Goal: Task Accomplishment & Management: Manage account settings

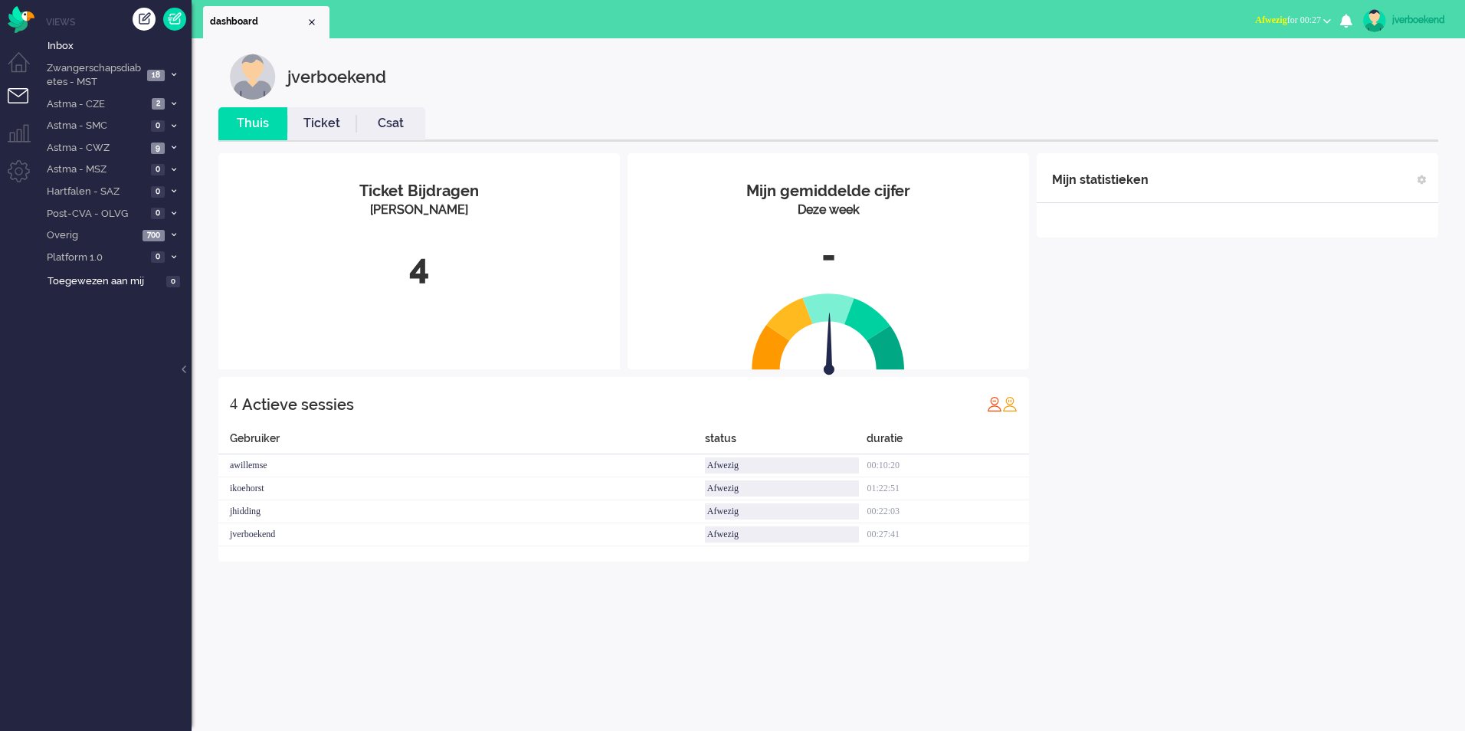
click at [1401, 18] on div "jverboekend" at bounding box center [1420, 19] width 57 height 15
click at [1368, 106] on link "Instellingen" at bounding box center [1402, 103] width 109 height 15
select select
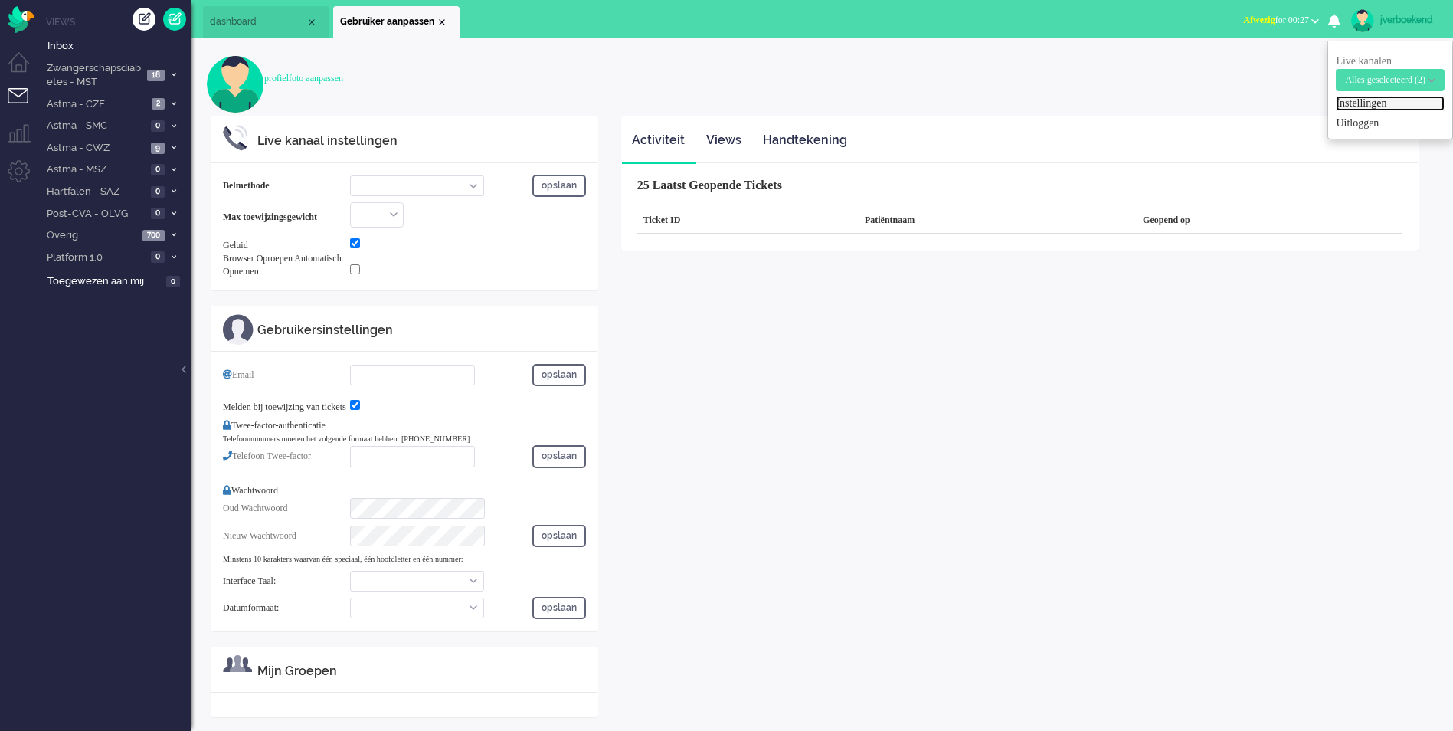
select select "inbound-new"
type input "[PHONE_NUMBER]"
checkbox input "true"
type input "[EMAIL_ADDRESS][DOMAIN_NAME]"
checkbox input "true"
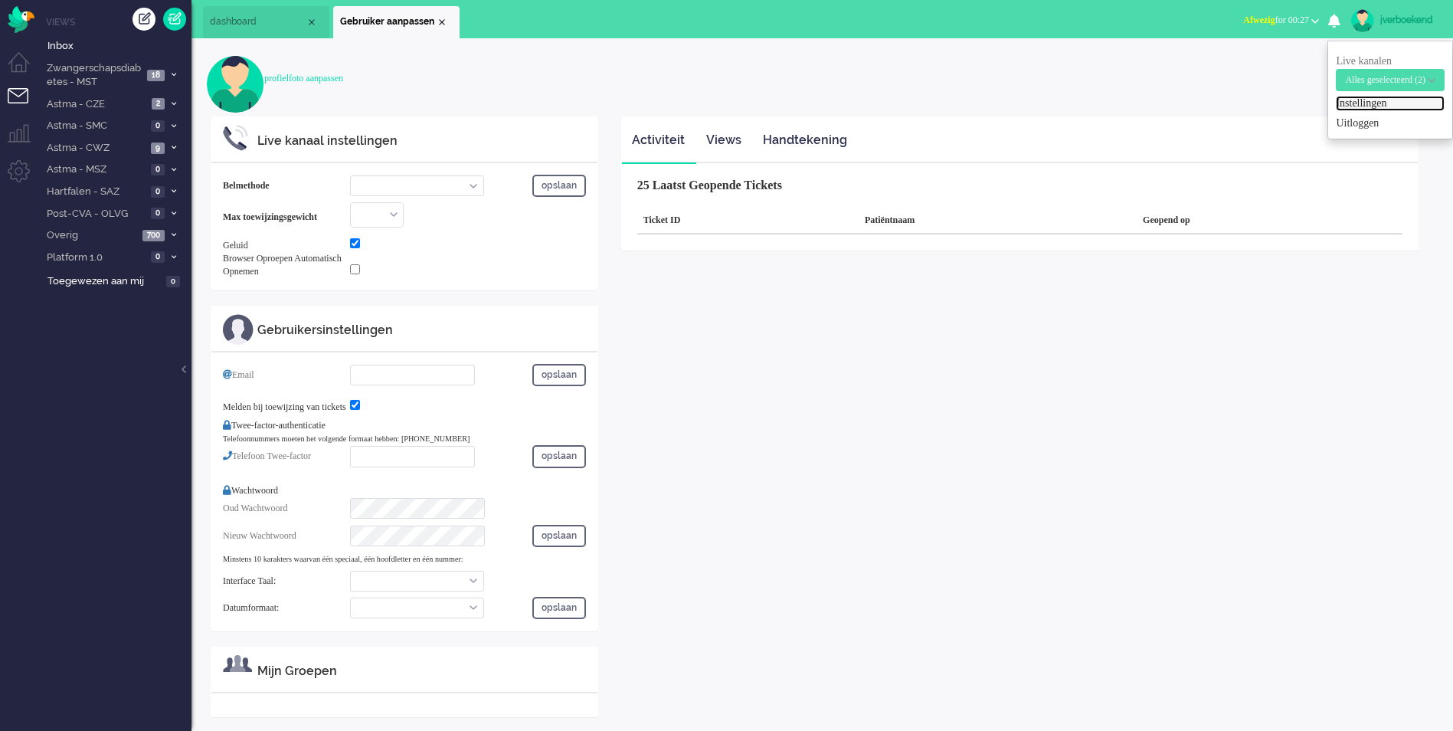
type input "[PHONE_NUMBER]"
select select "nl"
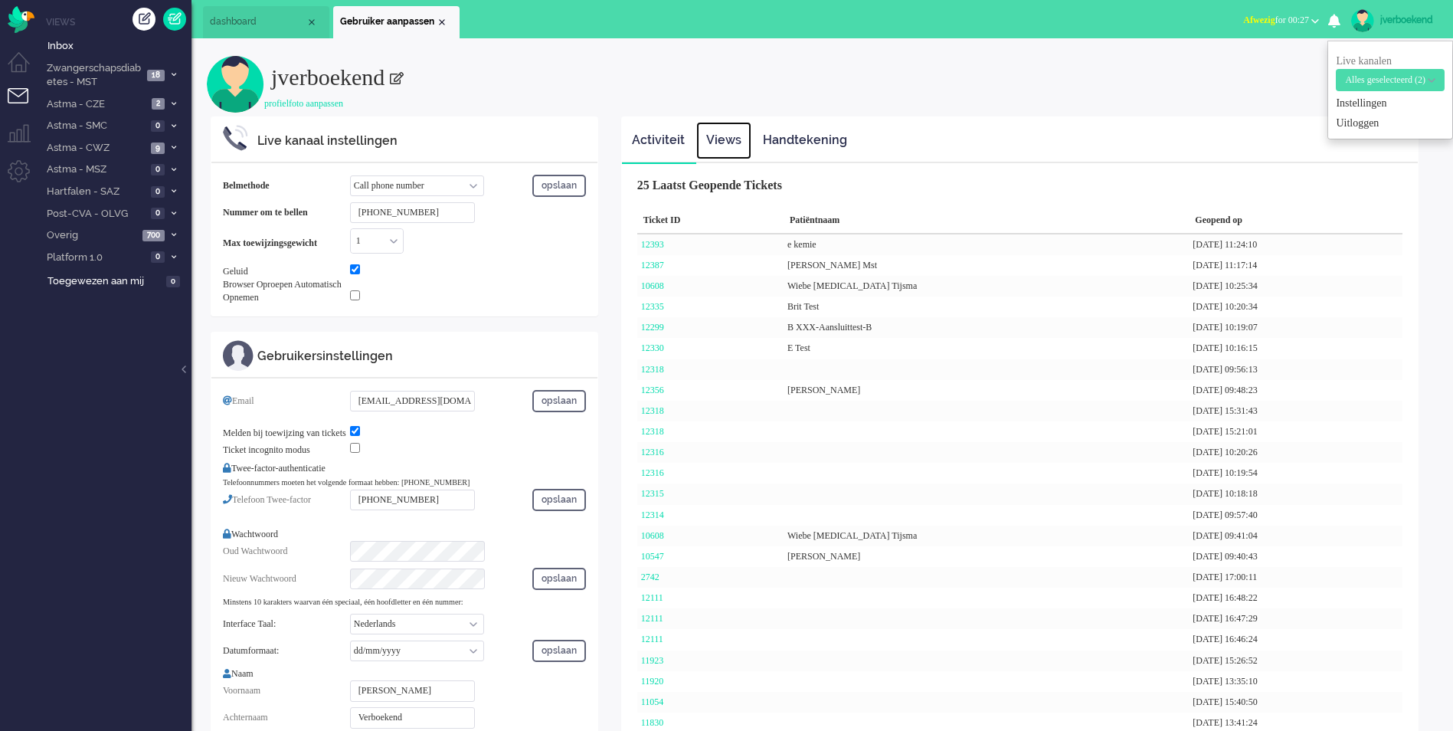
click at [702, 140] on link "Views" at bounding box center [723, 141] width 55 height 38
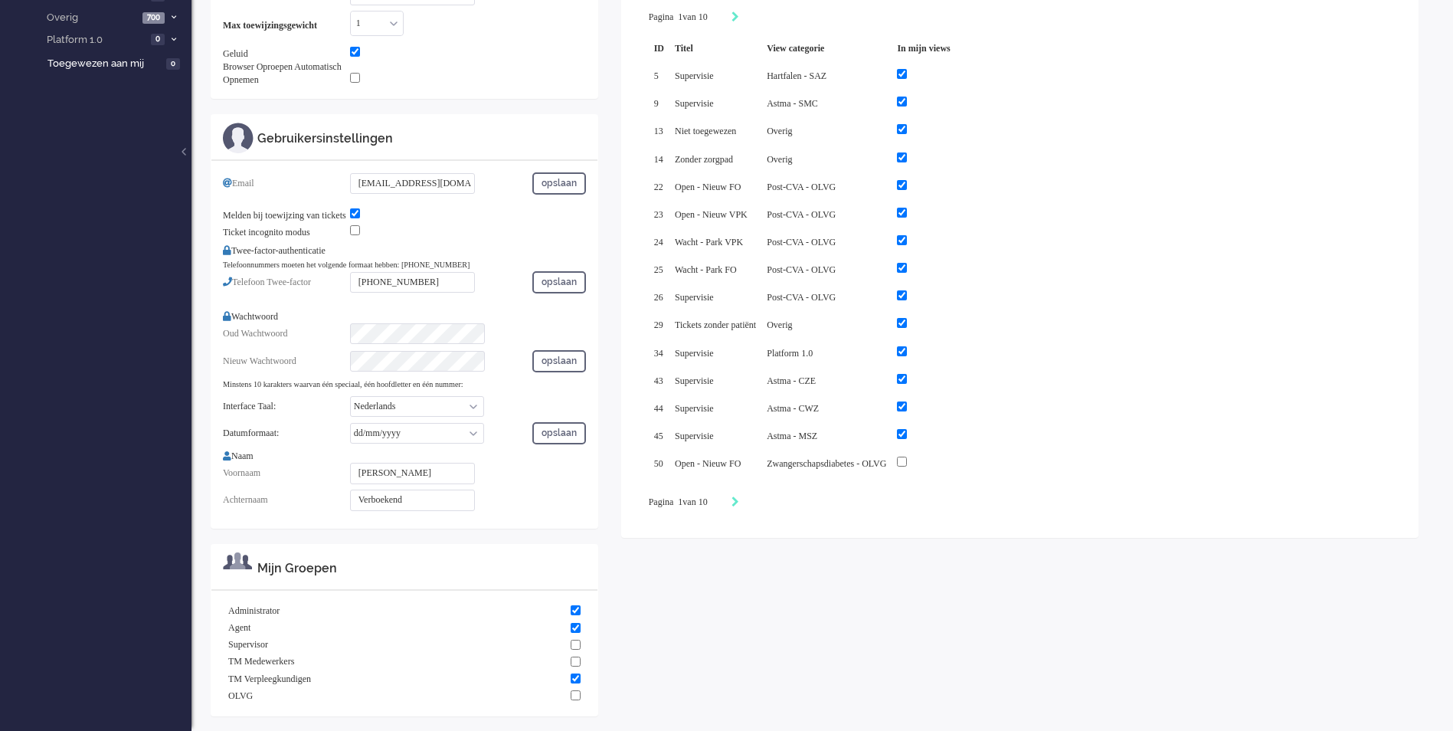
scroll to position [218, 0]
click at [427, 416] on select "English Nederlands" at bounding box center [417, 405] width 134 height 21
click at [350, 400] on select "English Nederlands" at bounding box center [417, 405] width 134 height 21
click at [460, 436] on select "dd/mm/yyyy dd-mm-yyyy mm/dd/yyyy yyyy-mm-dd" at bounding box center [417, 432] width 134 height 21
select select "nl_NL"
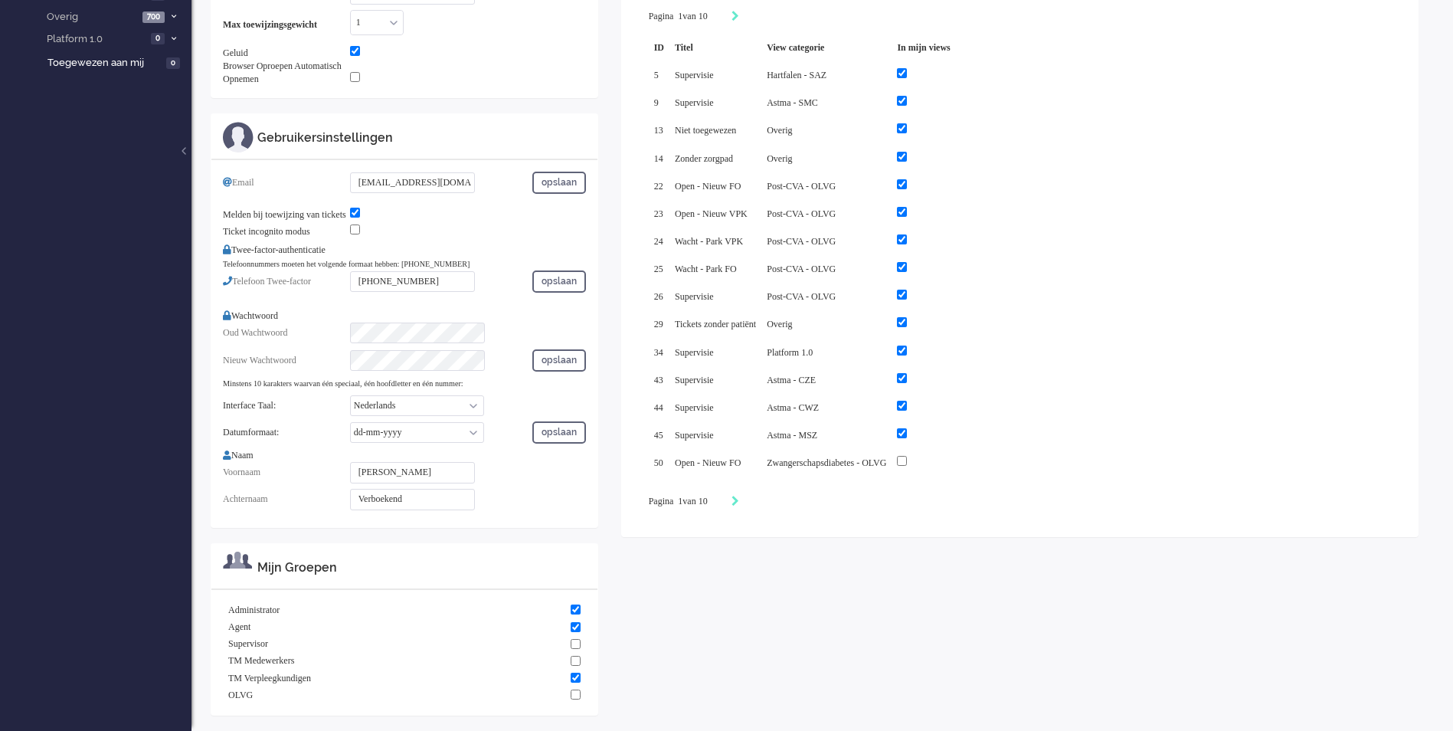
click at [350, 426] on select "dd/mm/yyyy dd-mm-yyyy mm/dd/yyyy yyyy-mm-dd" at bounding box center [417, 432] width 134 height 21
click at [575, 433] on button "opslaan" at bounding box center [559, 432] width 54 height 22
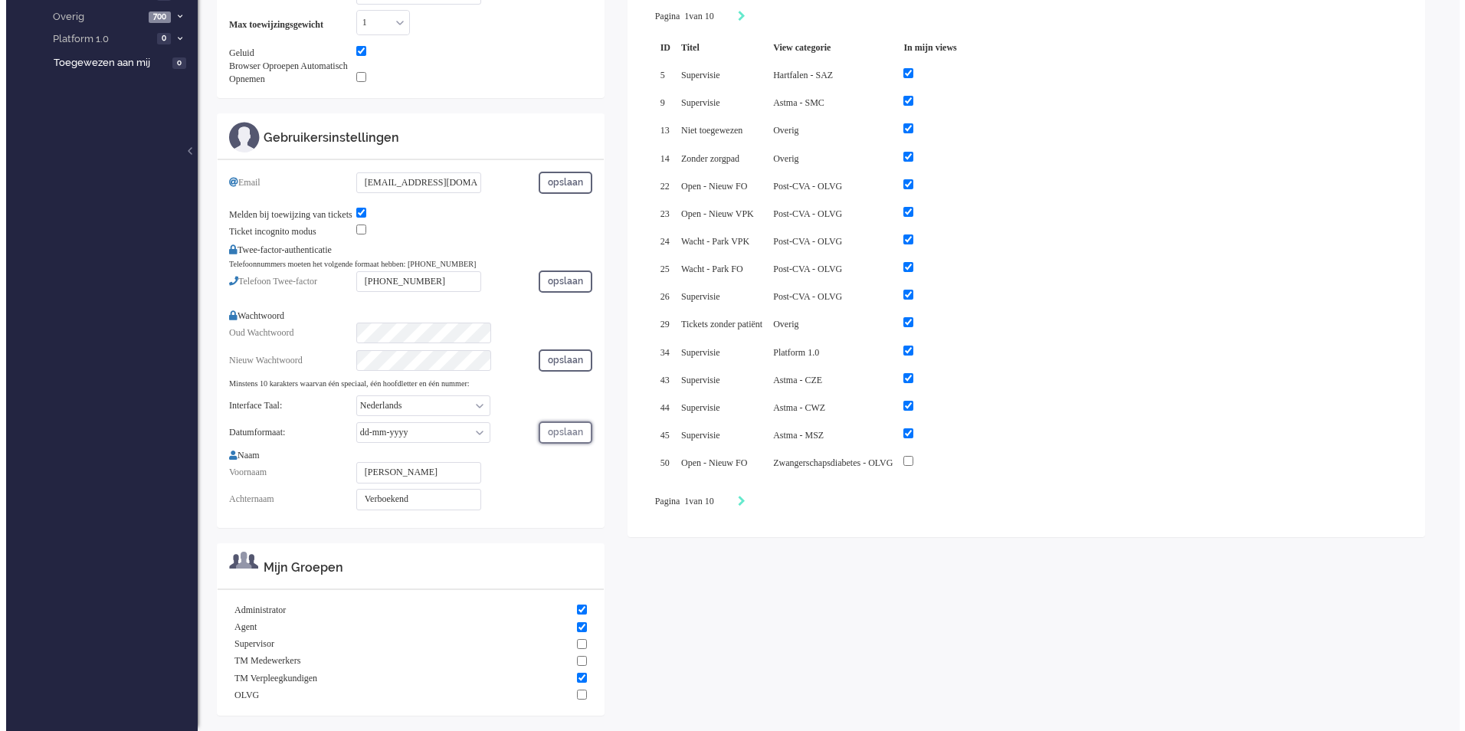
scroll to position [0, 0]
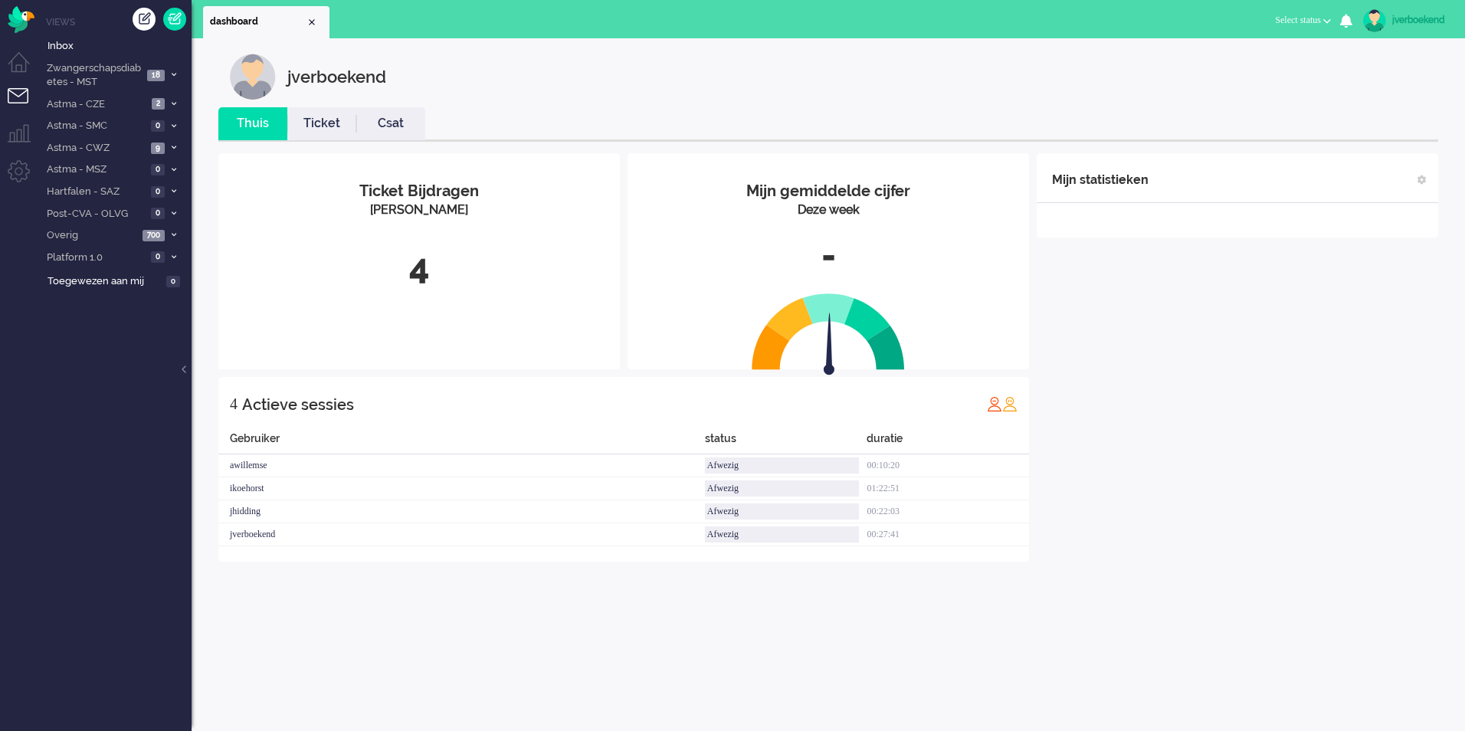
click at [1414, 19] on div "jverboekend" at bounding box center [1420, 19] width 57 height 15
click at [1376, 105] on link "Instellingen" at bounding box center [1402, 103] width 109 height 15
select select
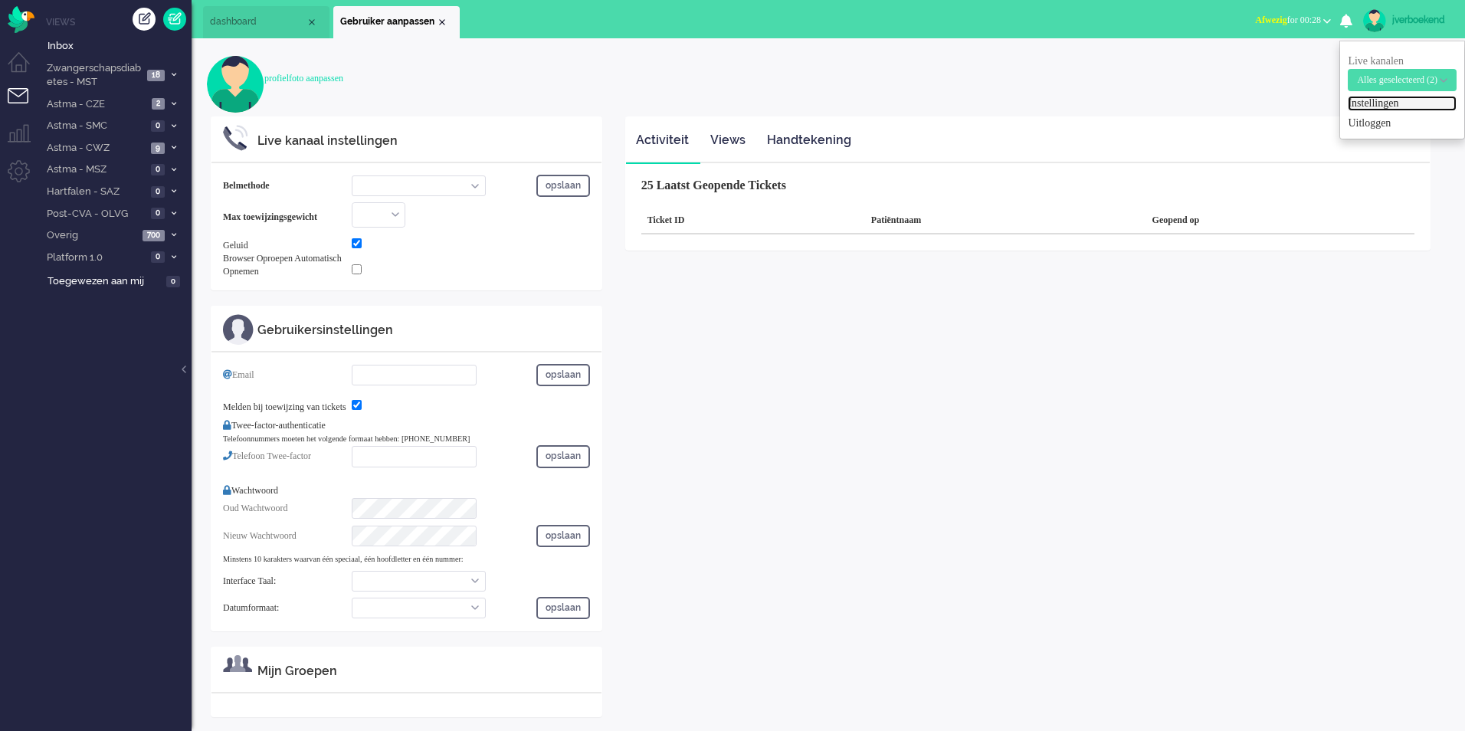
select select "inbound-new"
type input "[PHONE_NUMBER]"
checkbox input "true"
type input "[EMAIL_ADDRESS][DOMAIN_NAME]"
checkbox input "true"
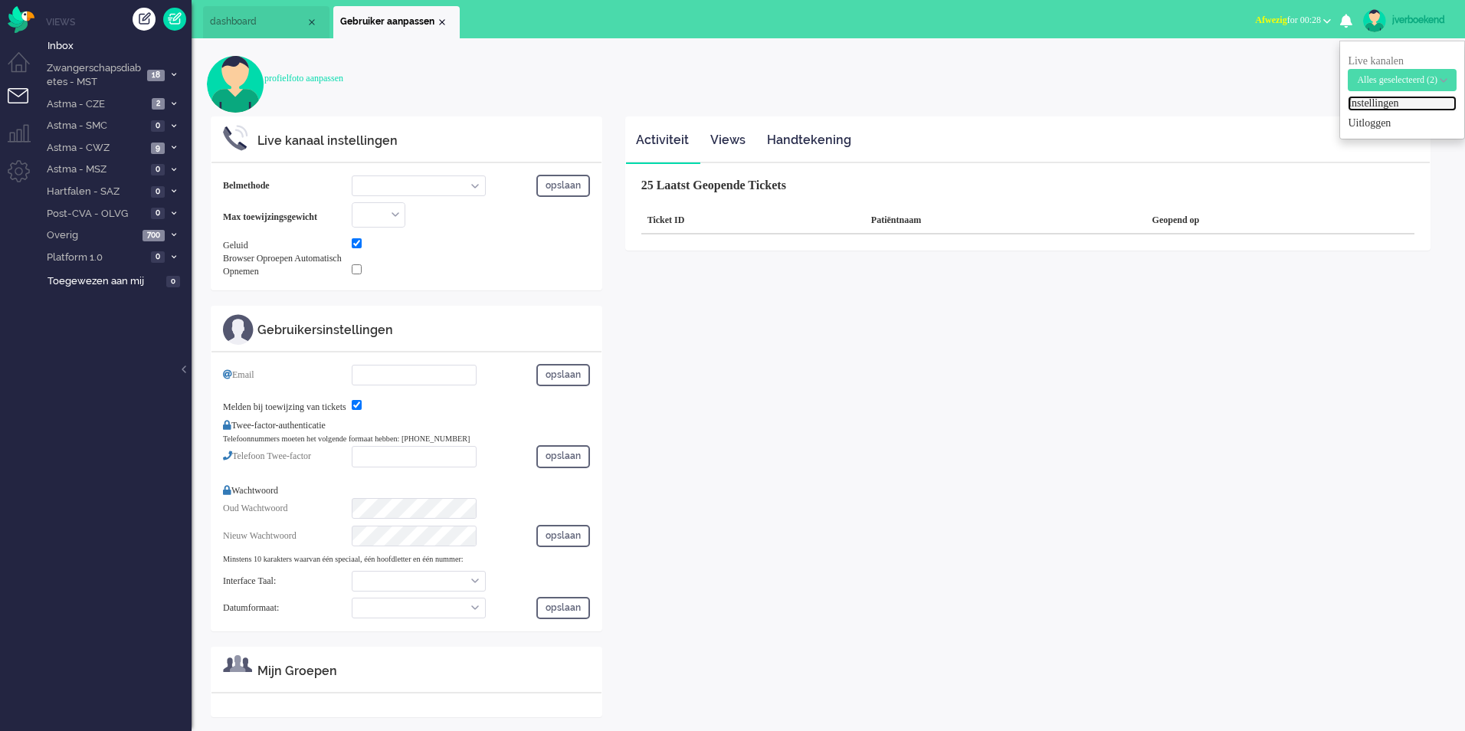
type input "[PHONE_NUMBER]"
select select "nl"
select select "nl_NL"
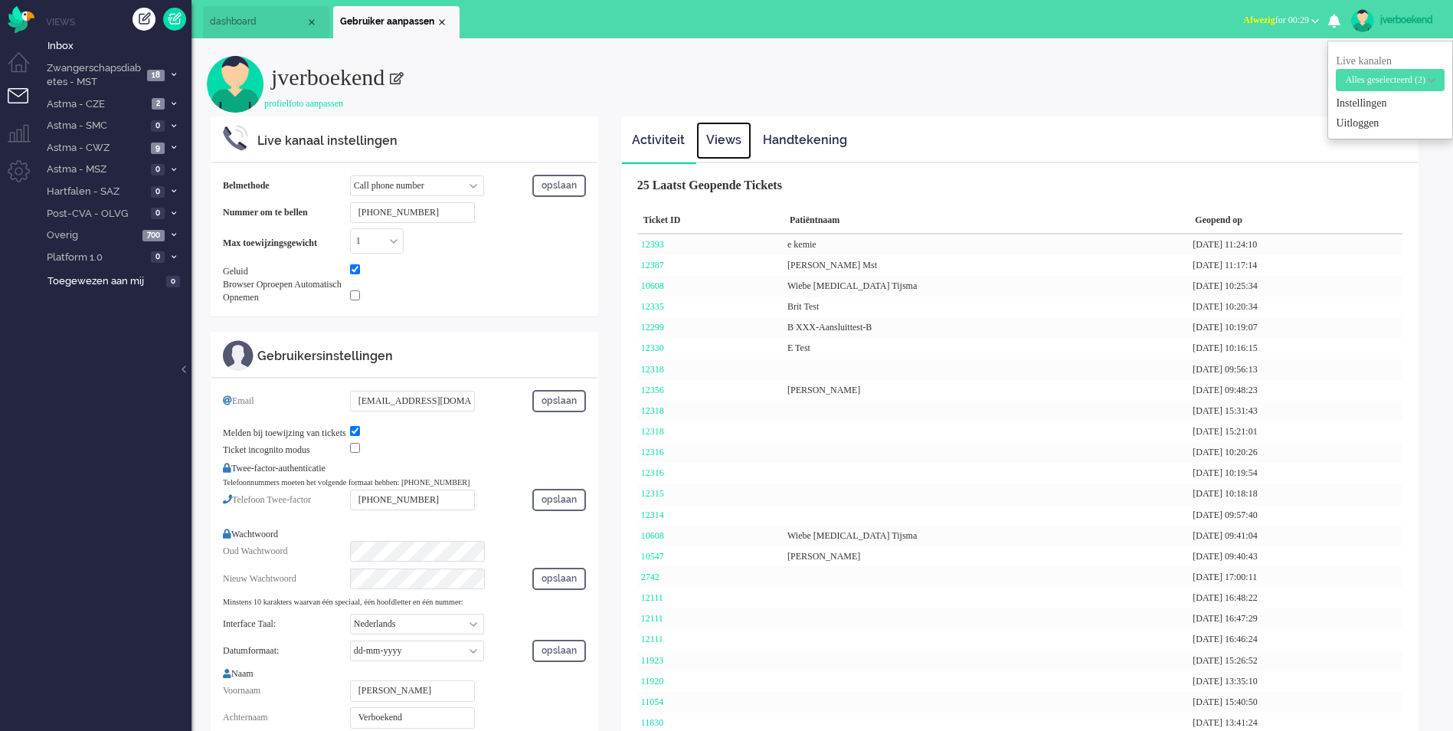
click at [729, 143] on link "Views" at bounding box center [723, 141] width 55 height 38
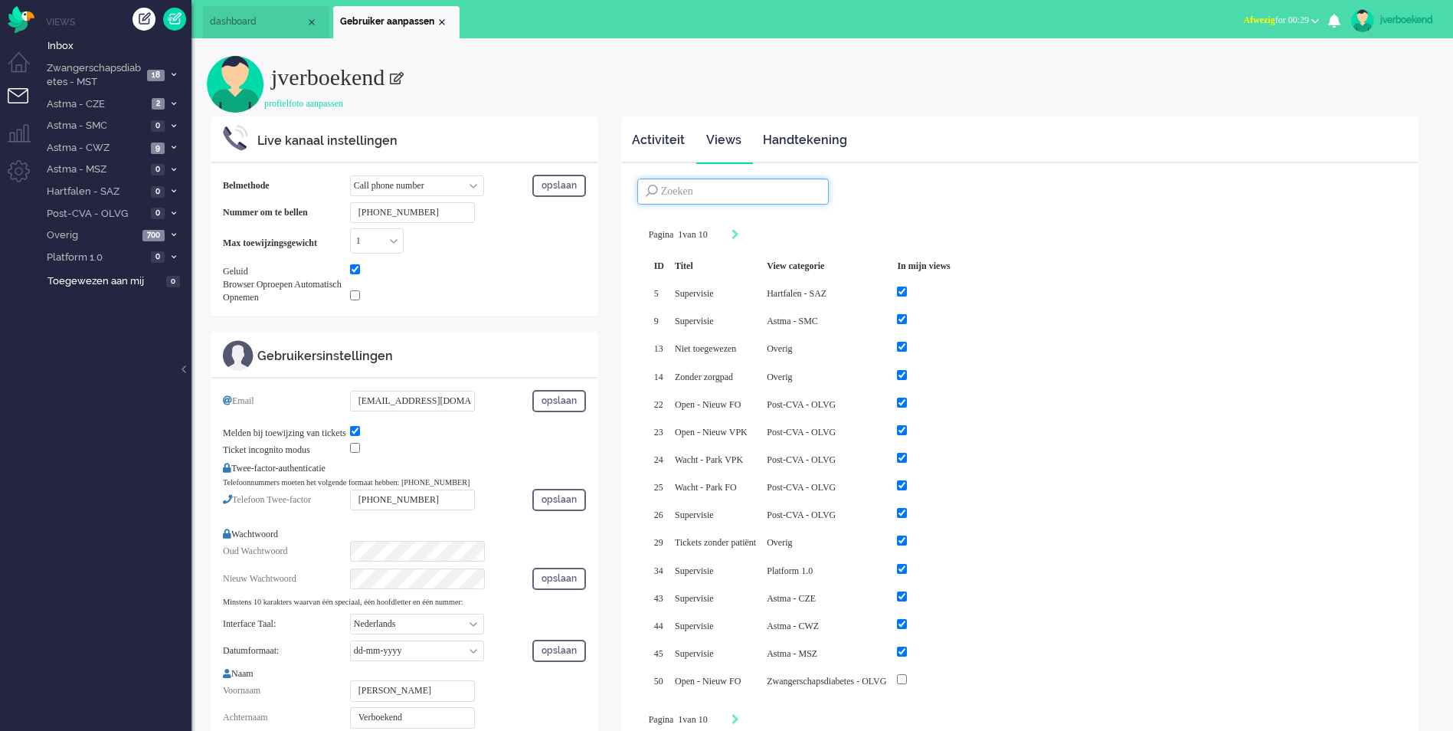
click at [719, 187] on input at bounding box center [733, 192] width 192 height 26
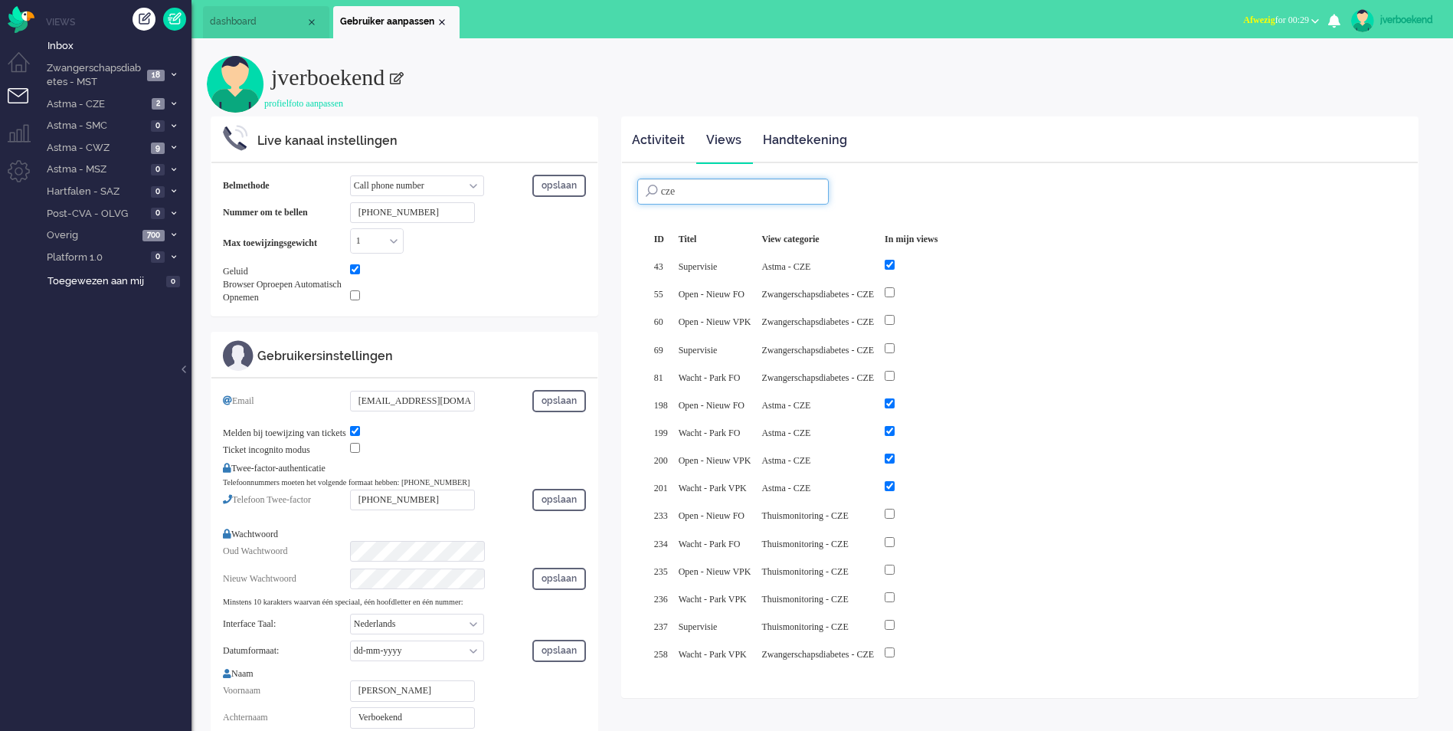
type input "cze"
click at [22, 174] on li "Admin menu" at bounding box center [25, 177] width 34 height 34
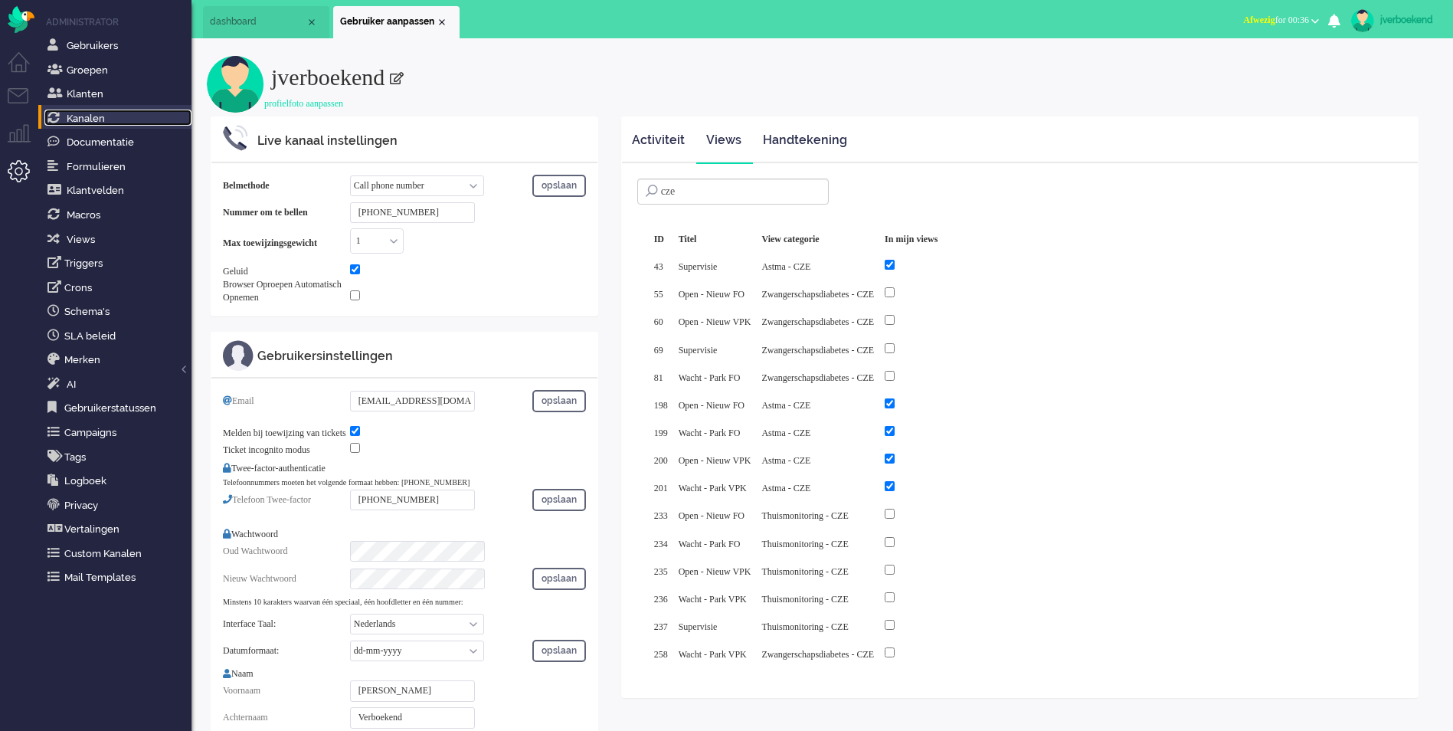
click at [82, 118] on span "Kanalen" at bounding box center [86, 118] width 38 height 11
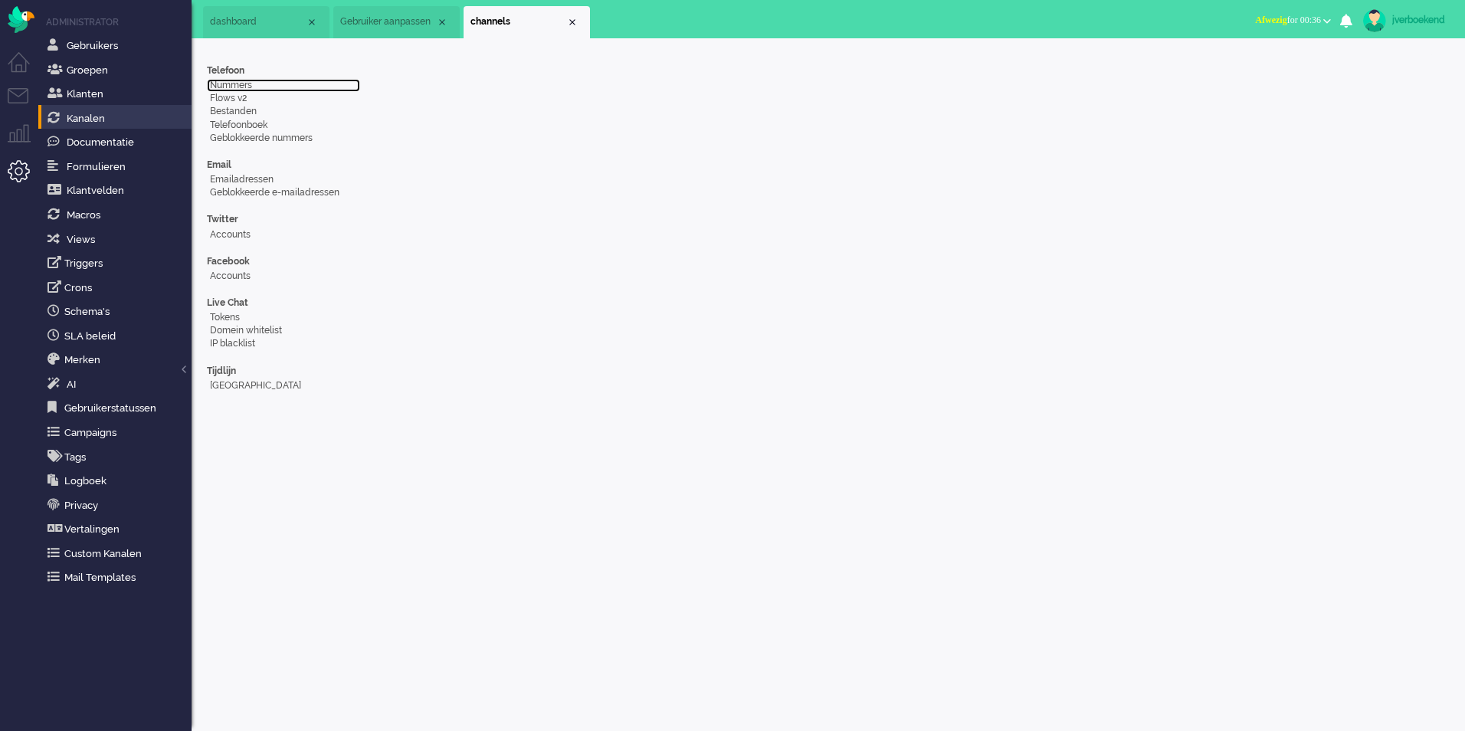
click at [239, 83] on link "Nummers" at bounding box center [283, 85] width 153 height 13
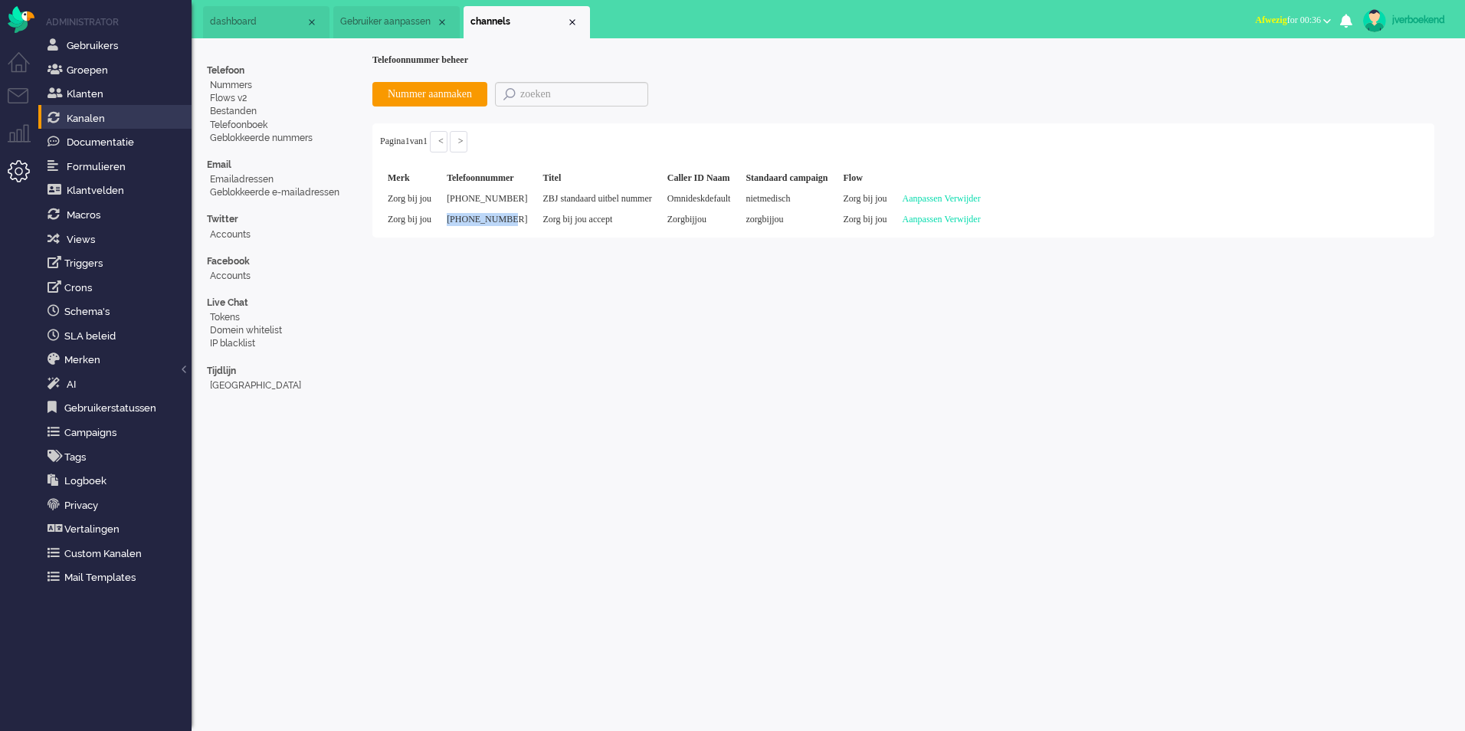
drag, startPoint x: 455, startPoint y: 220, endPoint x: 527, endPoint y: 226, distance: 72.3
click at [527, 226] on td "[PHONE_NUMBER]" at bounding box center [487, 219] width 96 height 21
click at [531, 200] on td "[PHONE_NUMBER]" at bounding box center [487, 198] width 96 height 21
drag, startPoint x: 531, startPoint y: 200, endPoint x: 451, endPoint y: 200, distance: 79.7
click at [451, 200] on td "[PHONE_NUMBER]" at bounding box center [487, 198] width 96 height 21
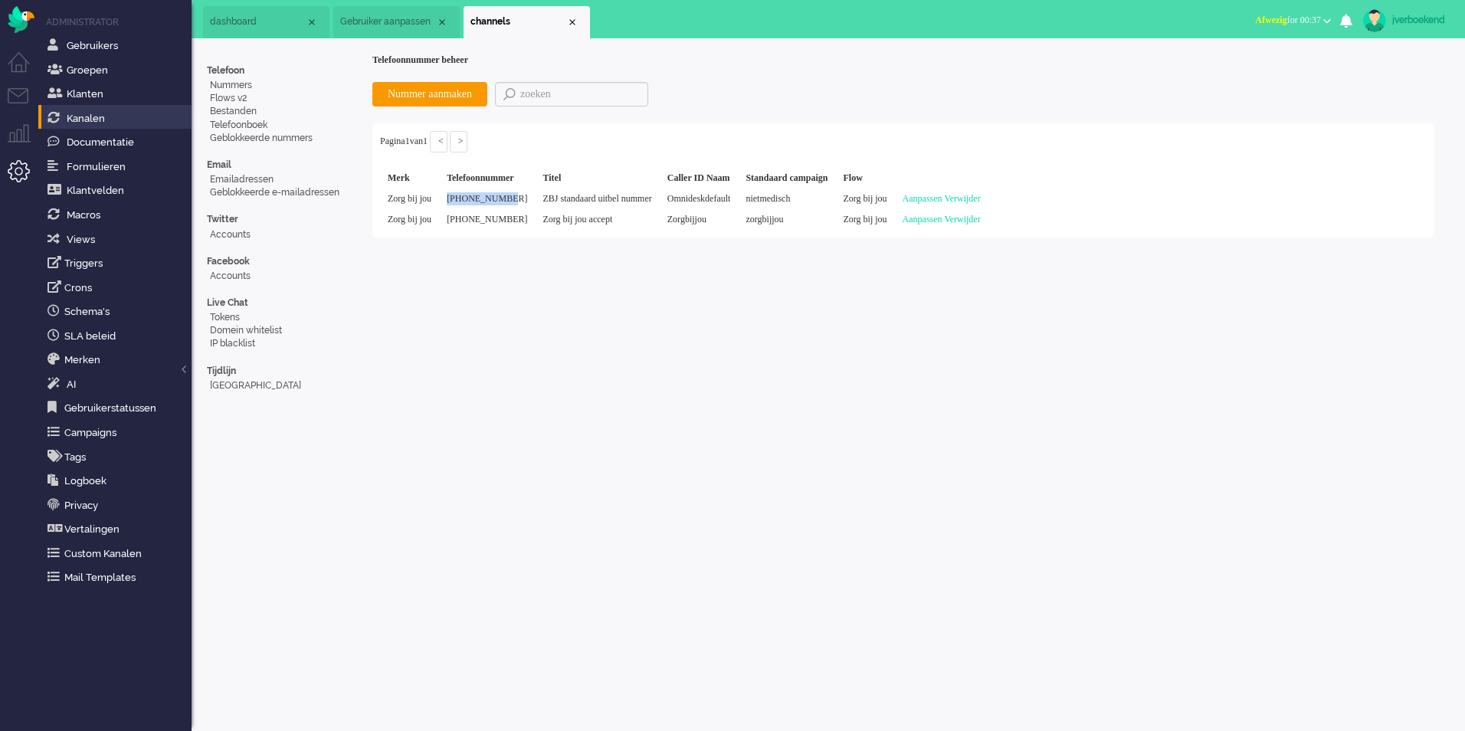
click at [534, 219] on td "[PHONE_NUMBER]" at bounding box center [487, 219] width 96 height 21
drag, startPoint x: 536, startPoint y: 200, endPoint x: 460, endPoint y: 201, distance: 75.1
click at [460, 201] on td "[PHONE_NUMBER]" at bounding box center [487, 198] width 96 height 21
drag, startPoint x: 460, startPoint y: 201, endPoint x: 532, endPoint y: 200, distance: 71.3
click at [532, 200] on td "[PHONE_NUMBER]" at bounding box center [487, 198] width 96 height 21
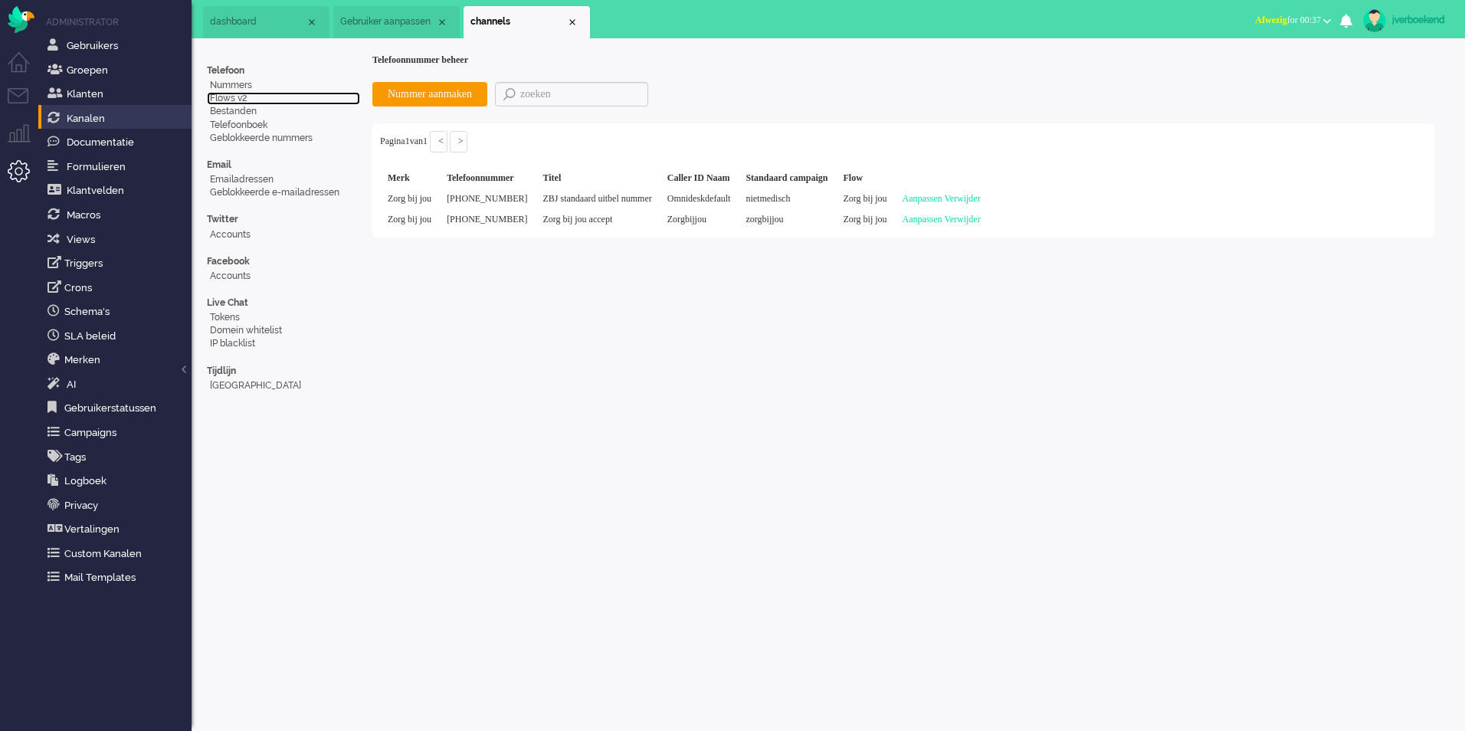
click at [237, 99] on link "Flows v2" at bounding box center [283, 98] width 153 height 13
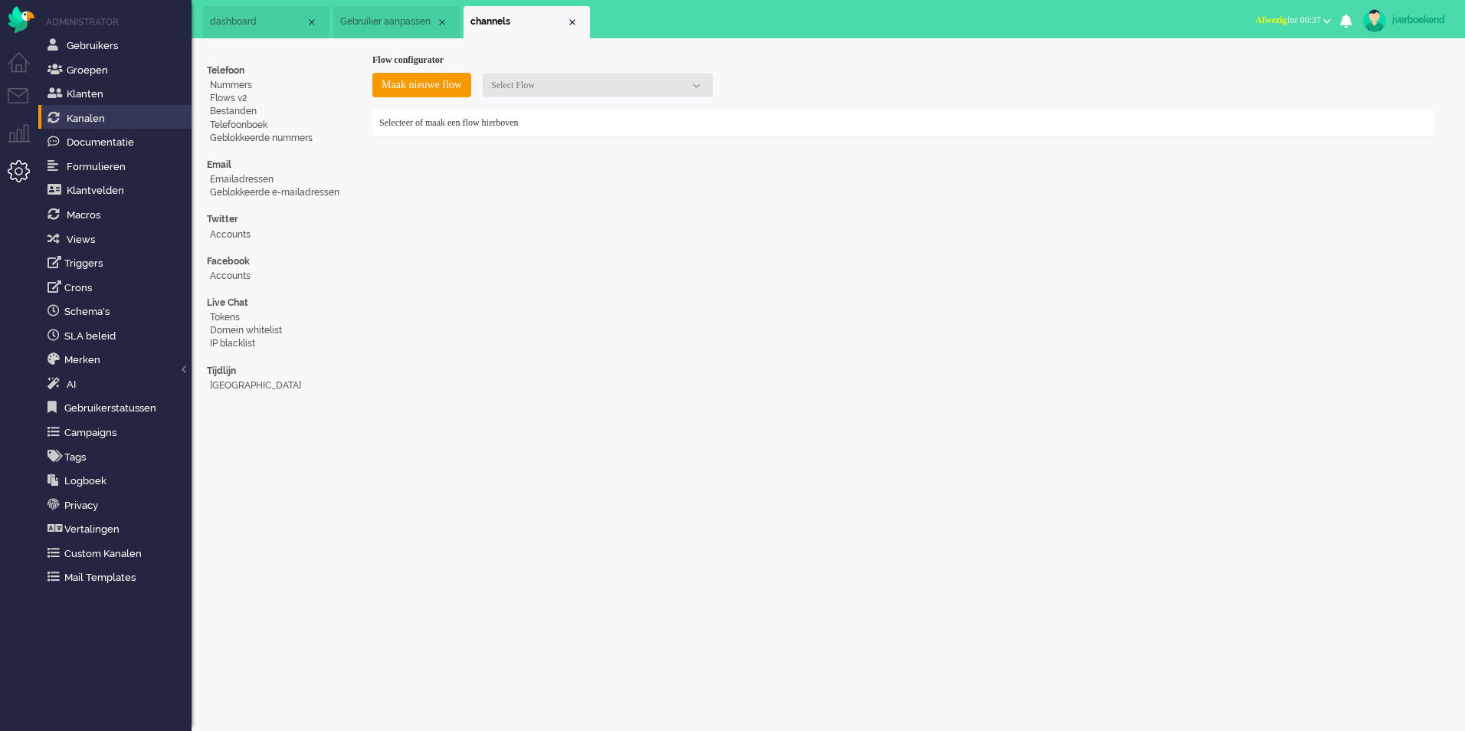
click at [621, 93] on div at bounding box center [598, 85] width 230 height 23
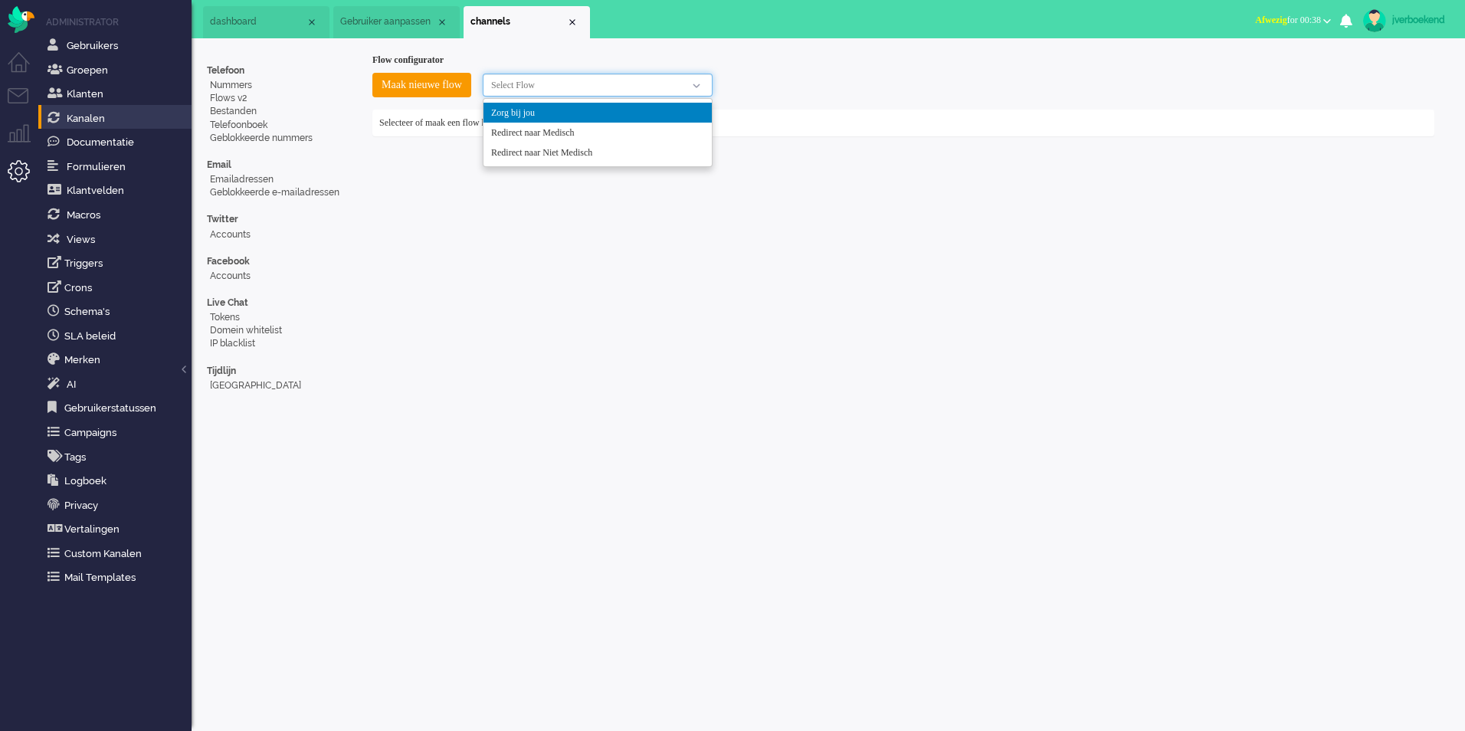
type input "Zorg bij jou"
checkbox input "false"
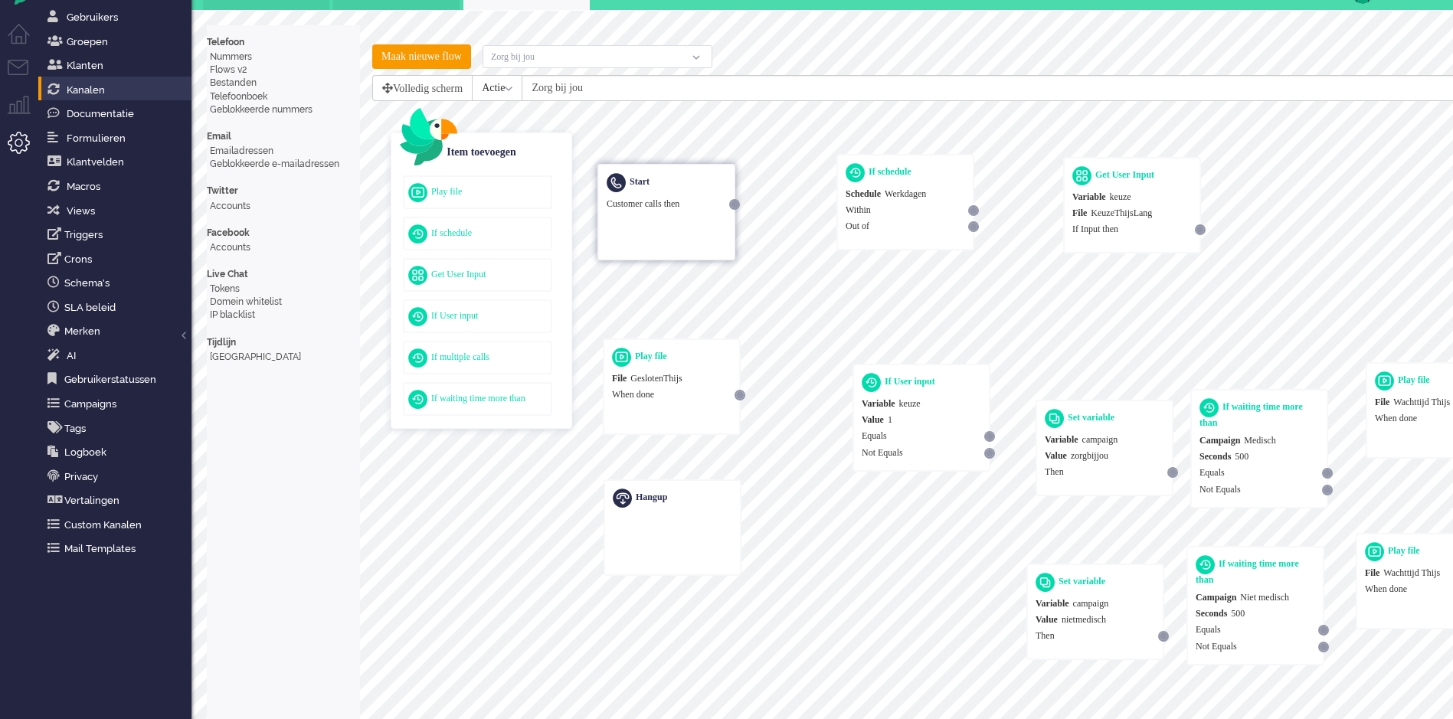
scroll to position [44, 0]
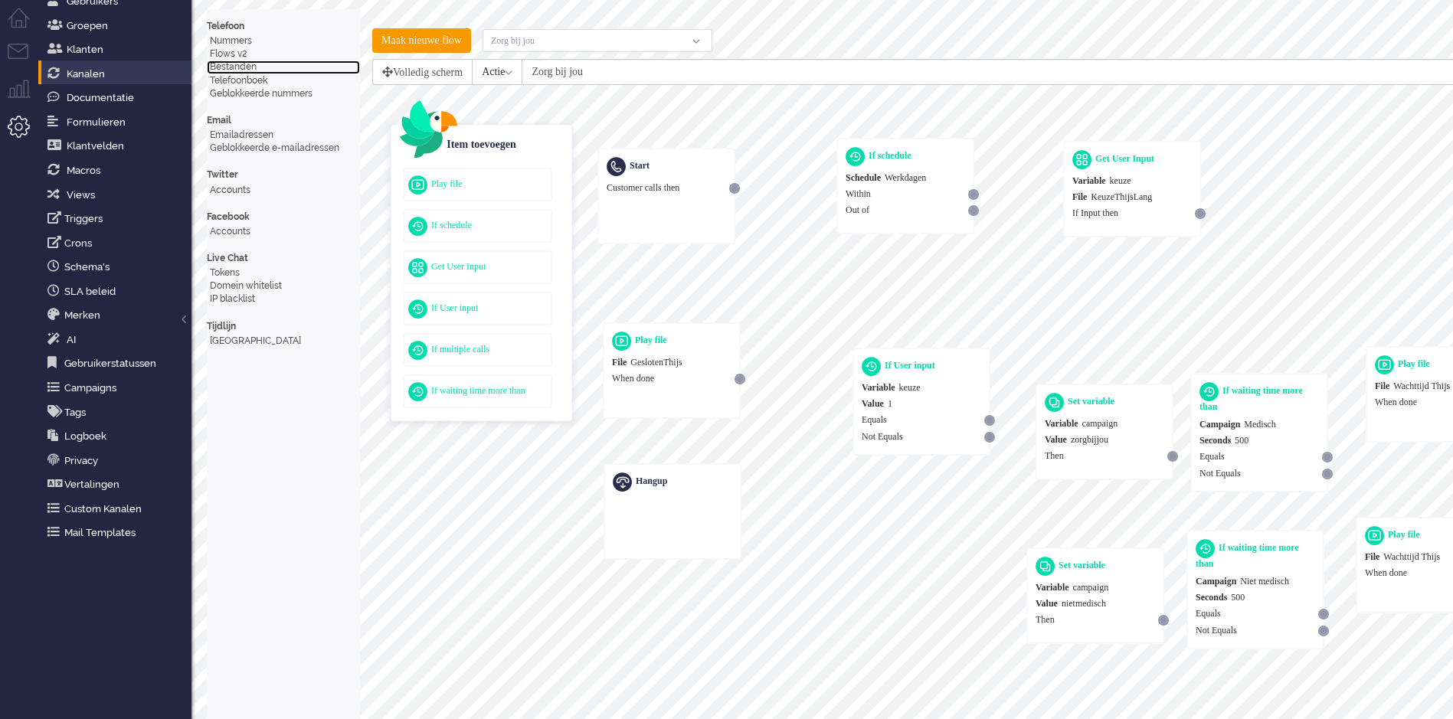
click at [223, 64] on link "Bestanden" at bounding box center [283, 67] width 153 height 13
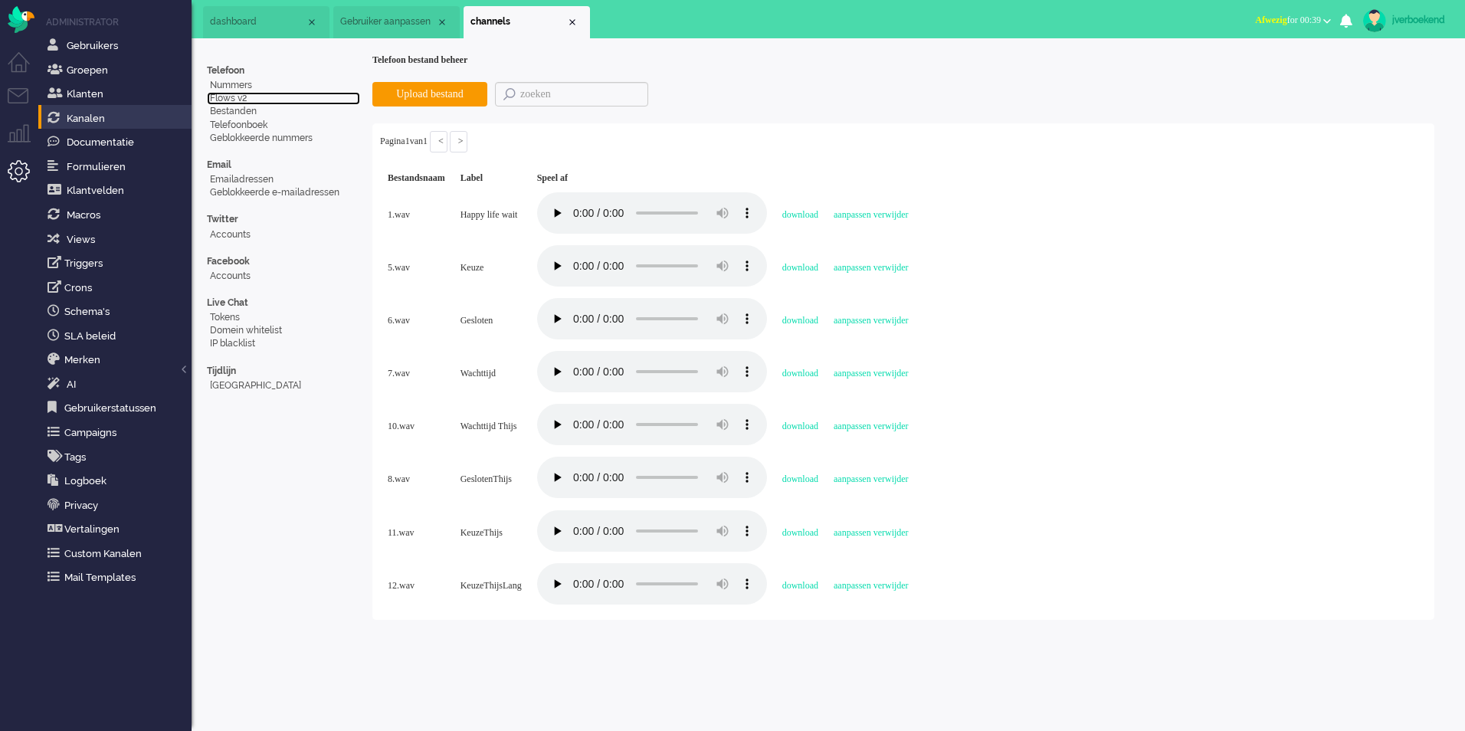
click at [239, 99] on link "Flows v2" at bounding box center [283, 98] width 153 height 13
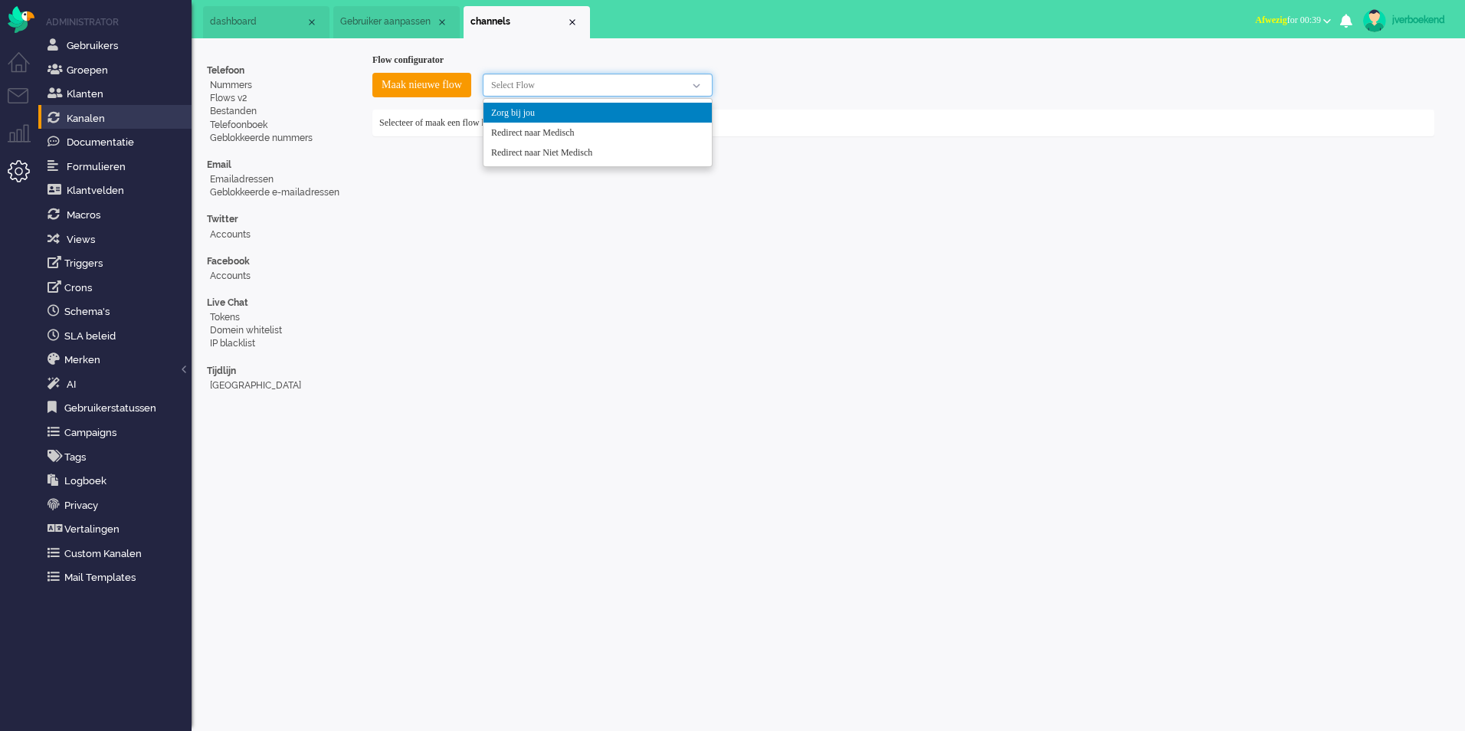
click at [603, 83] on div at bounding box center [598, 85] width 230 height 23
type input "Zorg bij jou"
checkbox input "false"
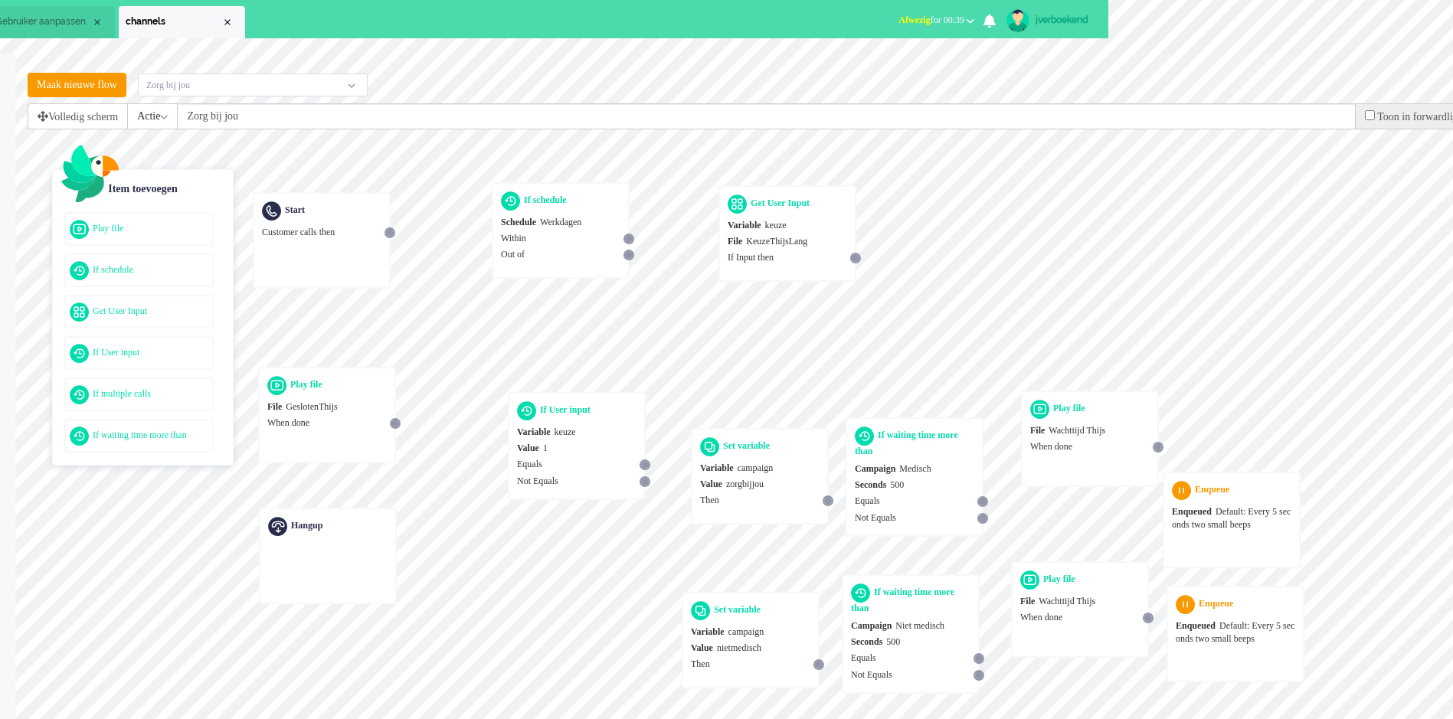
scroll to position [0, 365]
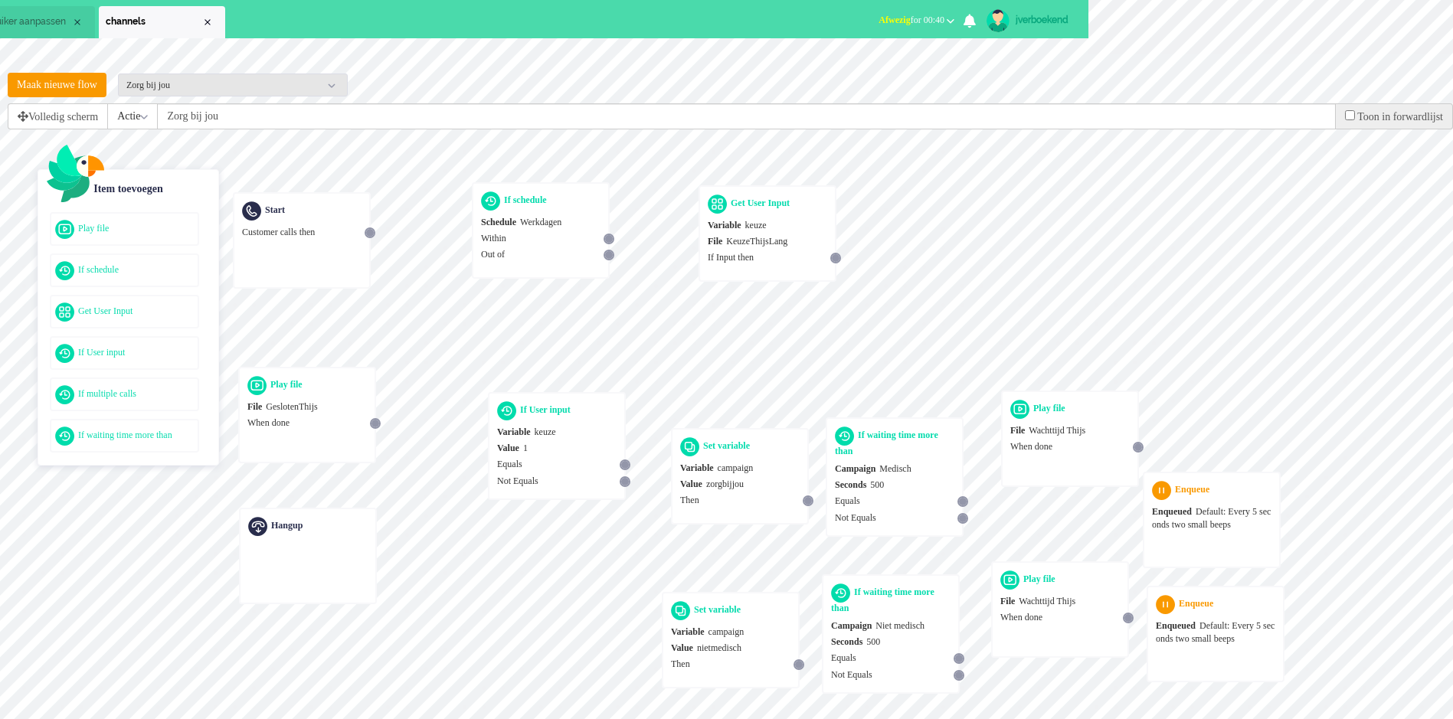
click at [319, 83] on div "Zorg bij jou" at bounding box center [233, 85] width 230 height 23
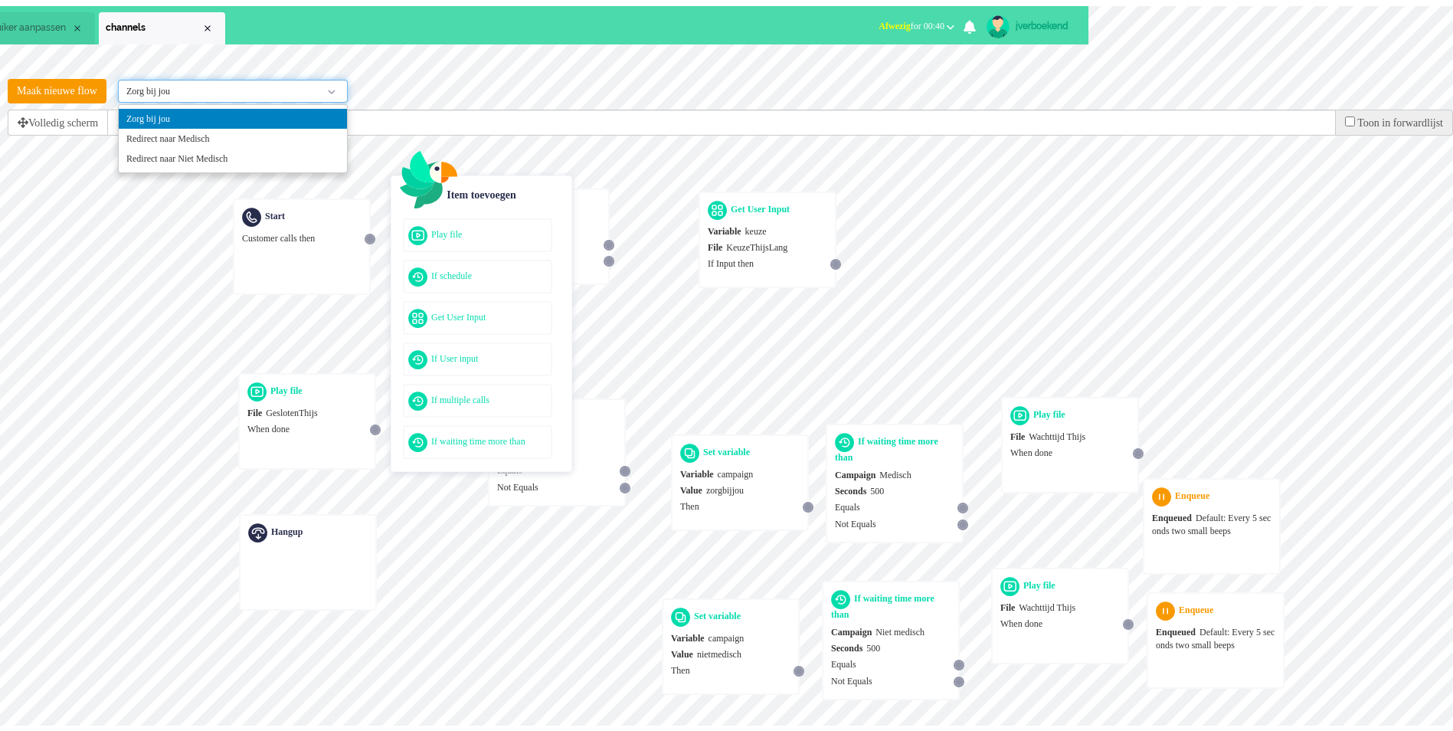
scroll to position [0, 0]
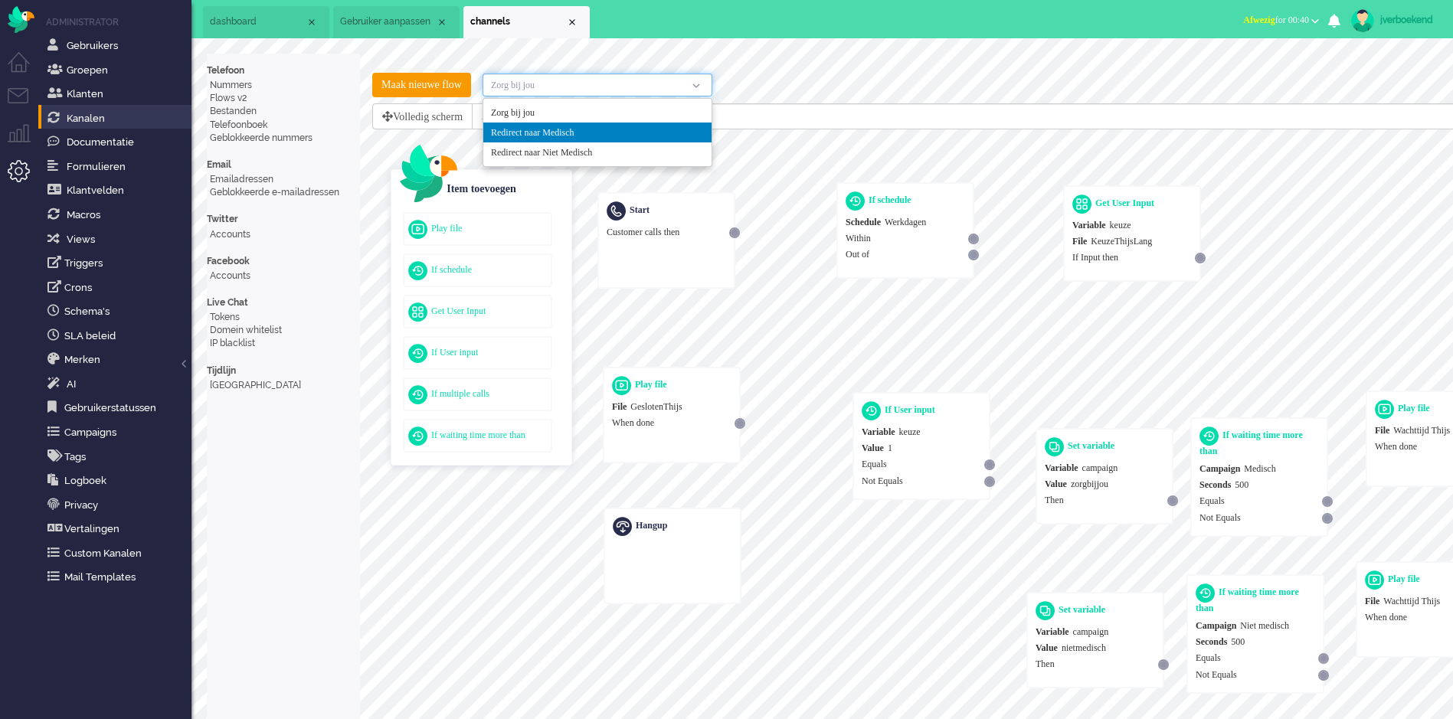
type input "Redirect naar Medisch"
checkbox input "true"
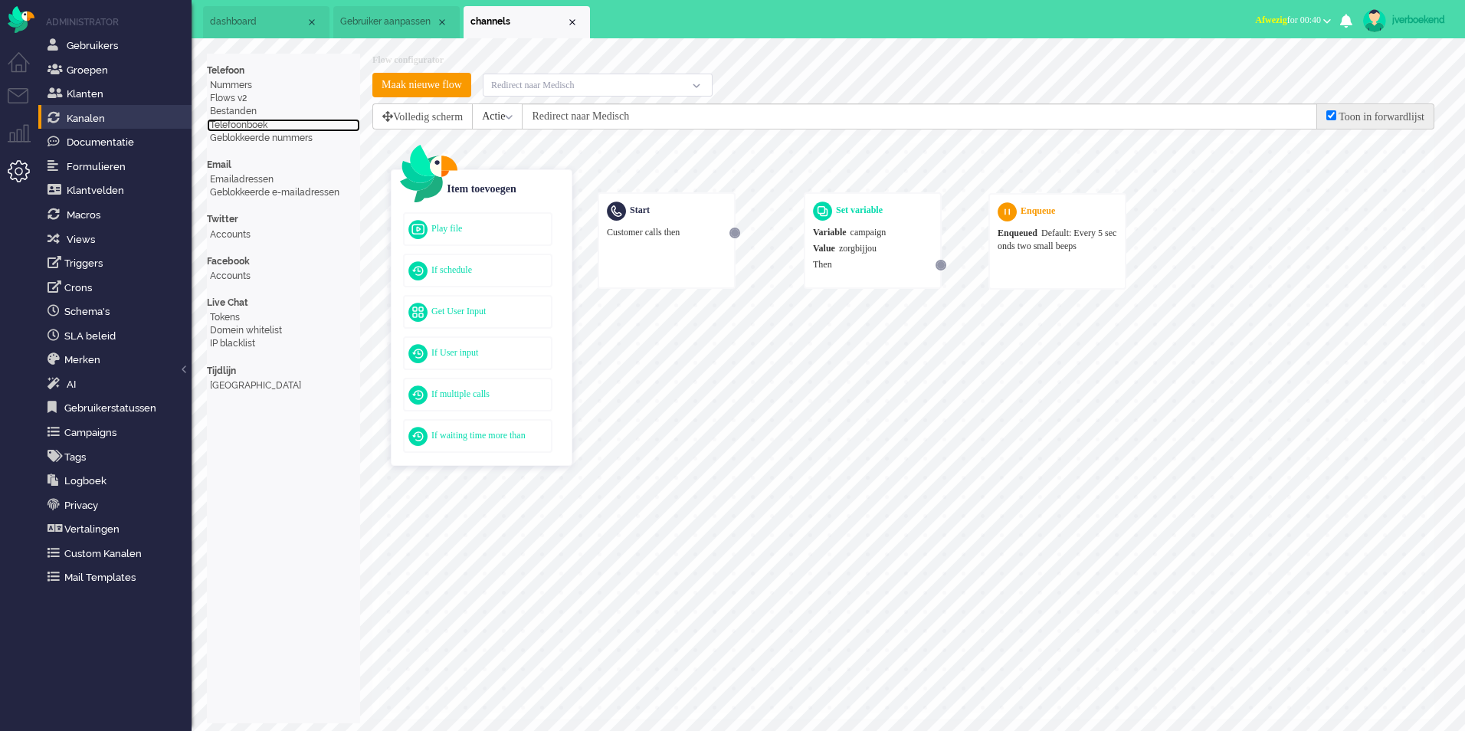
click at [253, 125] on link "Telefoonboek" at bounding box center [283, 125] width 153 height 13
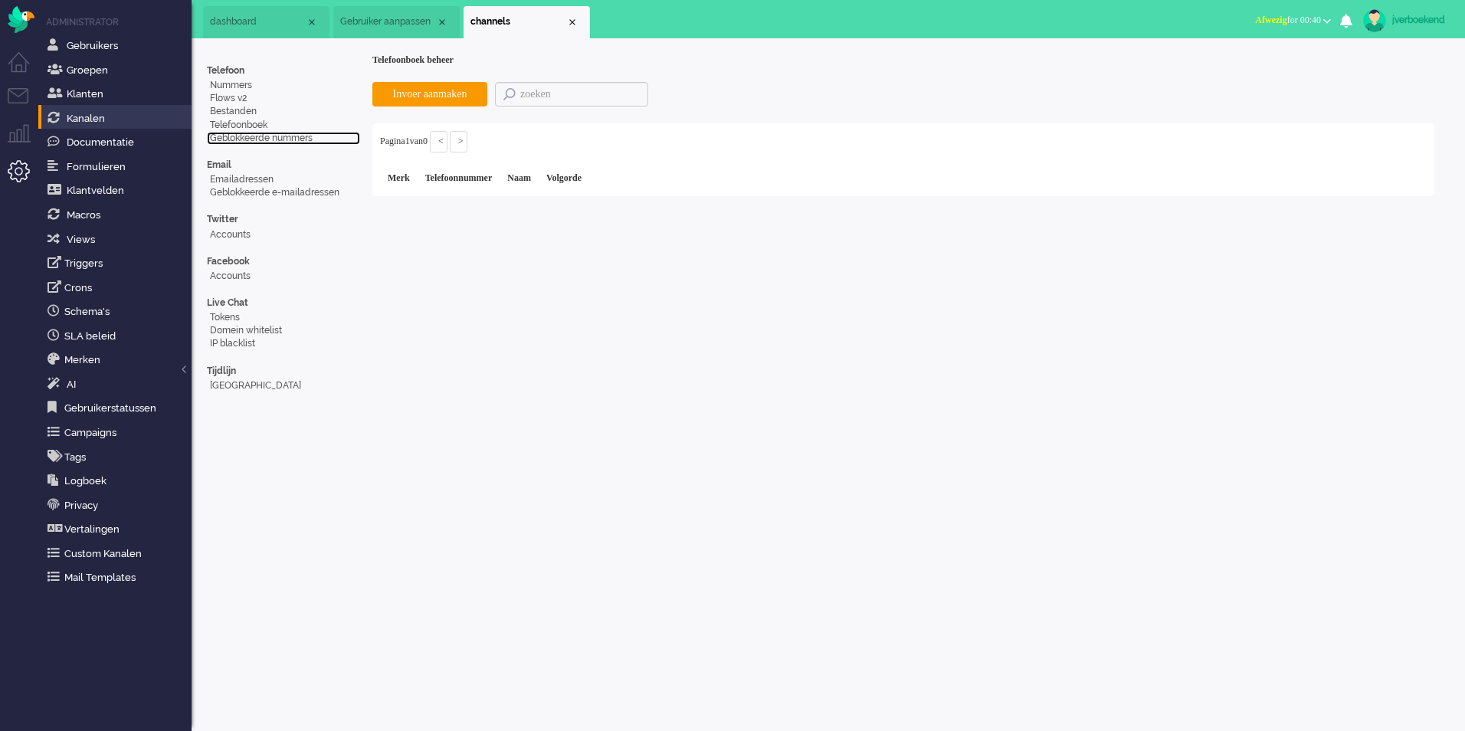
click at [270, 140] on link "Geblokkeerde nummers" at bounding box center [283, 138] width 153 height 13
click at [236, 179] on link "Emailadressen" at bounding box center [283, 179] width 153 height 13
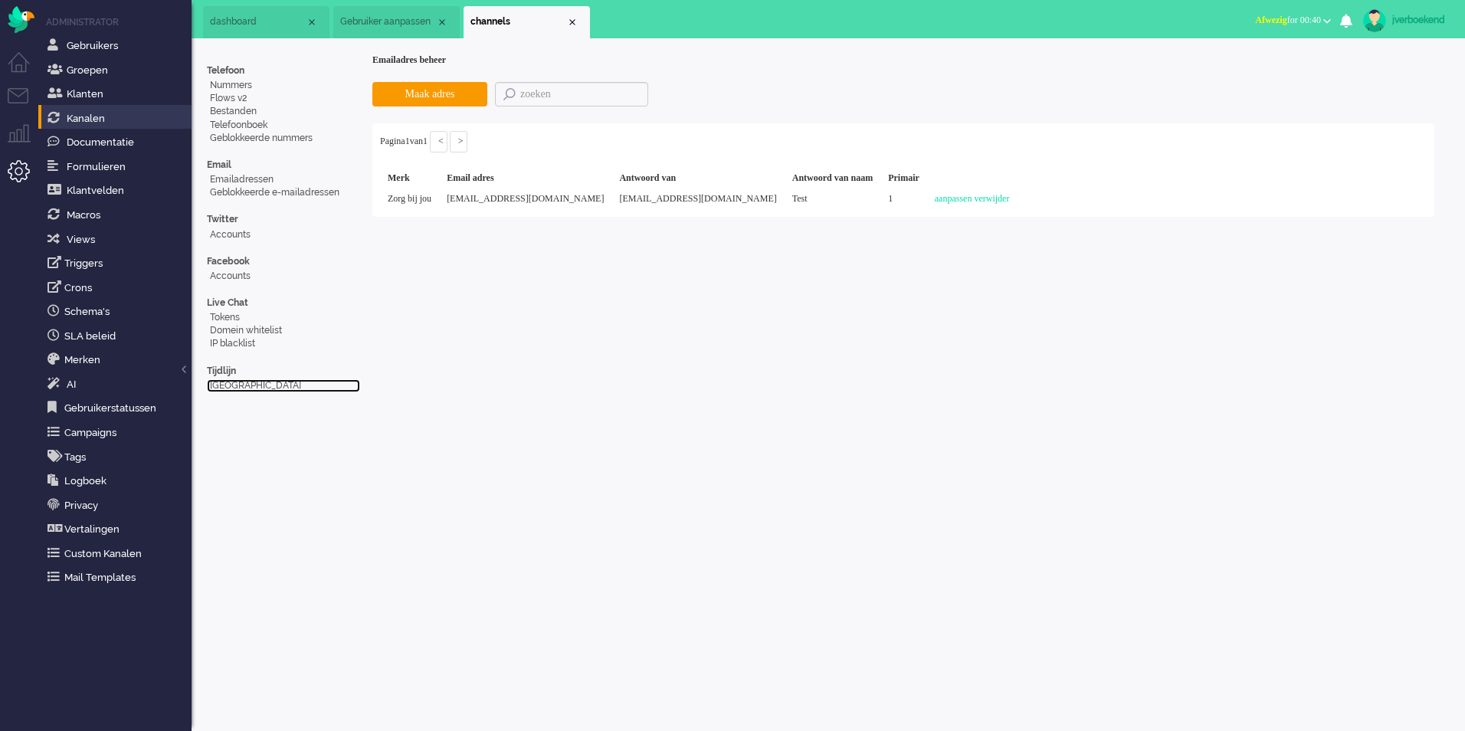
click at [231, 388] on link "[GEOGRAPHIC_DATA]" at bounding box center [283, 385] width 153 height 13
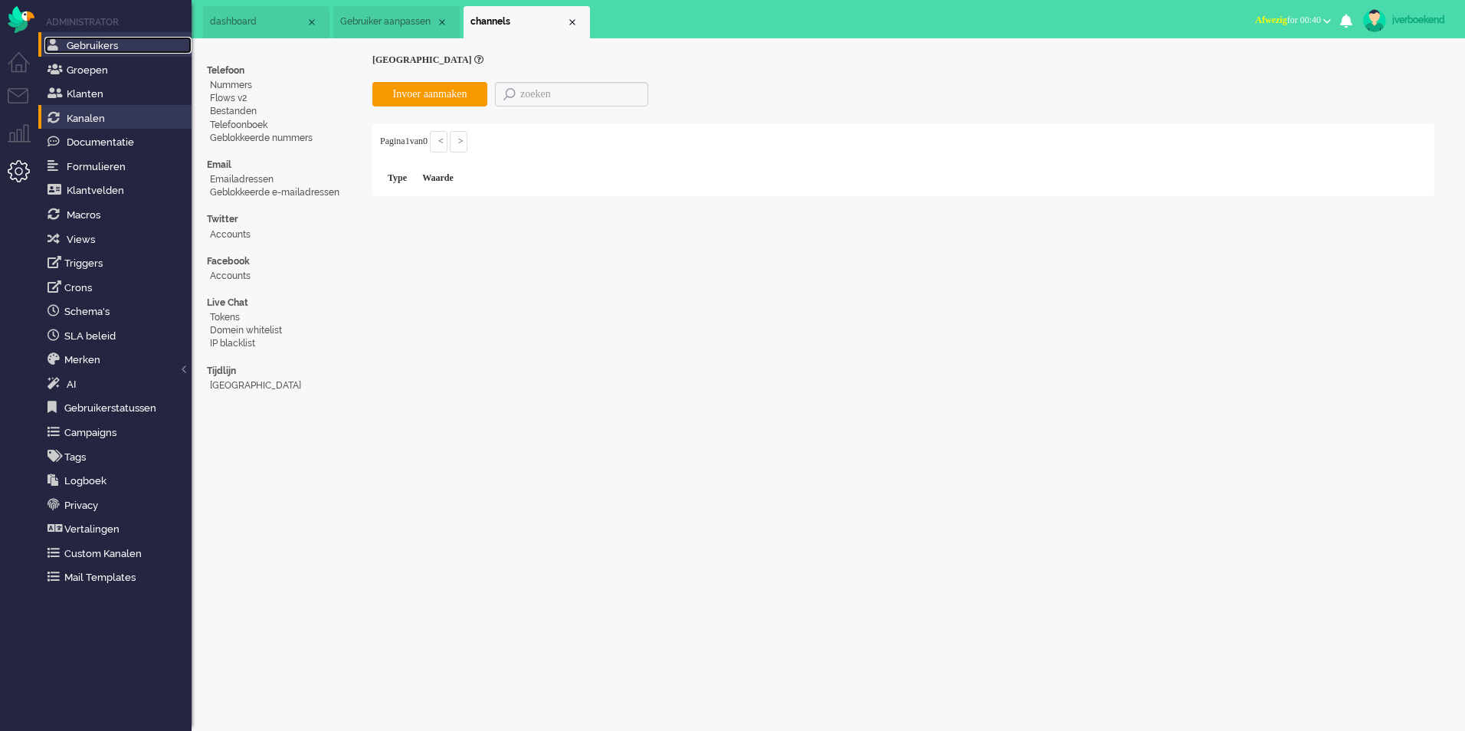
click at [121, 46] on link "Gebruikers" at bounding box center [117, 45] width 147 height 17
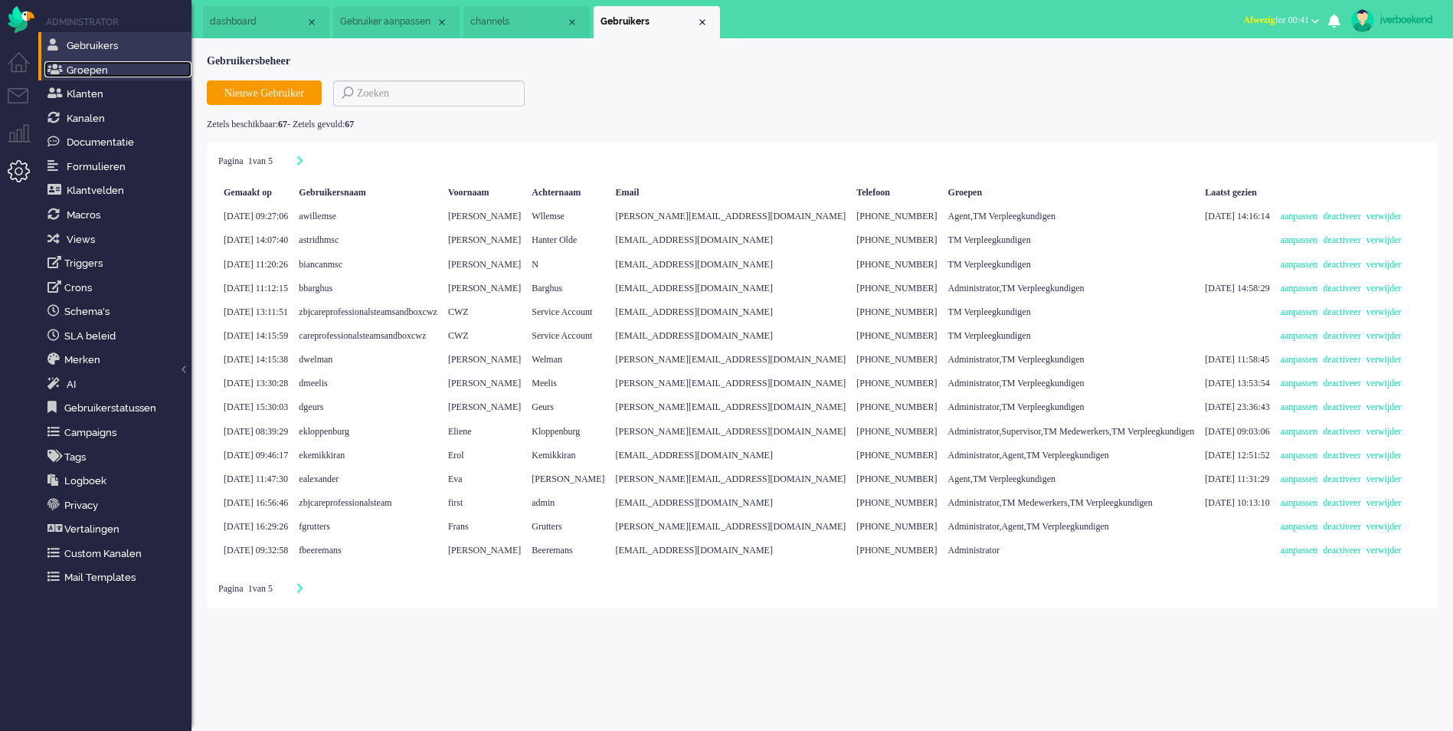
click at [103, 71] on span "Groepen" at bounding box center [87, 69] width 41 height 11
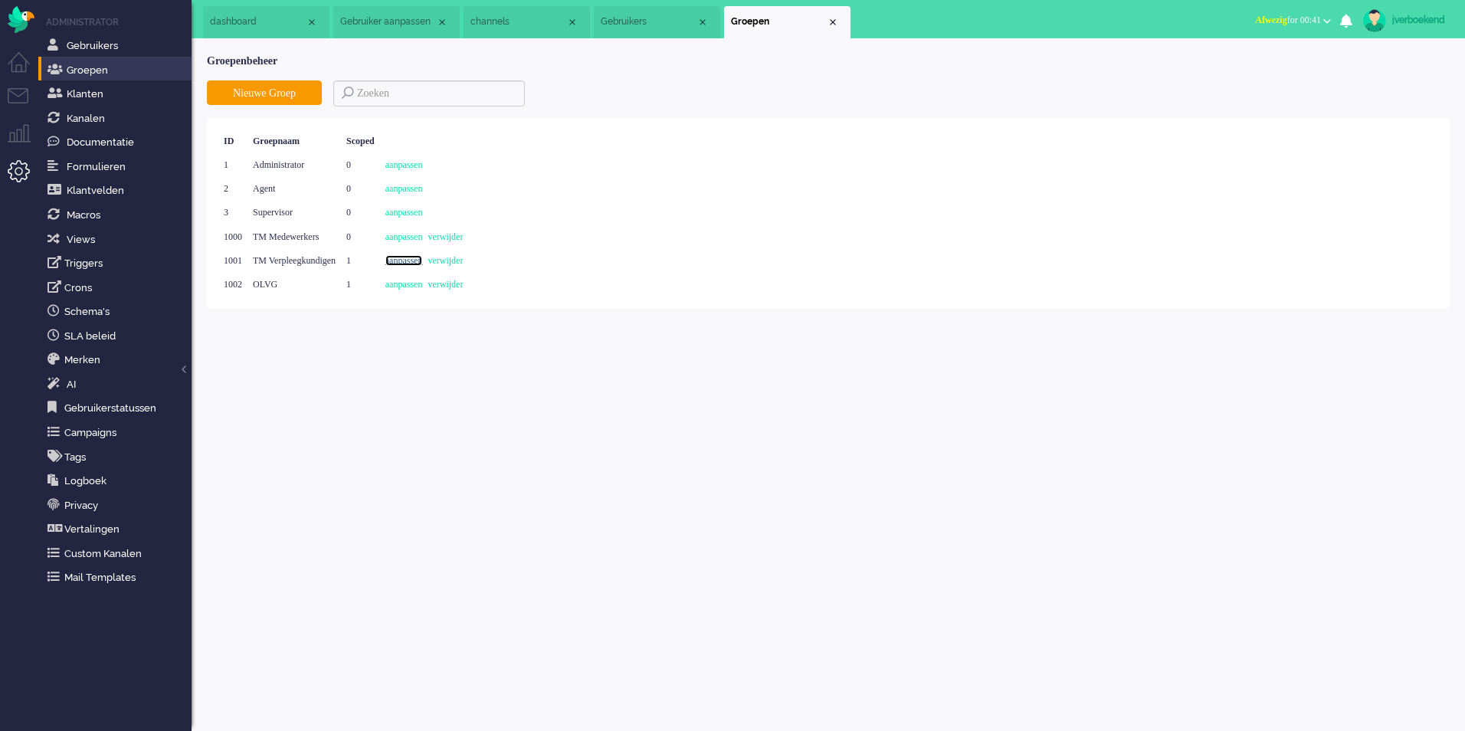
click at [423, 260] on link "aanpassen" at bounding box center [404, 260] width 38 height 11
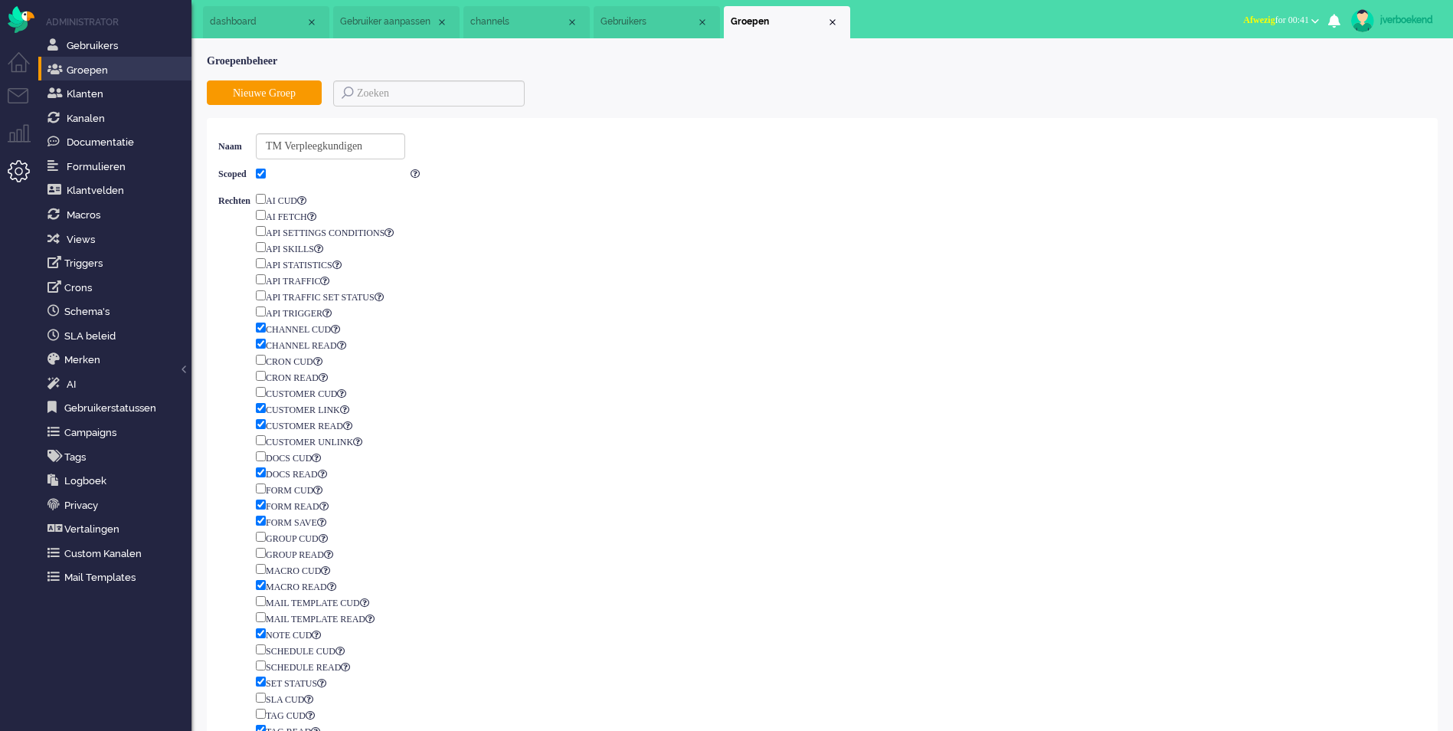
drag, startPoint x: 215, startPoint y: 170, endPoint x: 290, endPoint y: 179, distance: 75.6
click at [290, 179] on div "Naam TM Verpleegkundigen Scoped Rechten AI CUD AI FETCH API SETTINGS CONDITIONS…" at bounding box center [822, 532] width 1231 height 828
click at [113, 70] on link "Groepen" at bounding box center [117, 69] width 147 height 17
click at [137, 95] on link "Klanten" at bounding box center [117, 93] width 147 height 17
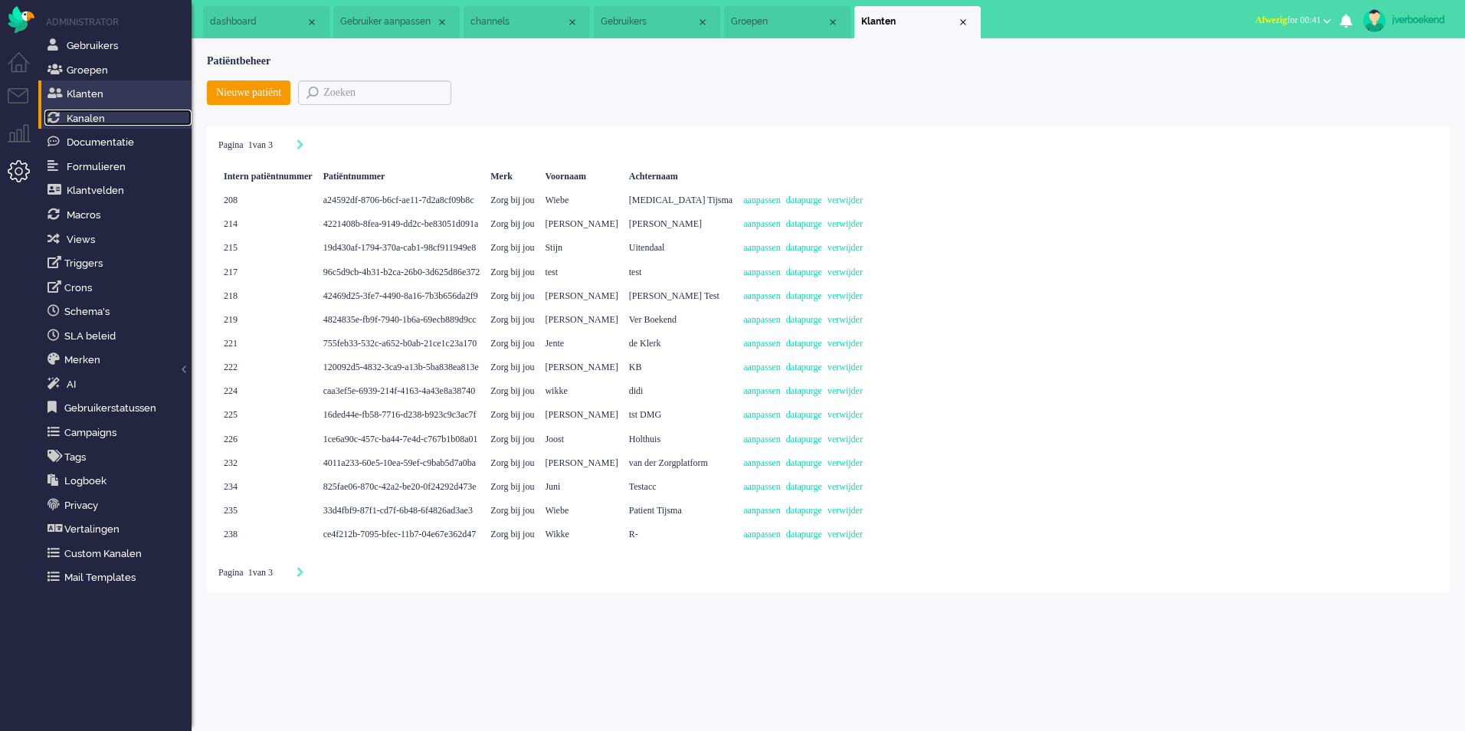
click at [131, 126] on link "Kanalen" at bounding box center [117, 118] width 147 height 17
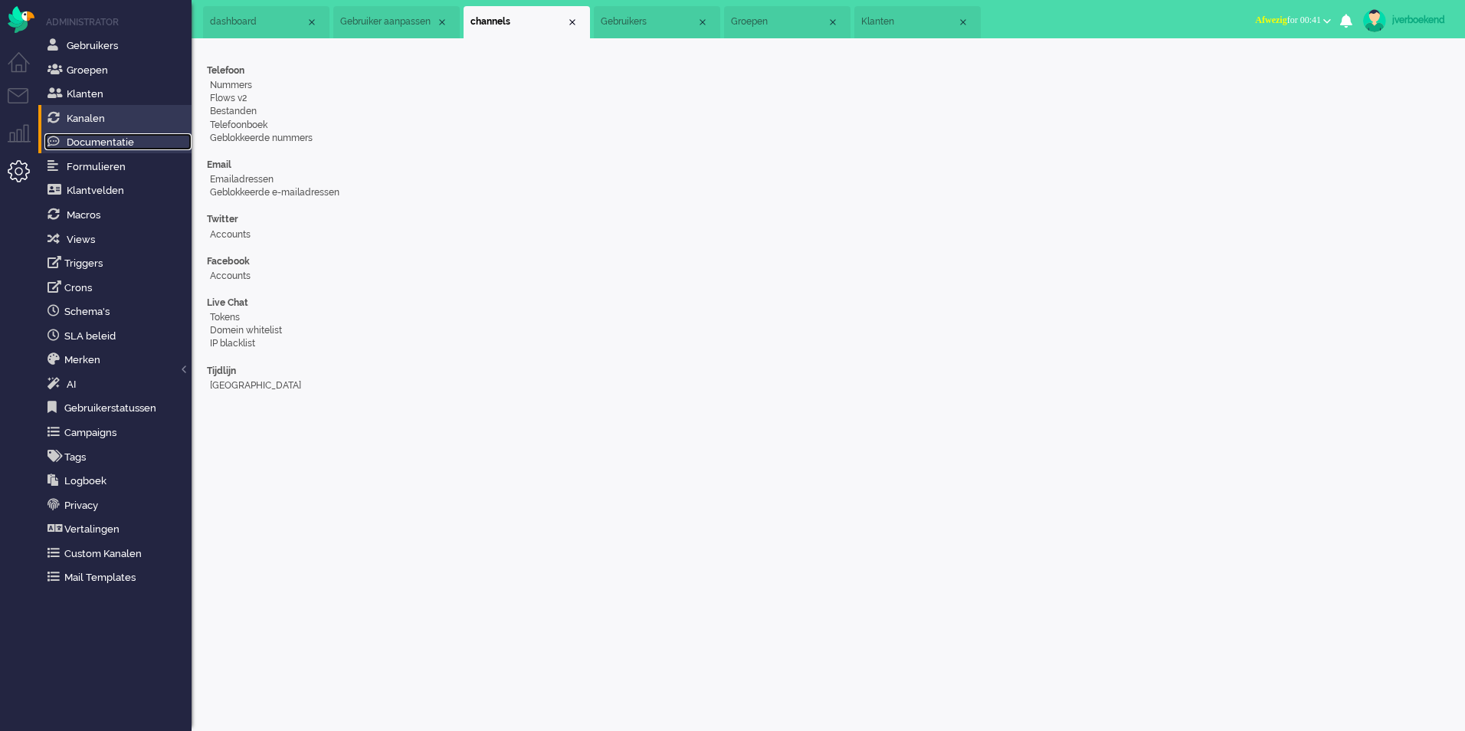
click at [133, 142] on span "Documentatie" at bounding box center [100, 141] width 67 height 11
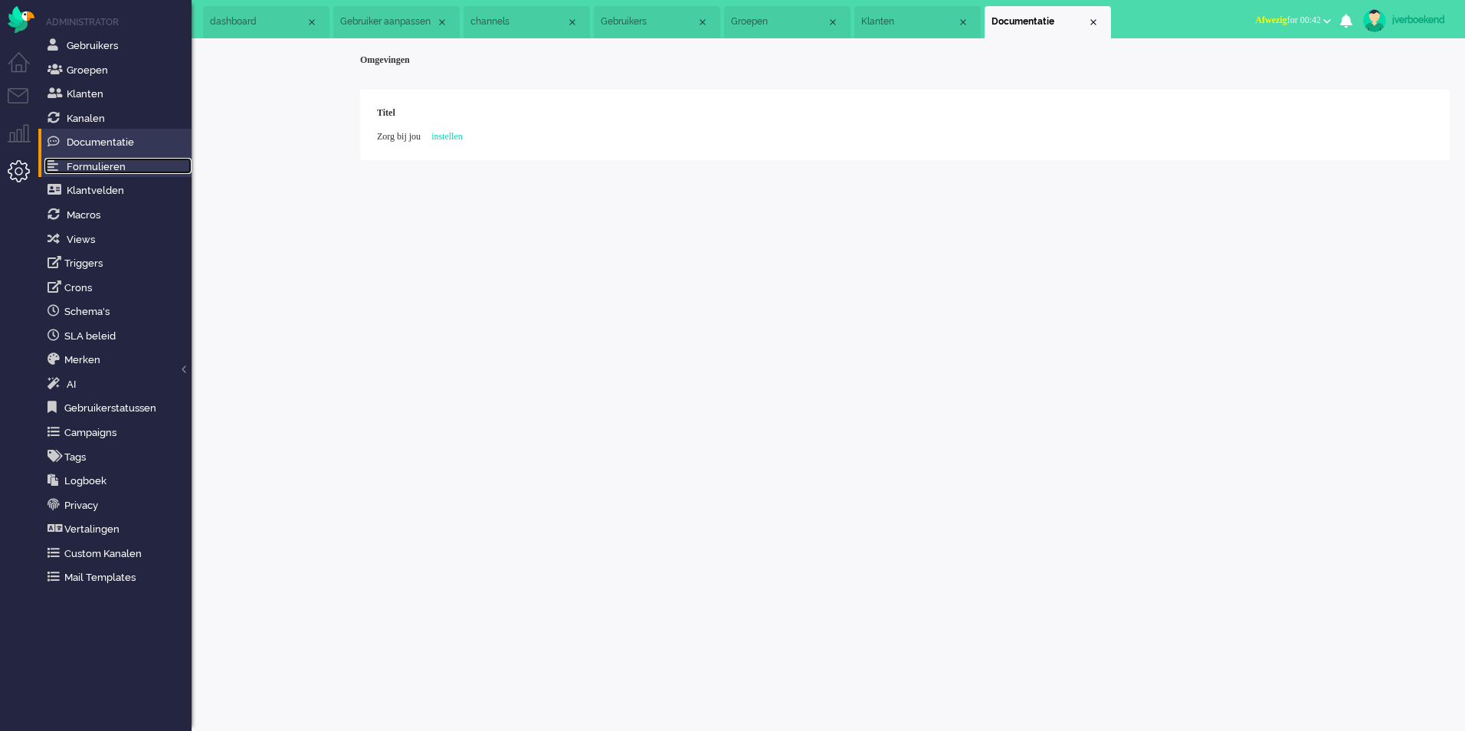
click at [110, 169] on span "Formulieren" at bounding box center [96, 166] width 59 height 11
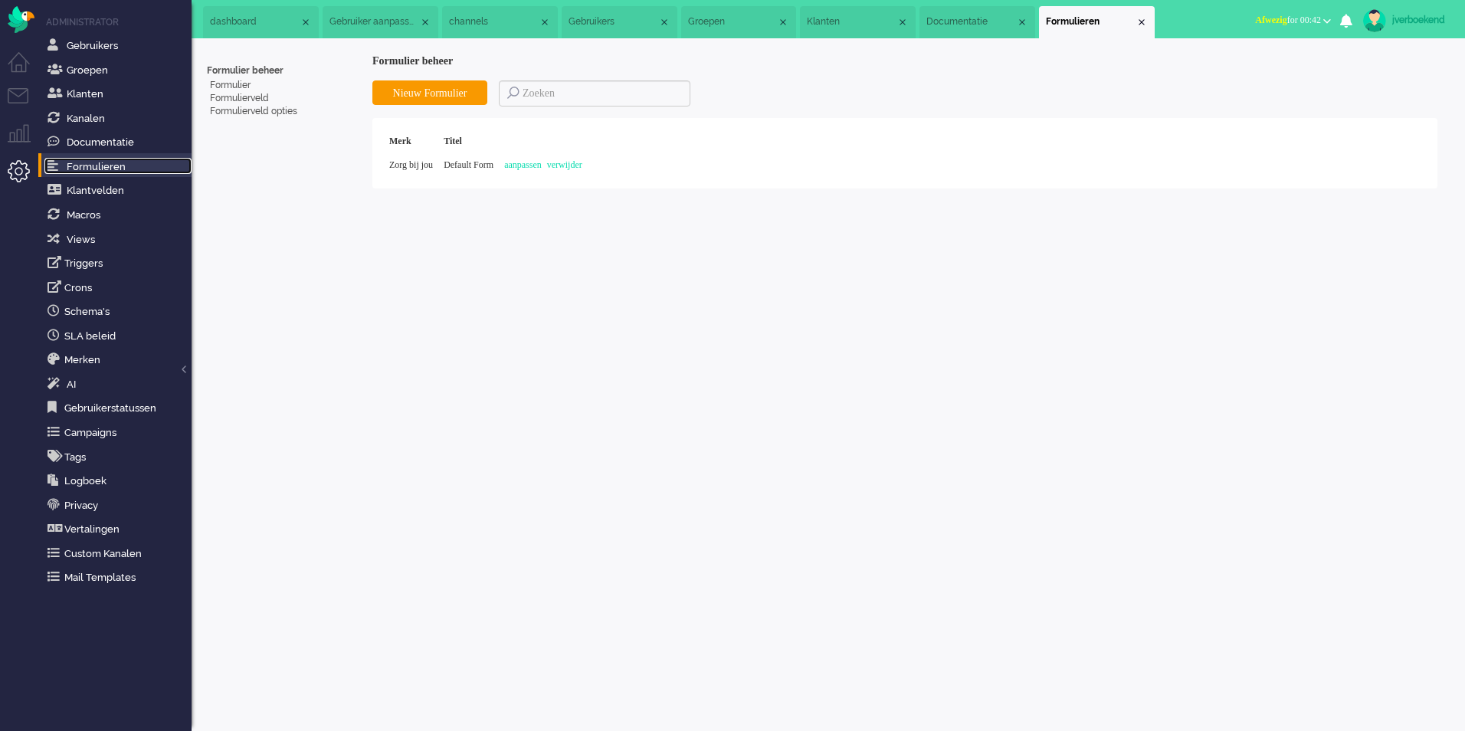
click at [469, 24] on span "channels" at bounding box center [494, 21] width 90 height 13
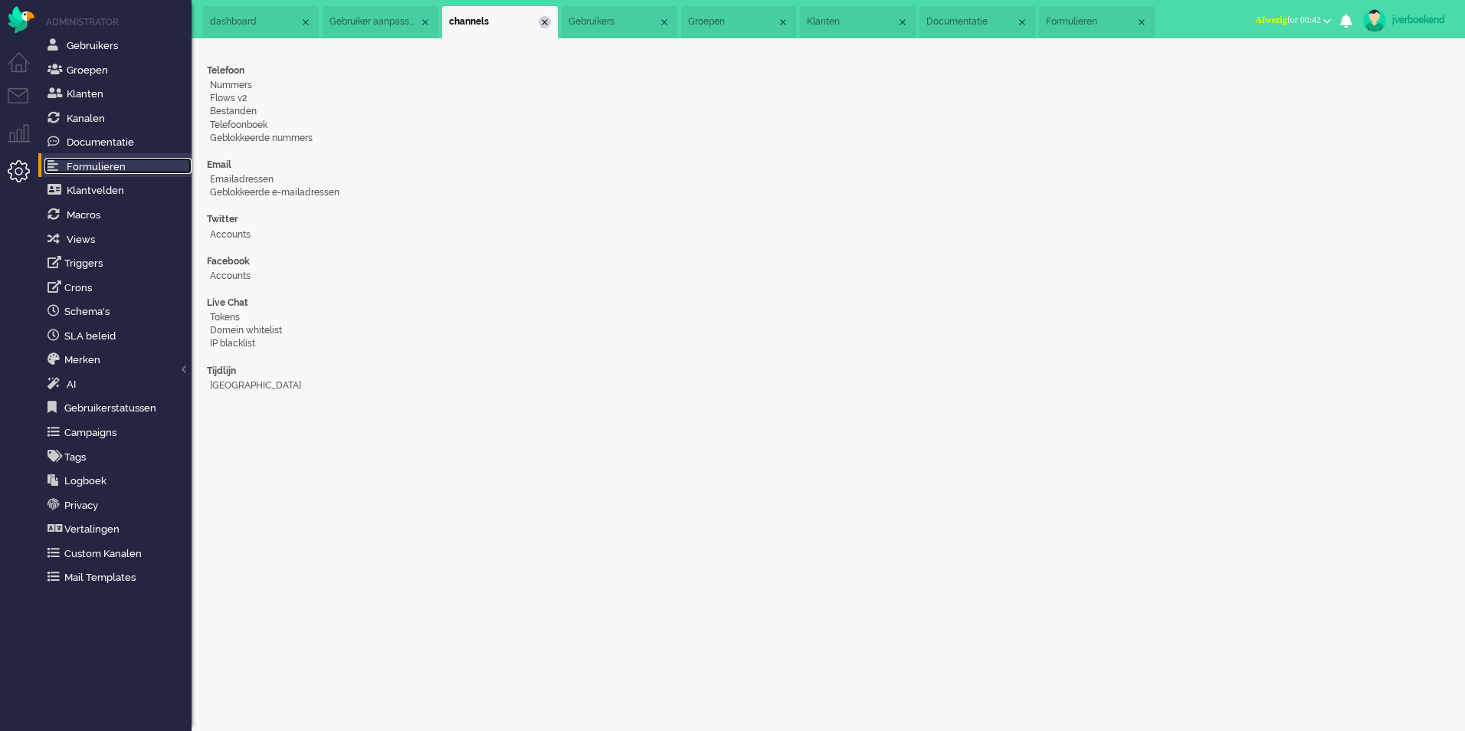
click at [544, 19] on div "Close tab" at bounding box center [545, 22] width 12 height 12
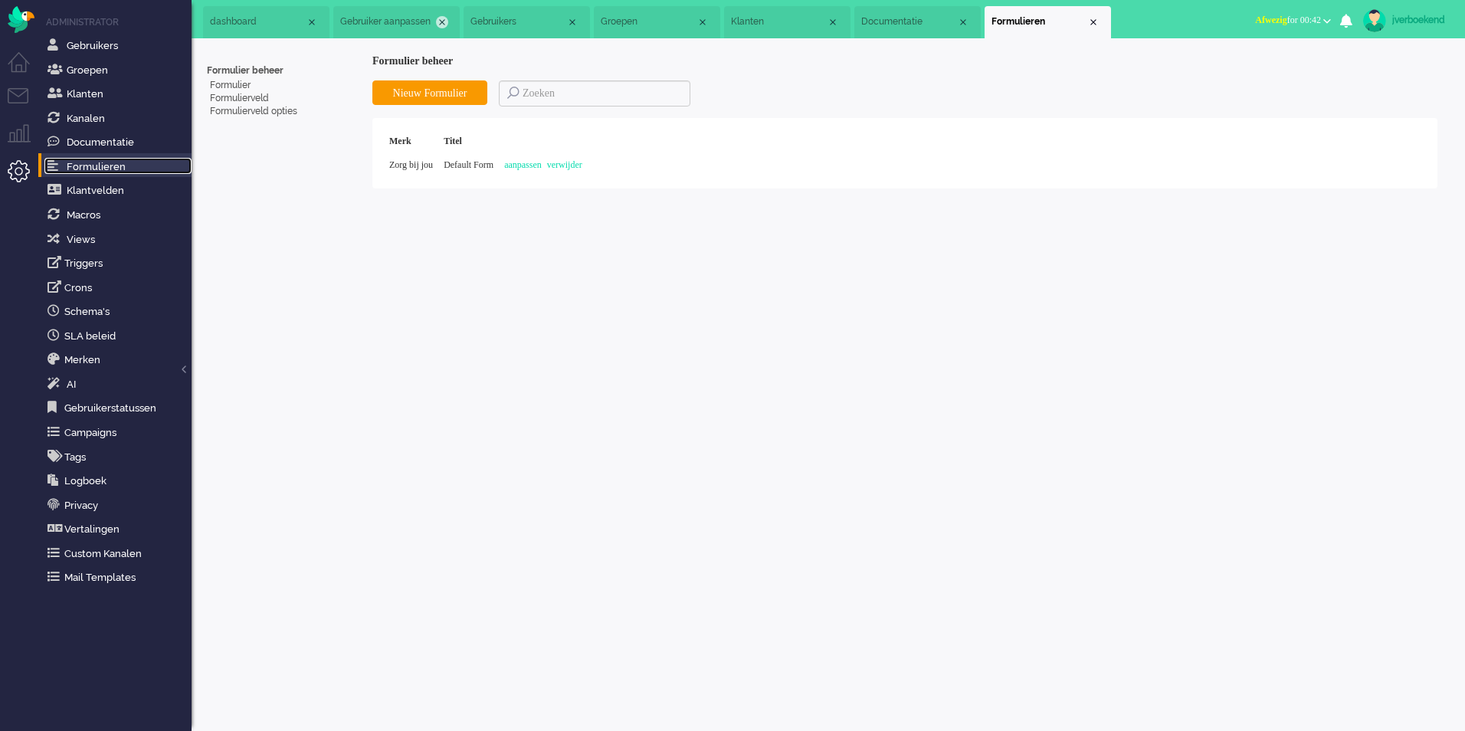
click at [441, 20] on div "Close tab" at bounding box center [442, 22] width 12 height 12
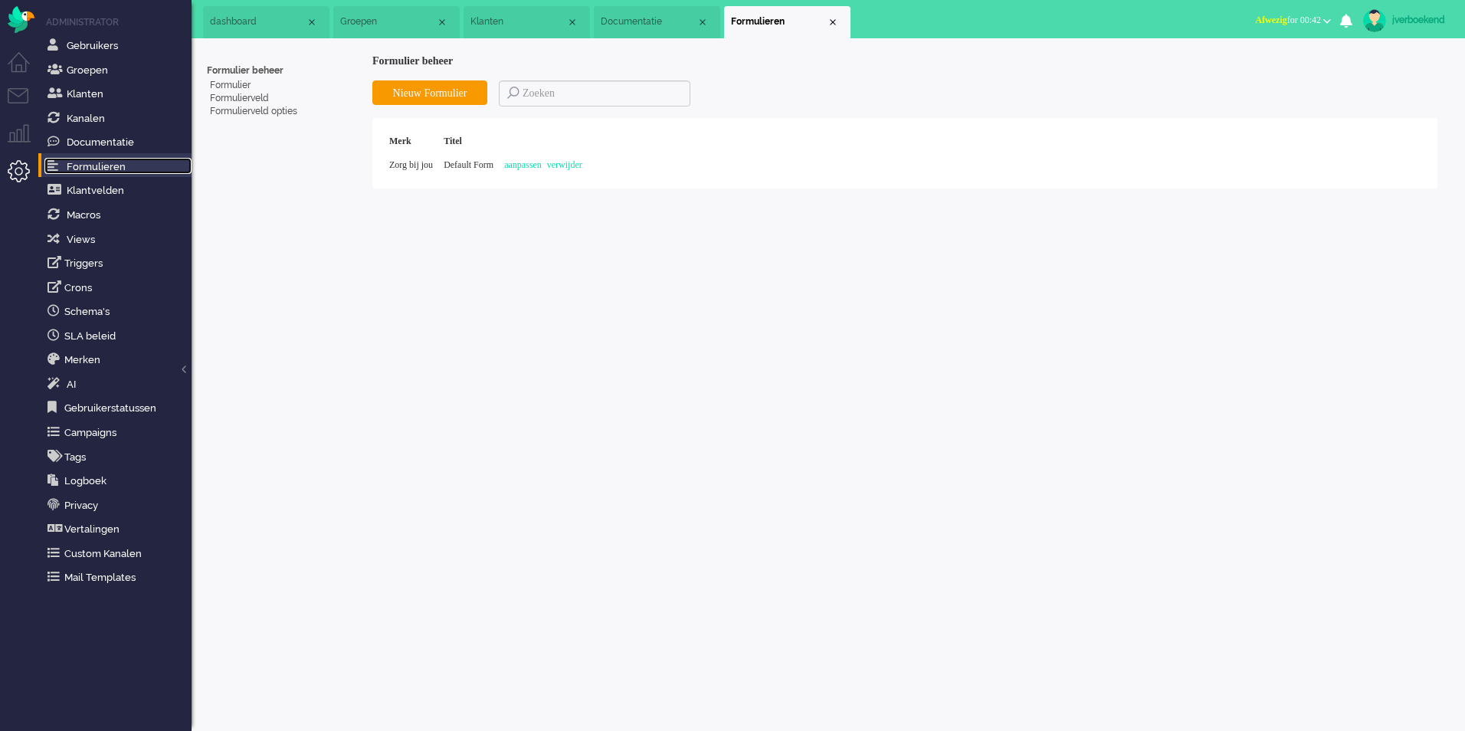
click at [441, 20] on div "Close tab" at bounding box center [442, 22] width 12 height 12
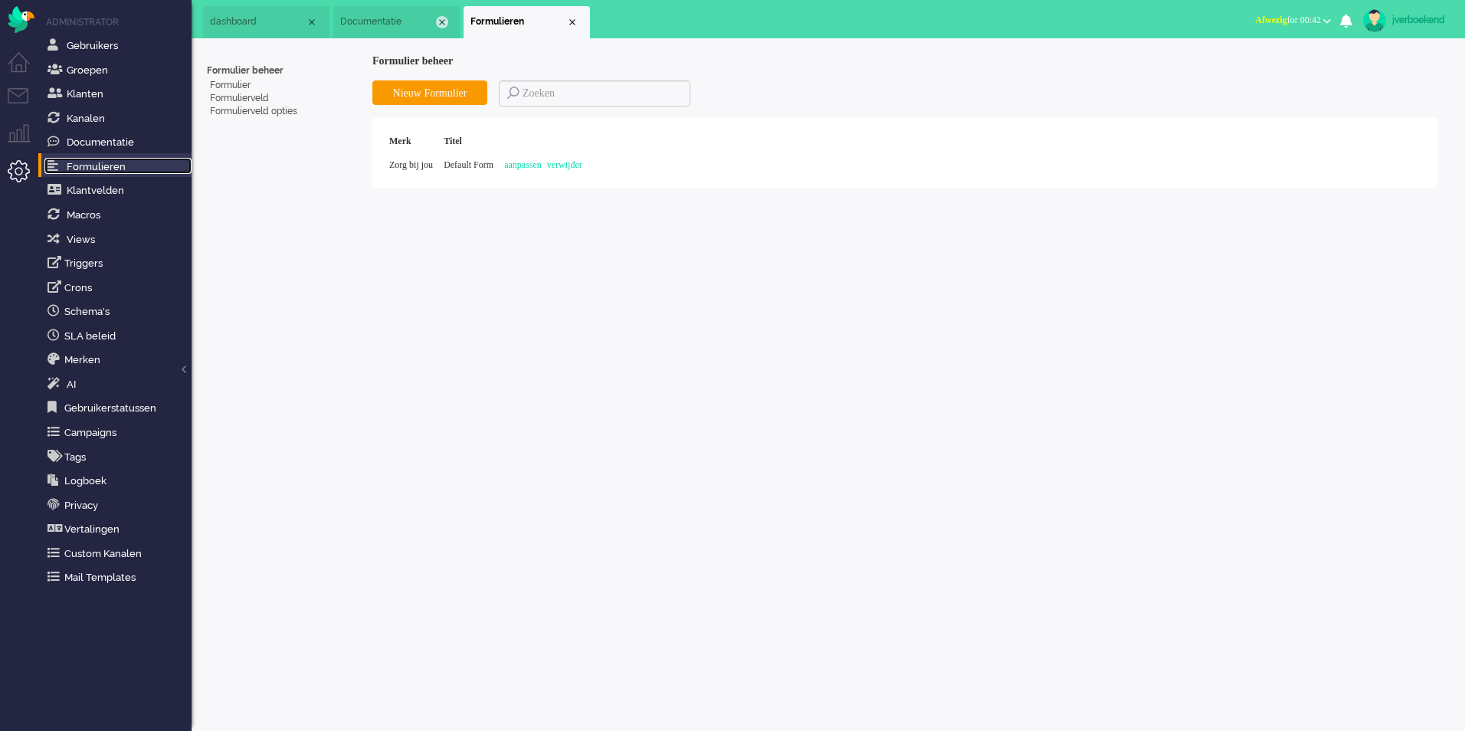
click at [441, 18] on div "Close tab" at bounding box center [442, 22] width 12 height 12
click at [6, 92] on ul "Menu" at bounding box center [19, 365] width 38 height 731
click at [27, 92] on li "Tickets menu" at bounding box center [25, 105] width 34 height 34
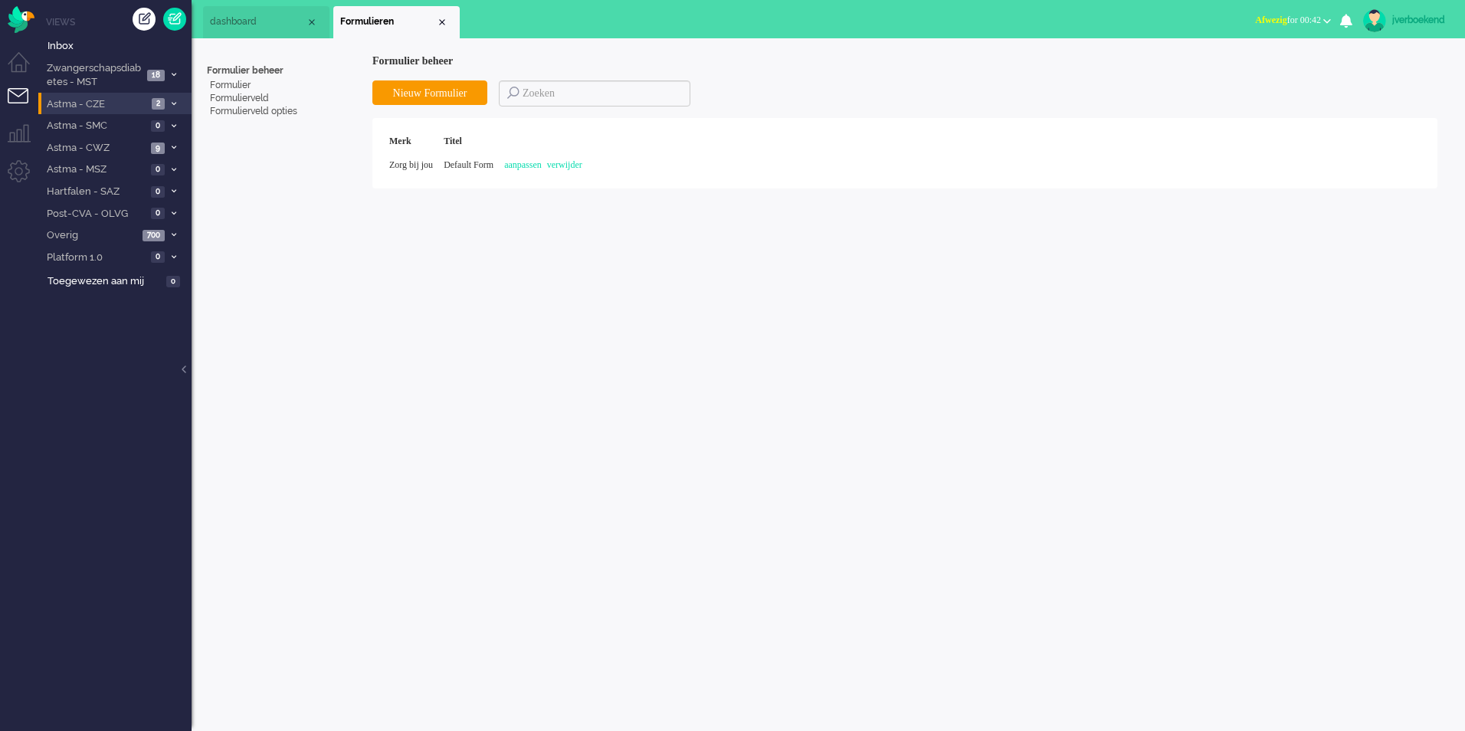
click at [129, 100] on span "Astma - CZE" at bounding box center [95, 104] width 103 height 15
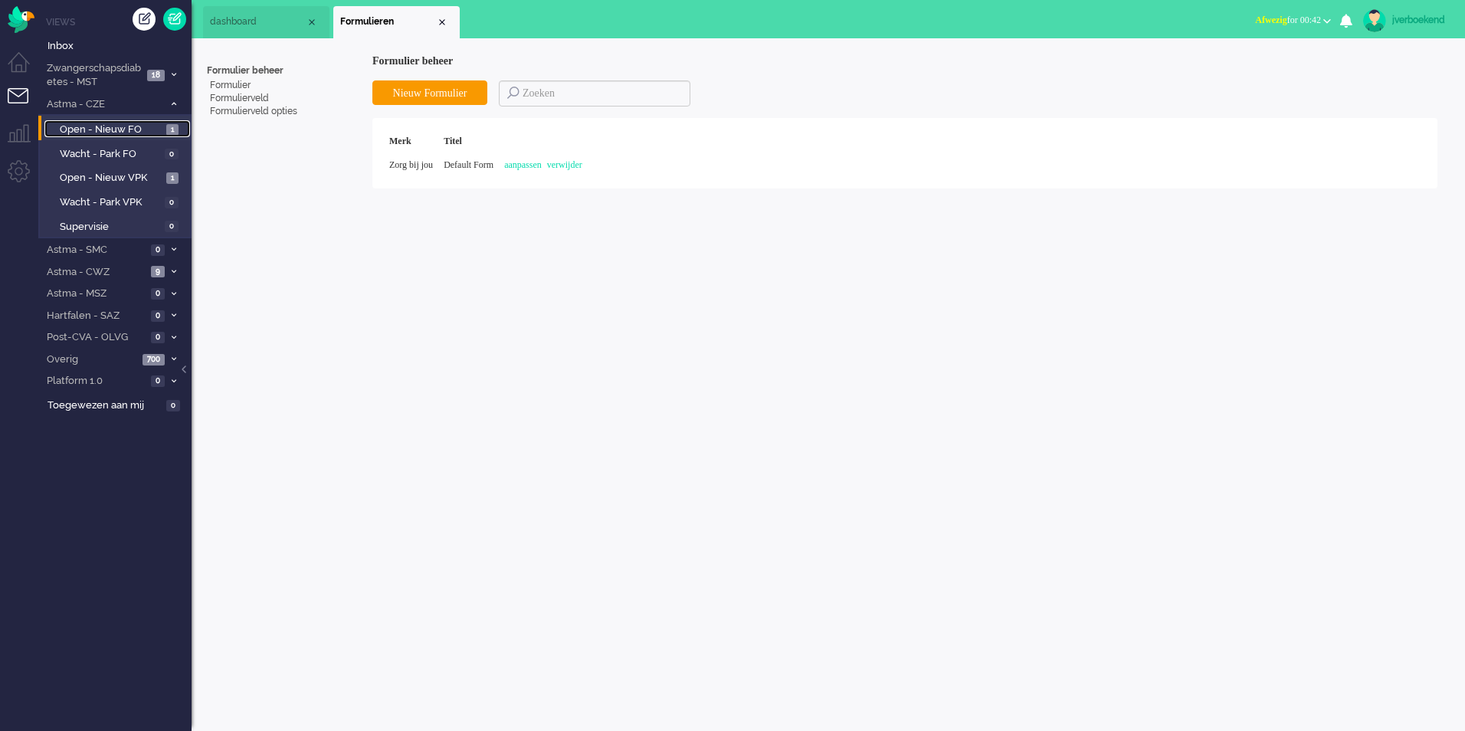
click at [132, 126] on span "Open - Nieuw FO" at bounding box center [111, 130] width 103 height 15
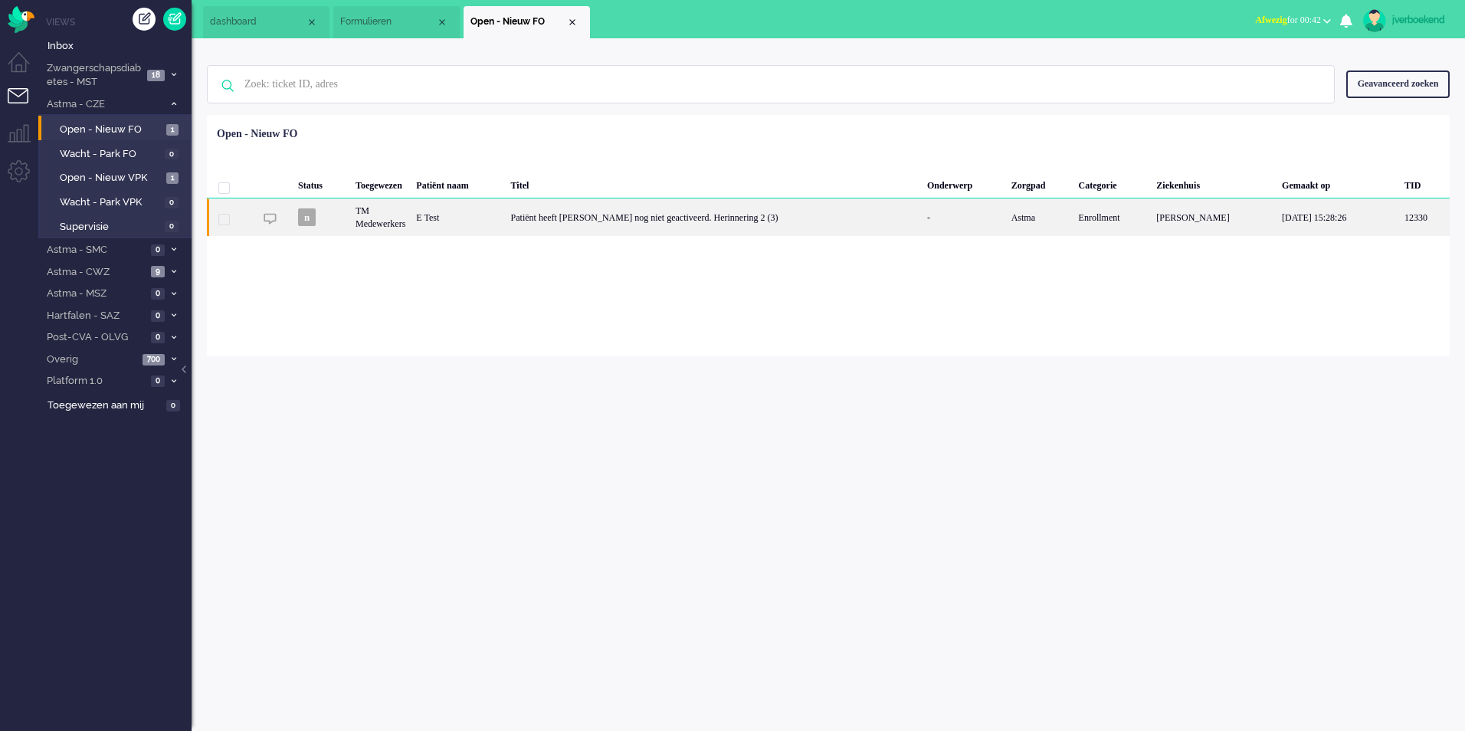
click at [384, 217] on div "TM Medewerkers" at bounding box center [380, 217] width 61 height 38
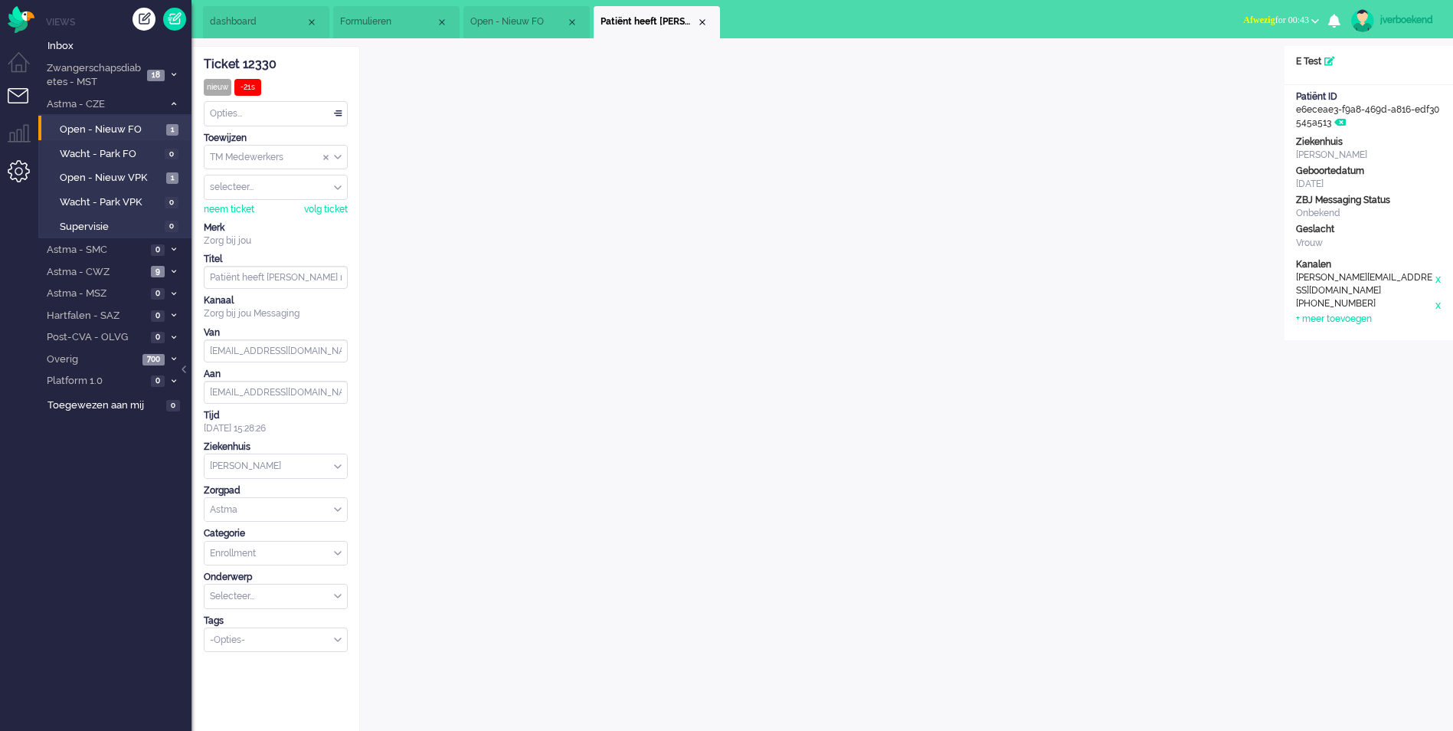
click at [13, 171] on li "Admin menu" at bounding box center [25, 177] width 34 height 34
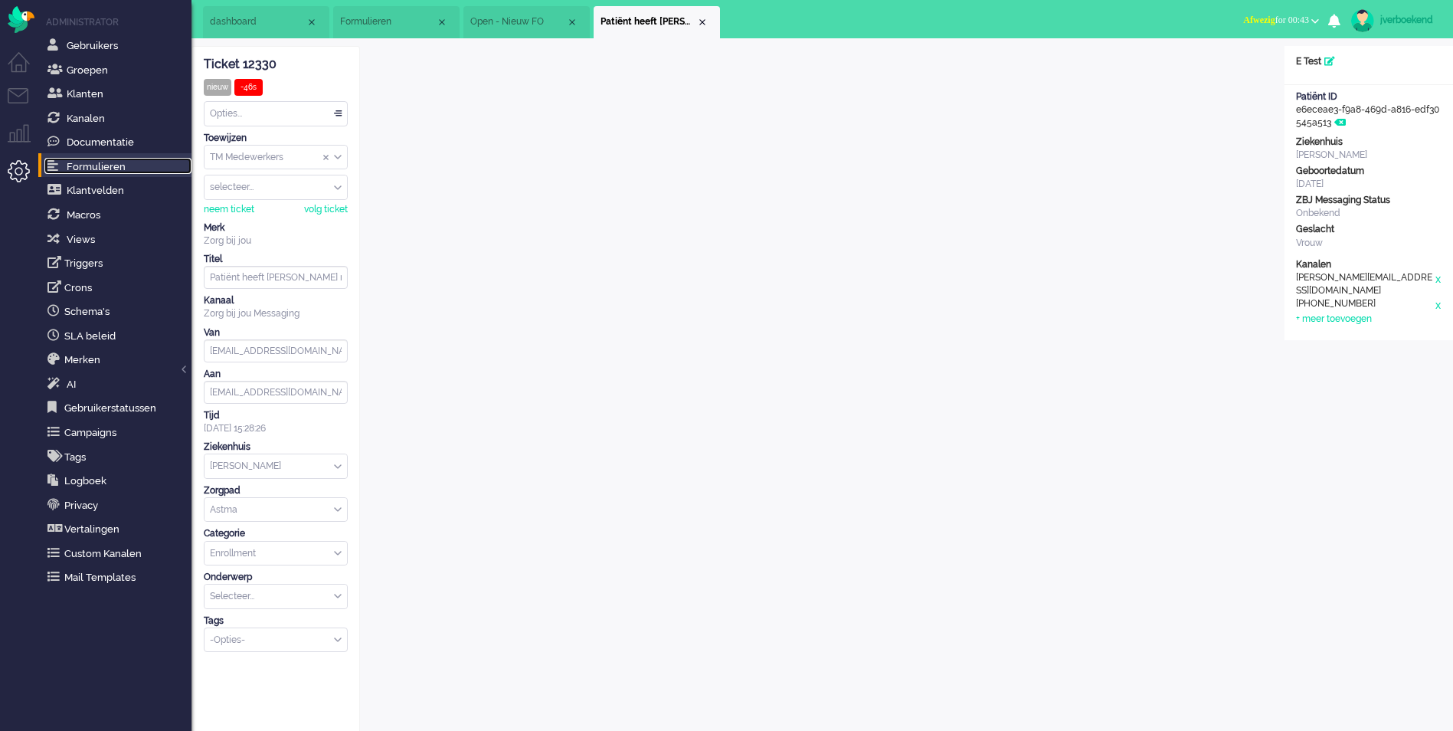
click at [117, 165] on span "Formulieren" at bounding box center [96, 166] width 59 height 11
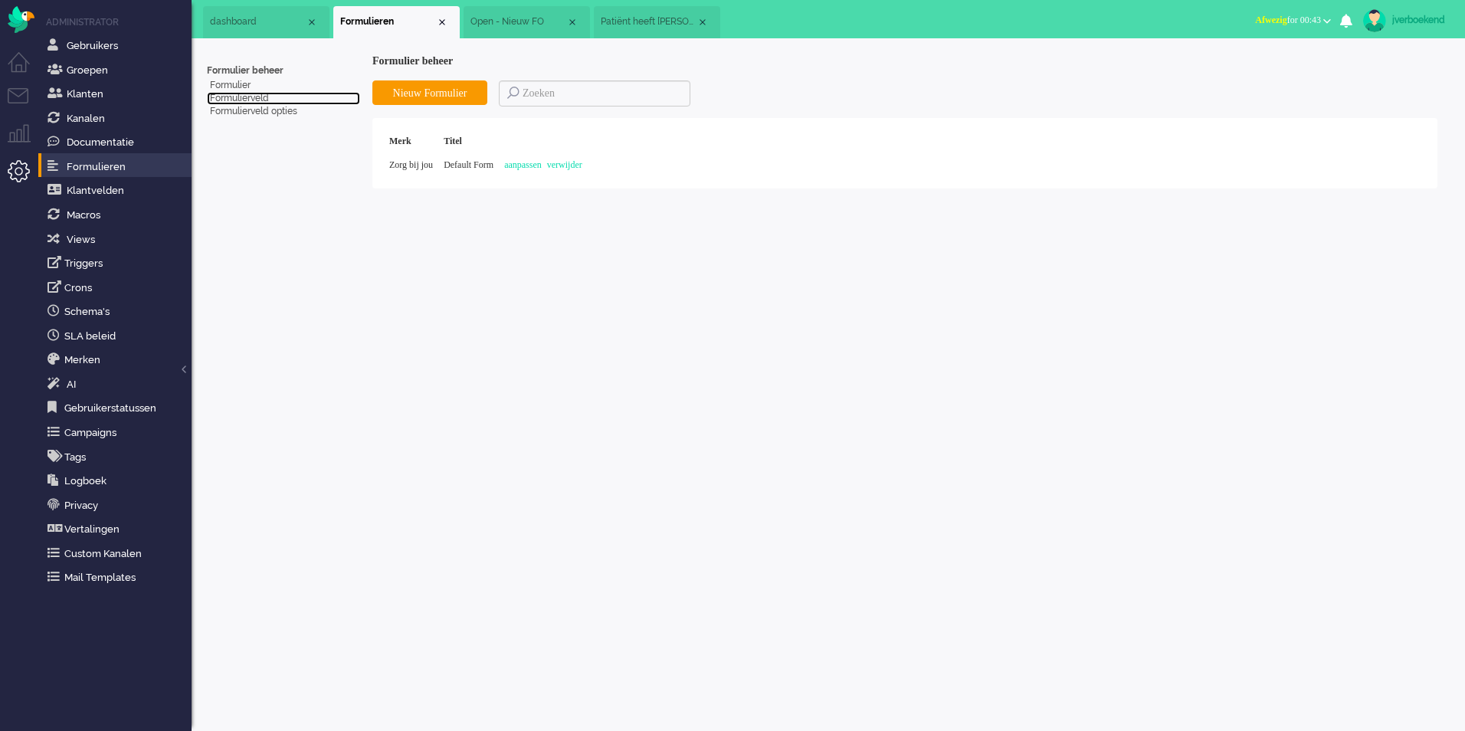
click at [236, 97] on link "Formulierveld" at bounding box center [283, 98] width 153 height 13
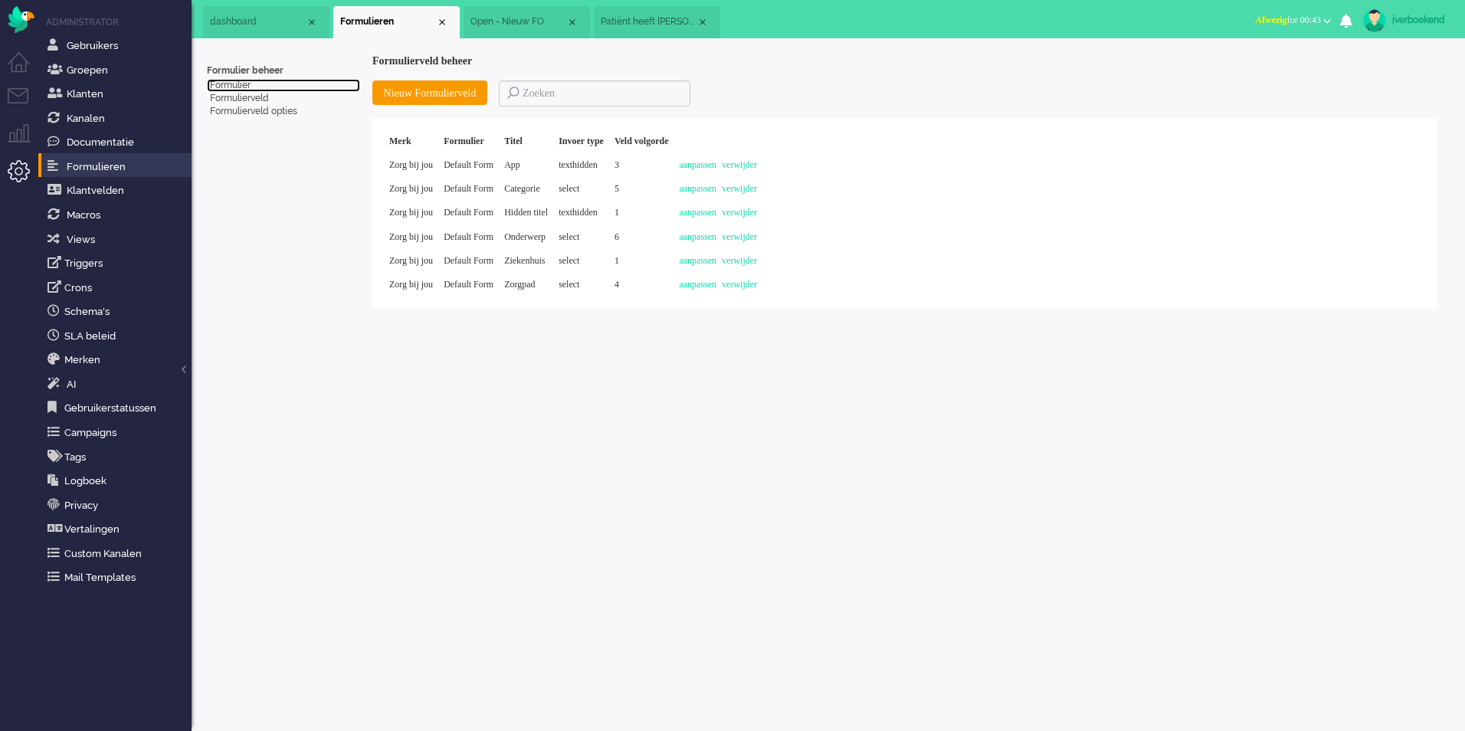
click at [232, 82] on link "Formulier" at bounding box center [283, 85] width 153 height 13
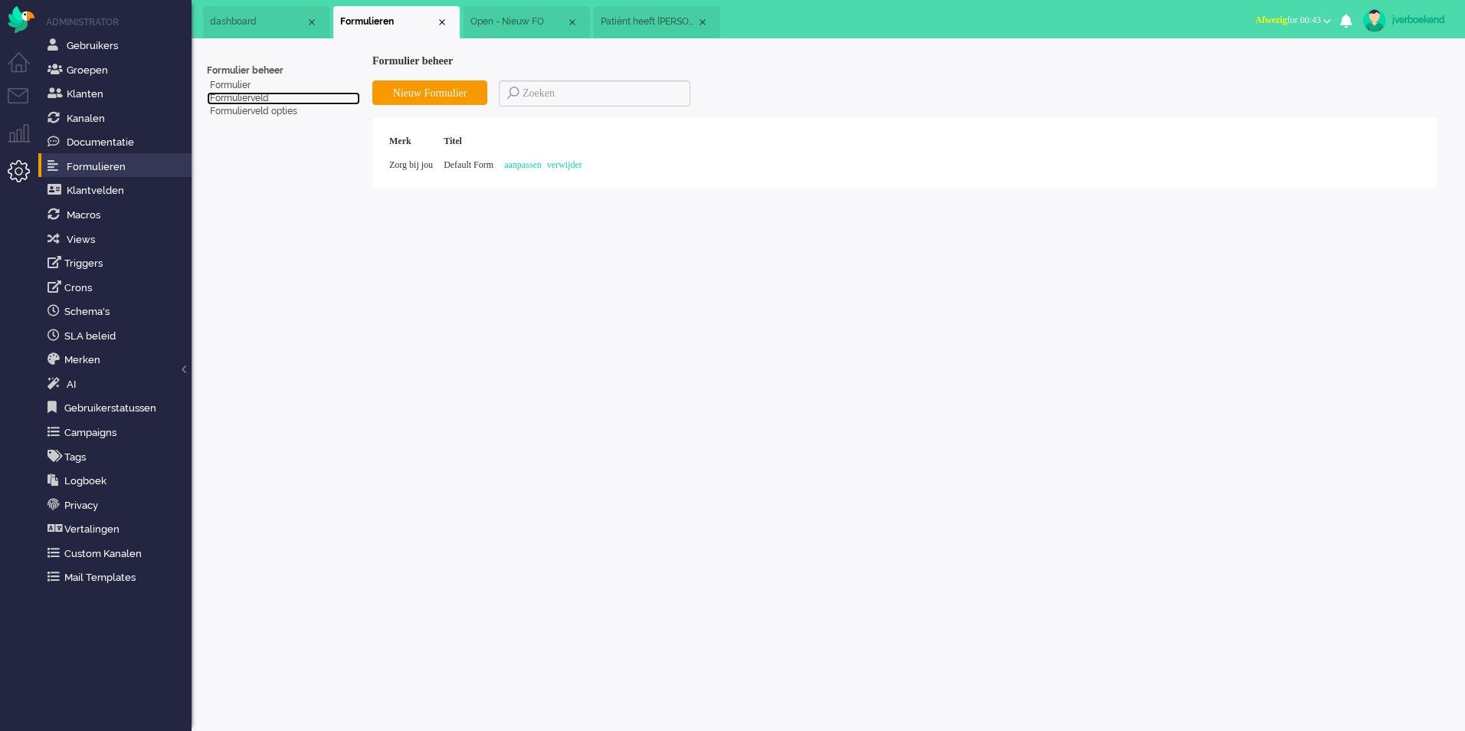
click at [256, 97] on link "Formulierveld" at bounding box center [283, 98] width 153 height 13
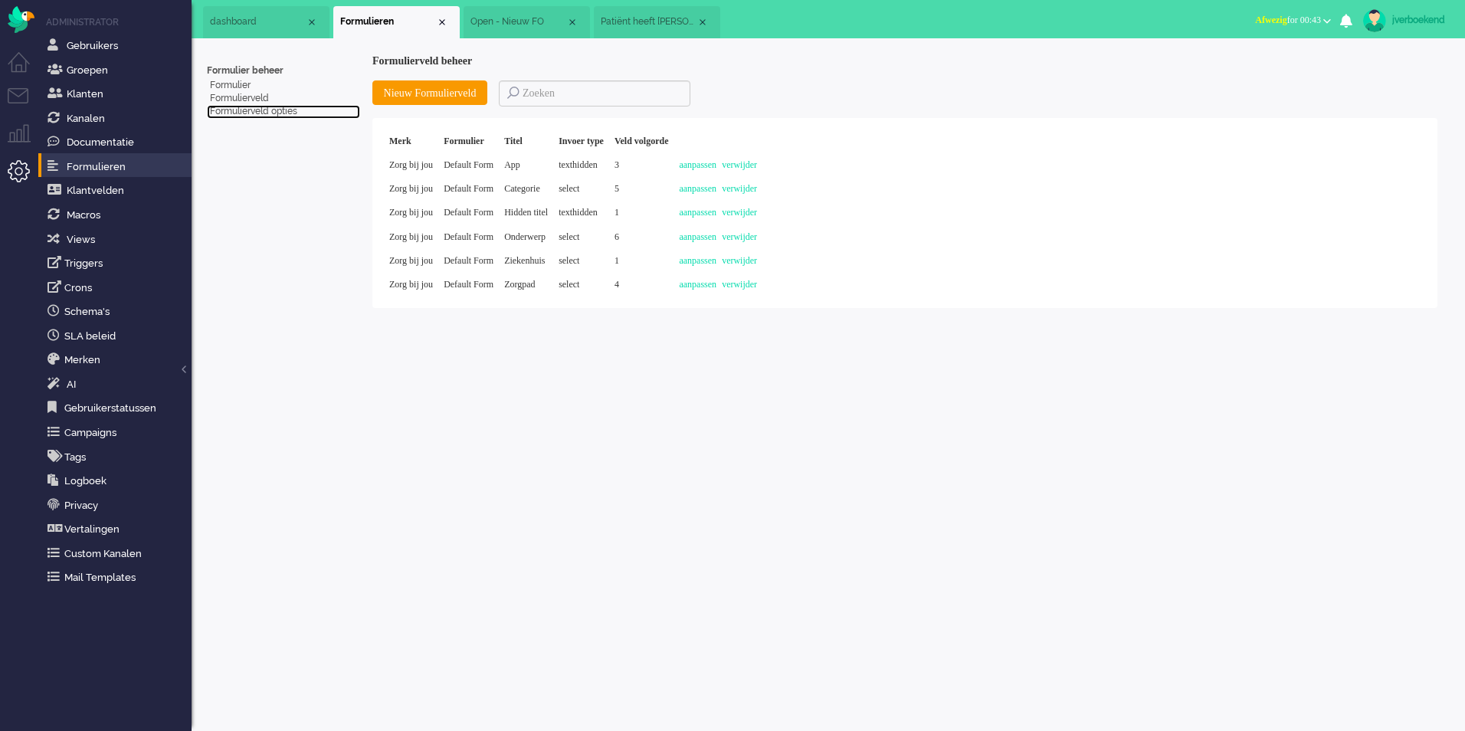
click at [287, 112] on link "Formulierveld opties" at bounding box center [283, 111] width 153 height 13
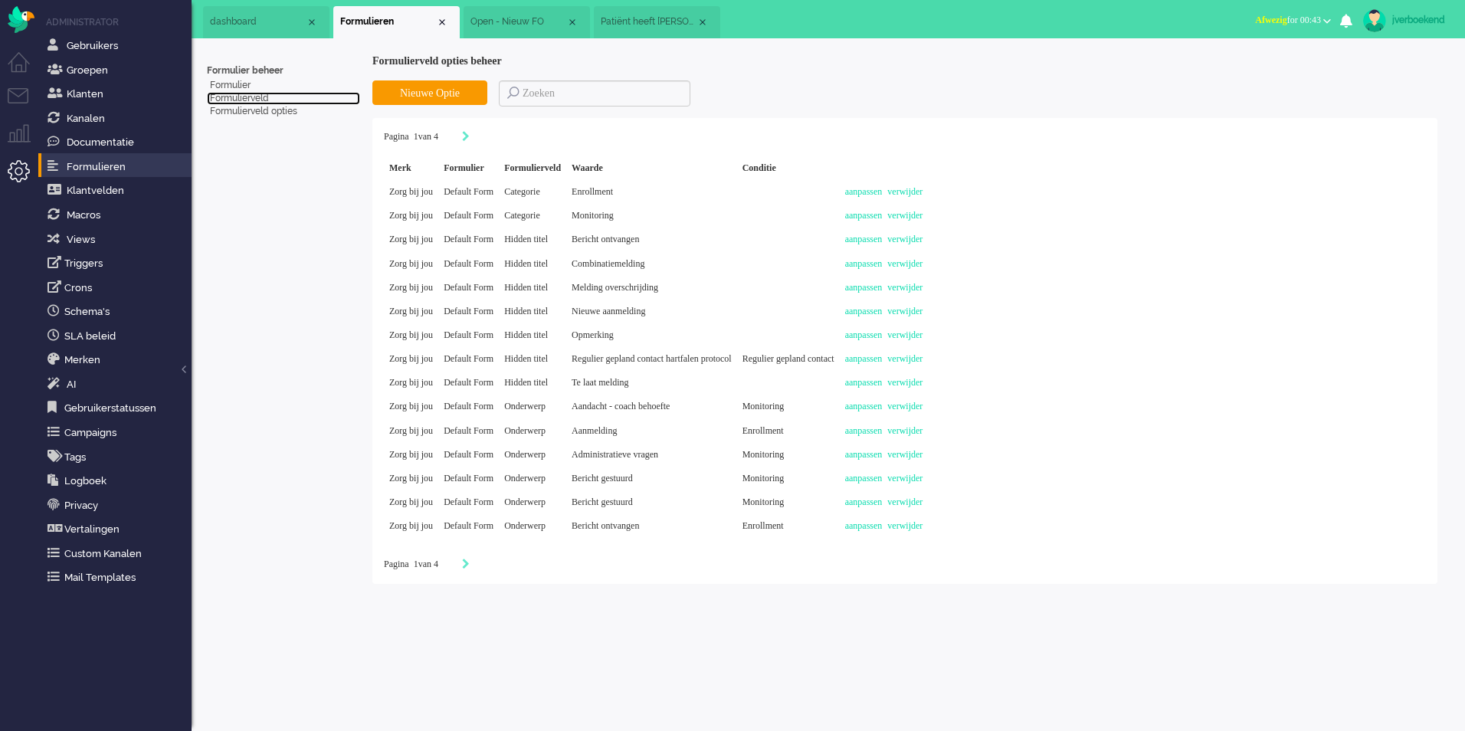
click at [260, 97] on link "Formulierveld" at bounding box center [283, 98] width 153 height 13
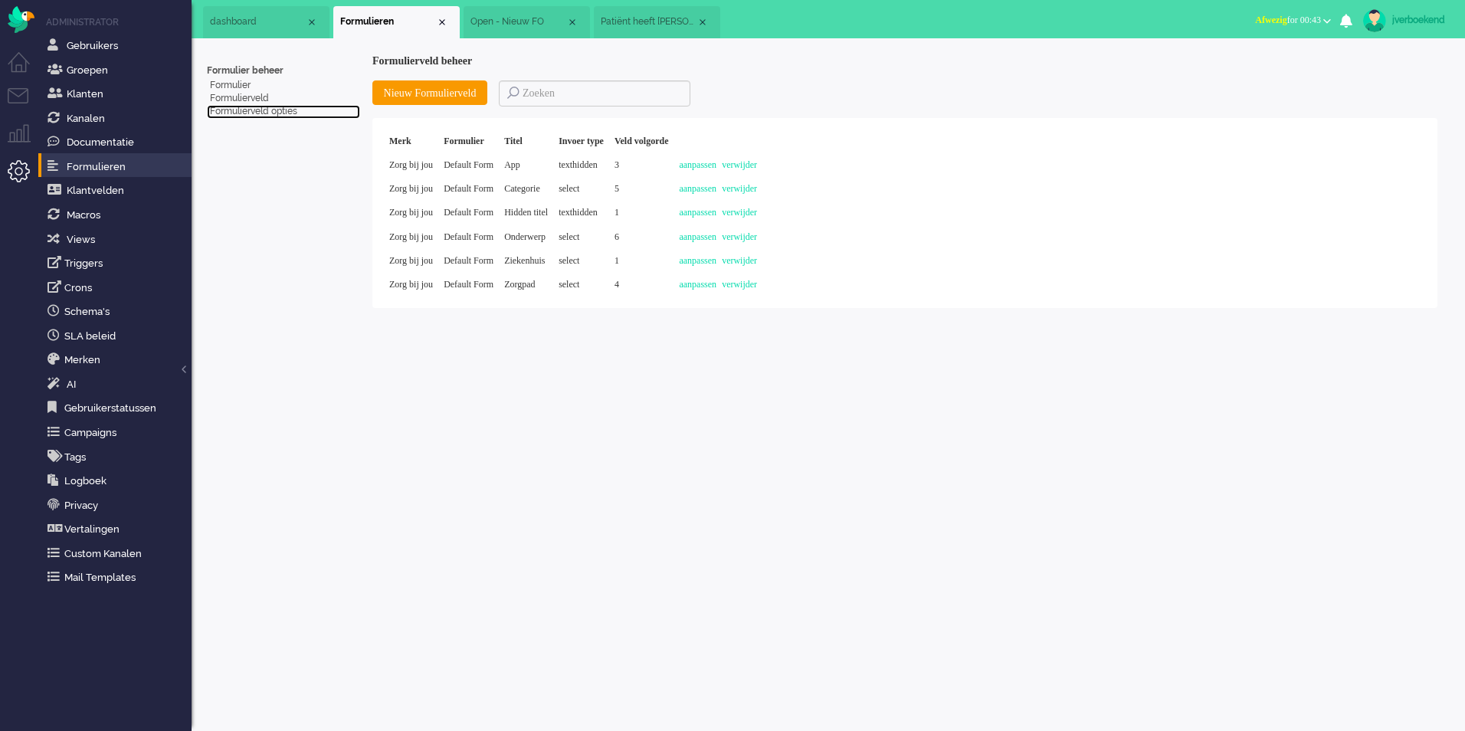
click at [256, 113] on link "Formulierveld opties" at bounding box center [283, 111] width 153 height 13
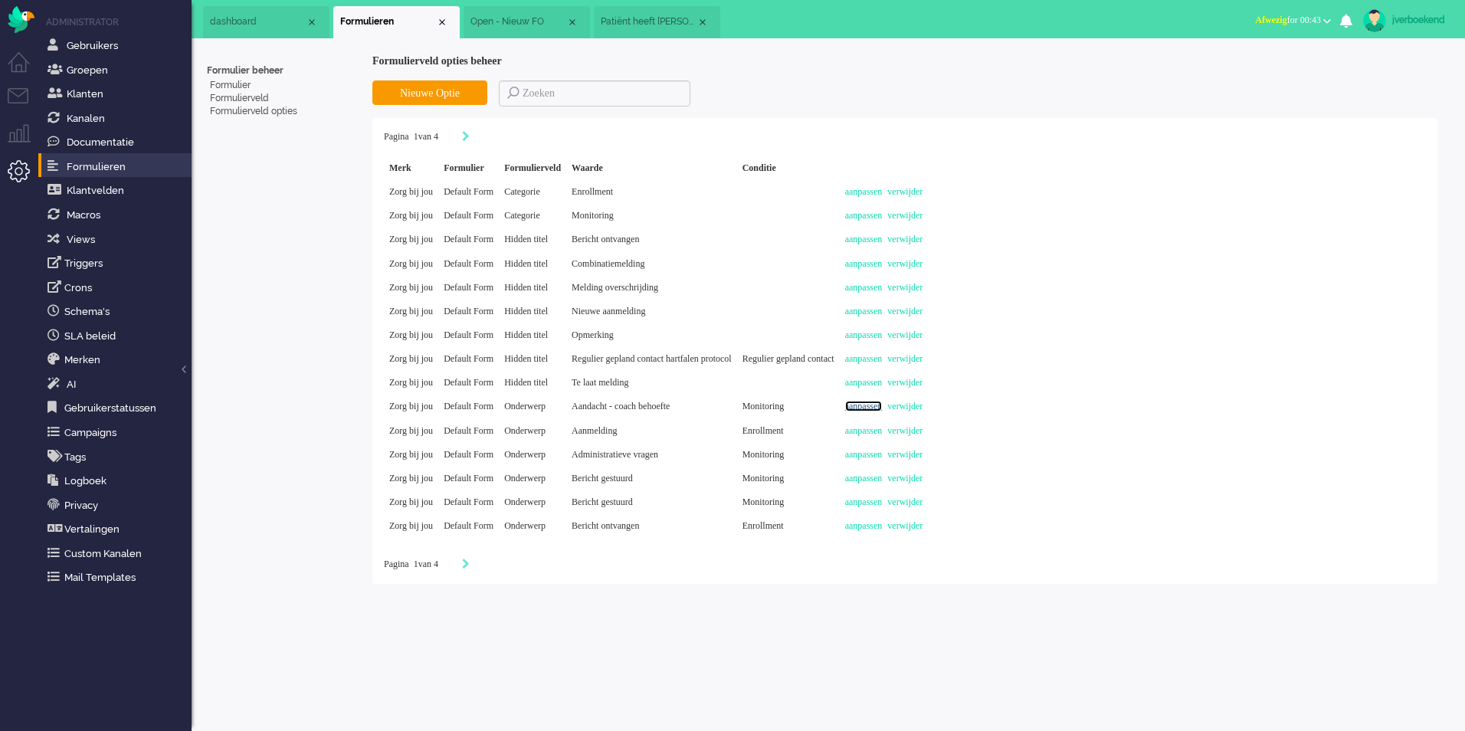
click at [883, 402] on link "aanpassen" at bounding box center [864, 406] width 38 height 11
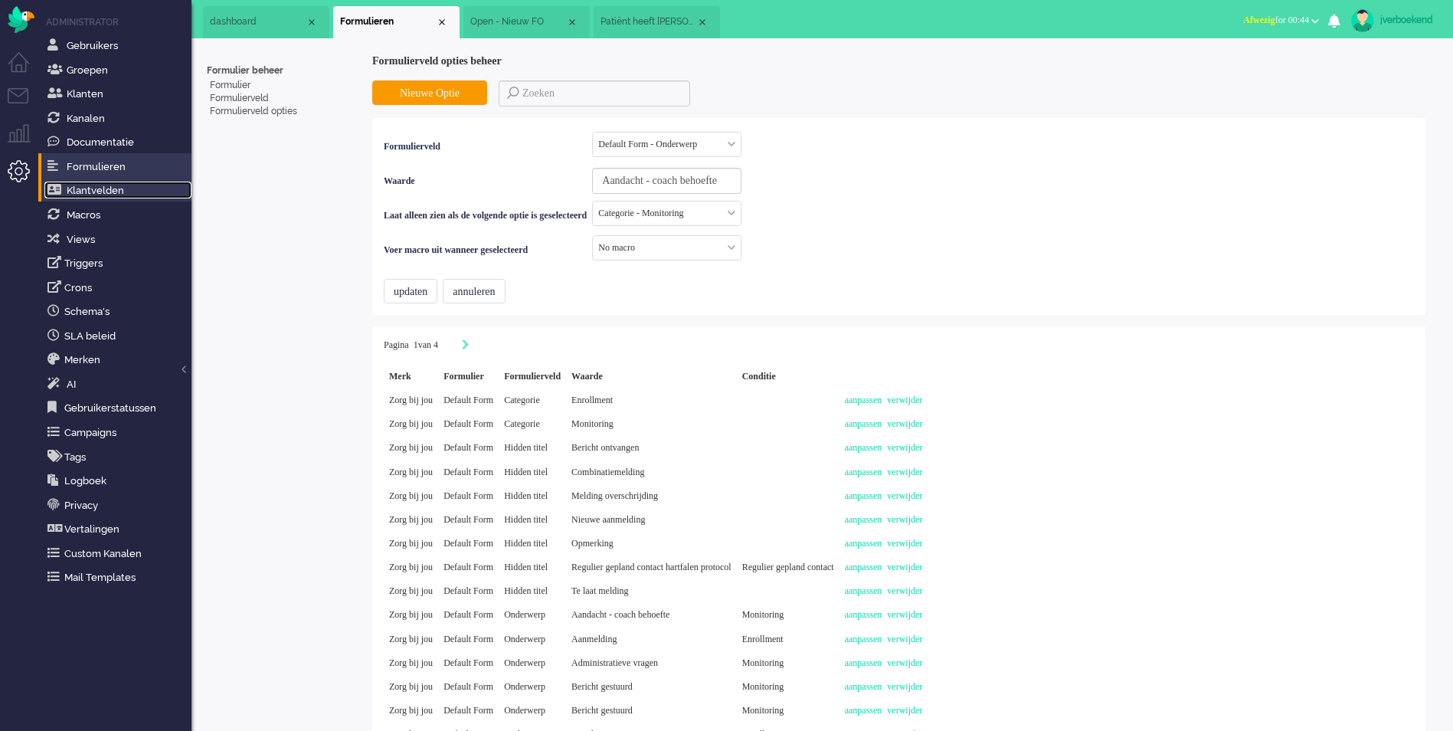
click at [113, 192] on span "Klantvelden" at bounding box center [95, 190] width 57 height 11
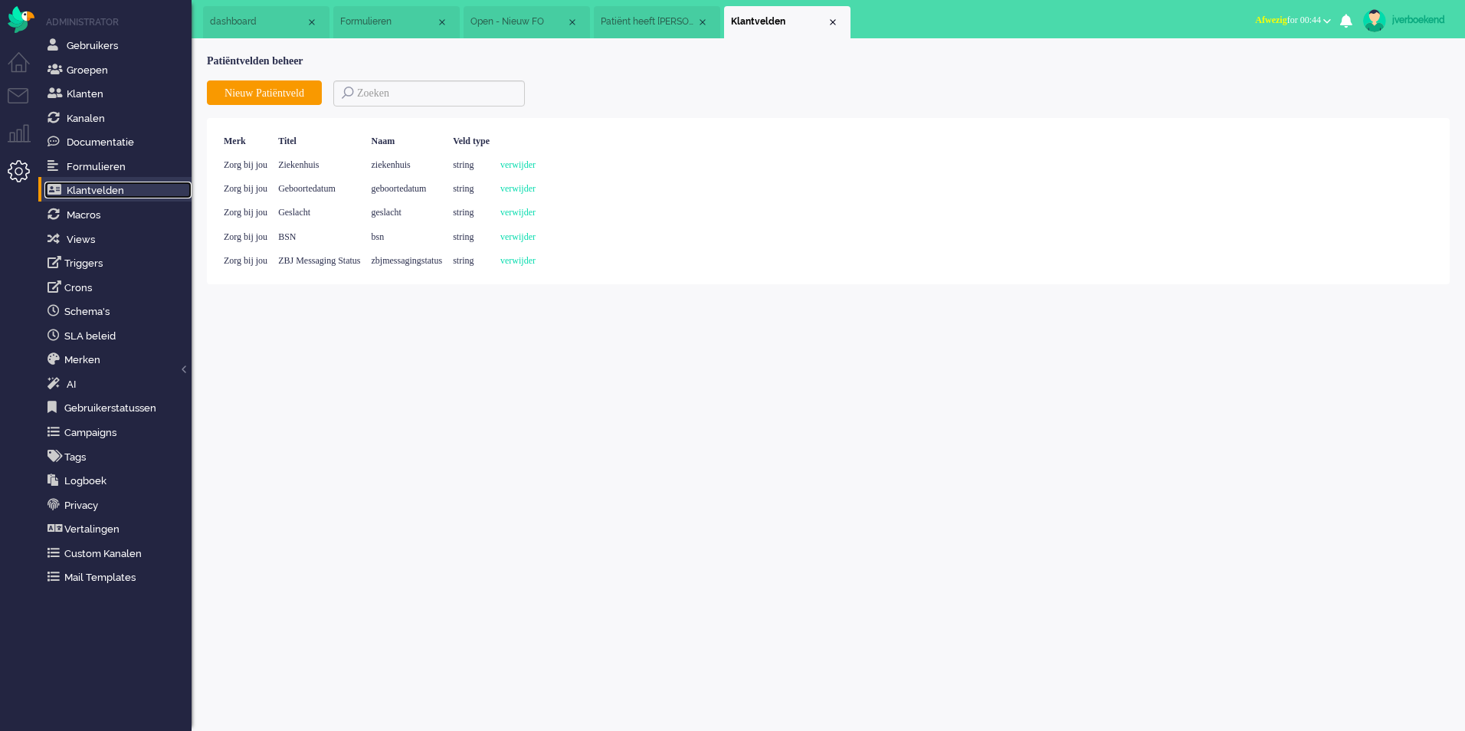
click at [672, 21] on span "Patiënt heeft [PERSON_NAME] nog niet geactiveerd. Herinnering 2 (3)" at bounding box center [649, 21] width 96 height 13
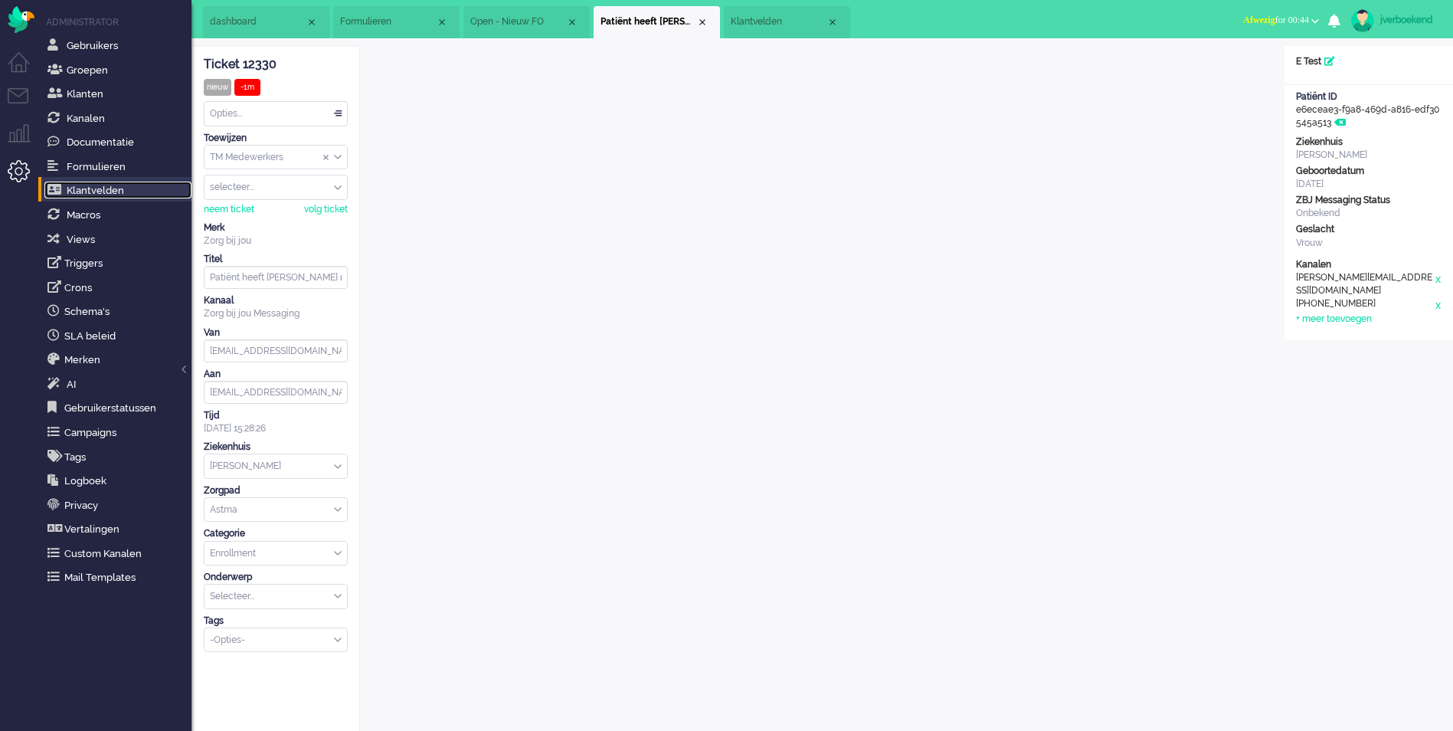
click at [116, 192] on span "Klantvelden" at bounding box center [95, 190] width 57 height 11
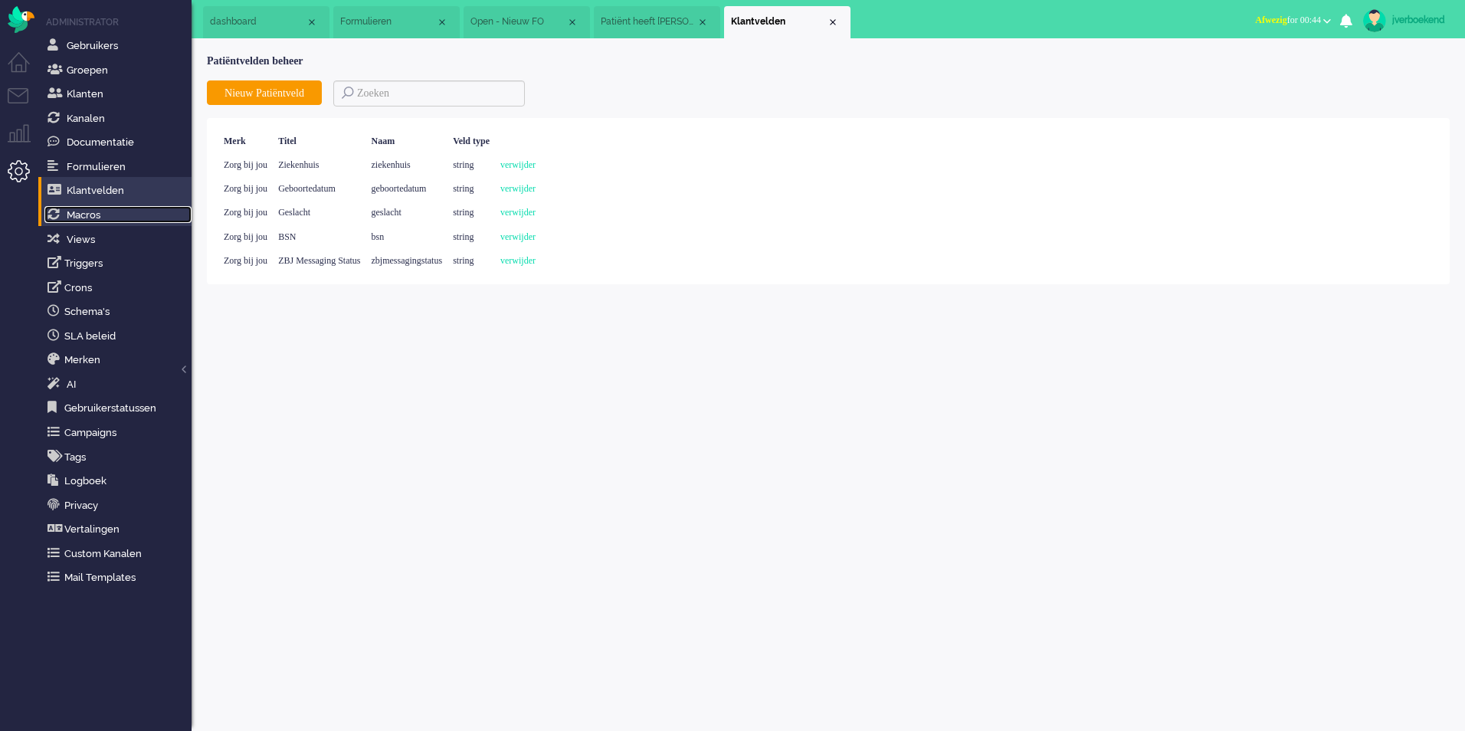
click at [83, 213] on span "Macros" at bounding box center [84, 214] width 34 height 11
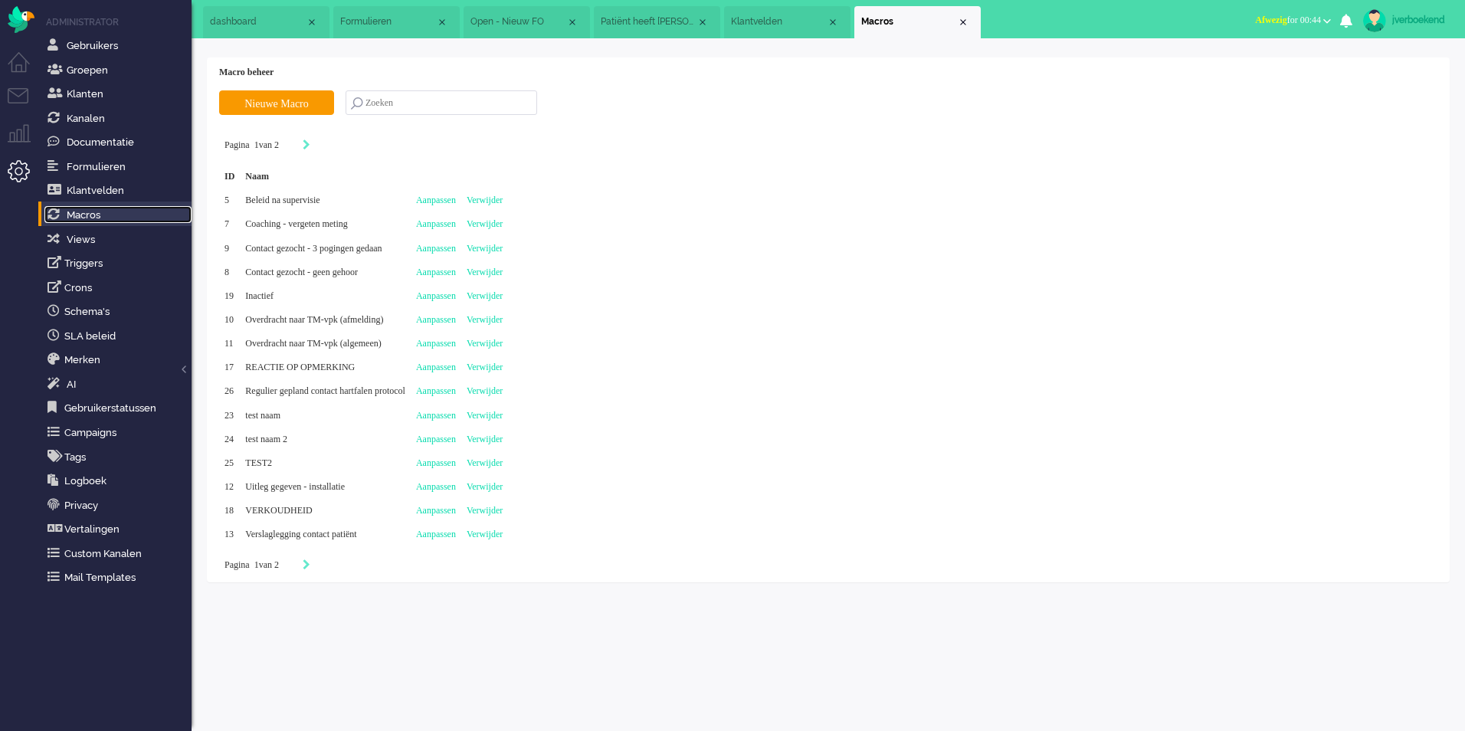
click at [668, 28] on span "Patiënt heeft [PERSON_NAME] nog niet geactiveerd. Herinnering 2 (3)" at bounding box center [649, 21] width 96 height 13
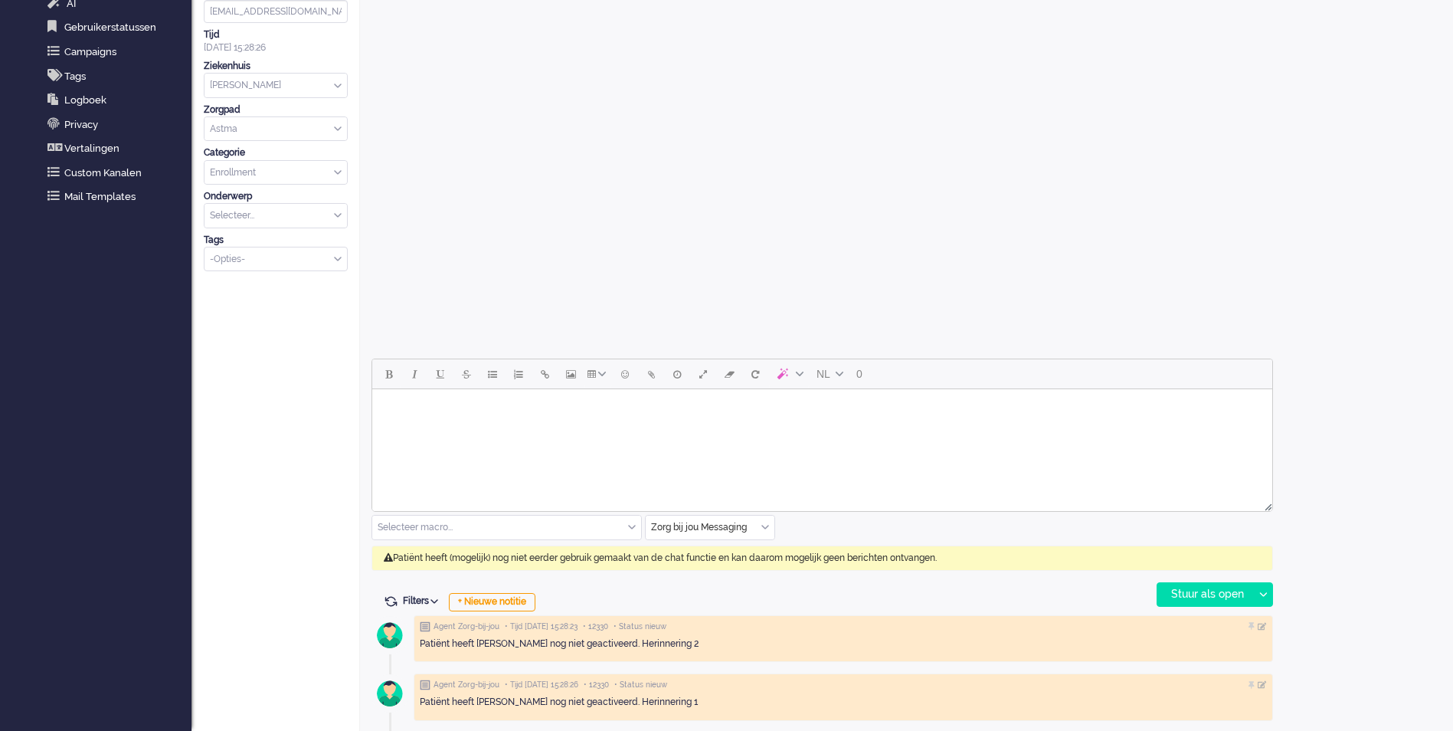
scroll to position [382, 0]
click at [571, 521] on input "text" at bounding box center [506, 526] width 269 height 24
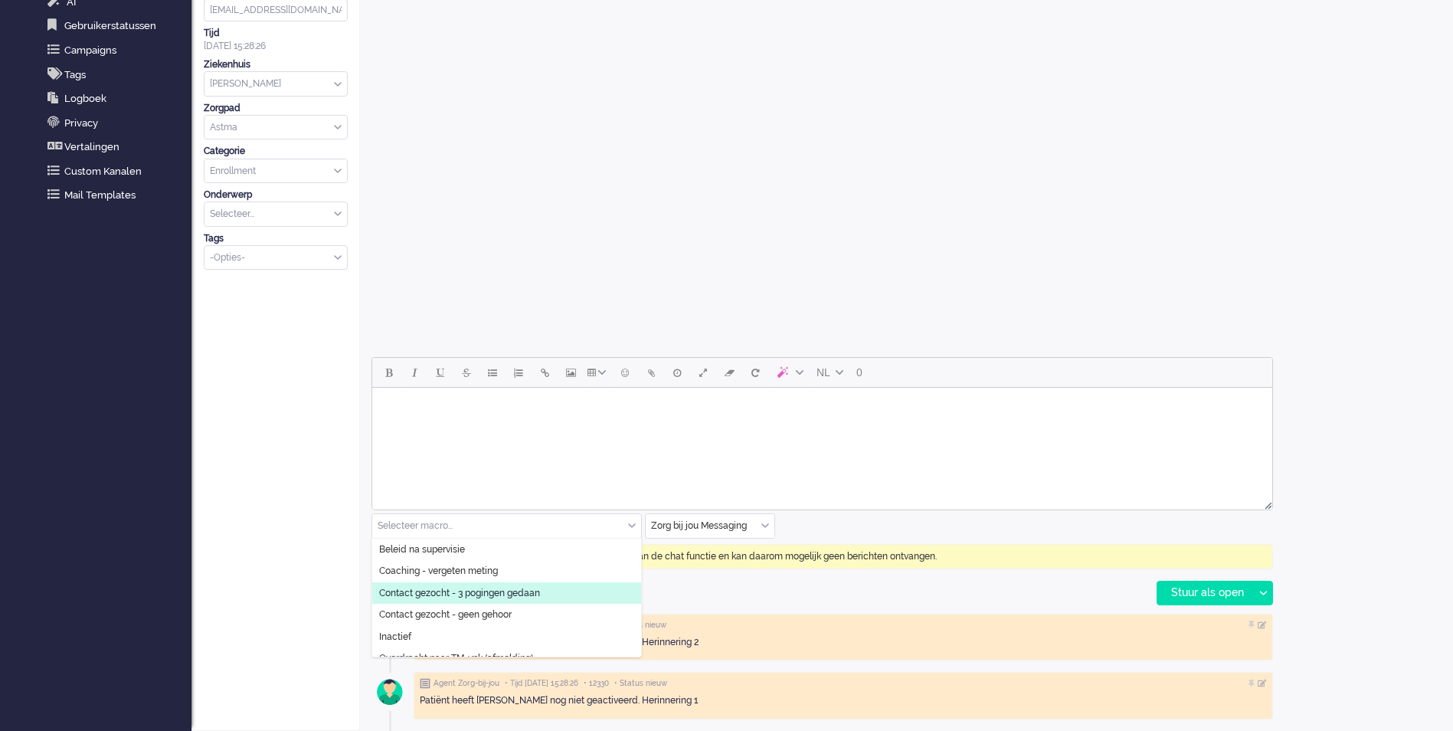
click at [571, 593] on li "Contact gezocht - 3 pogingen gedaan" at bounding box center [506, 593] width 269 height 22
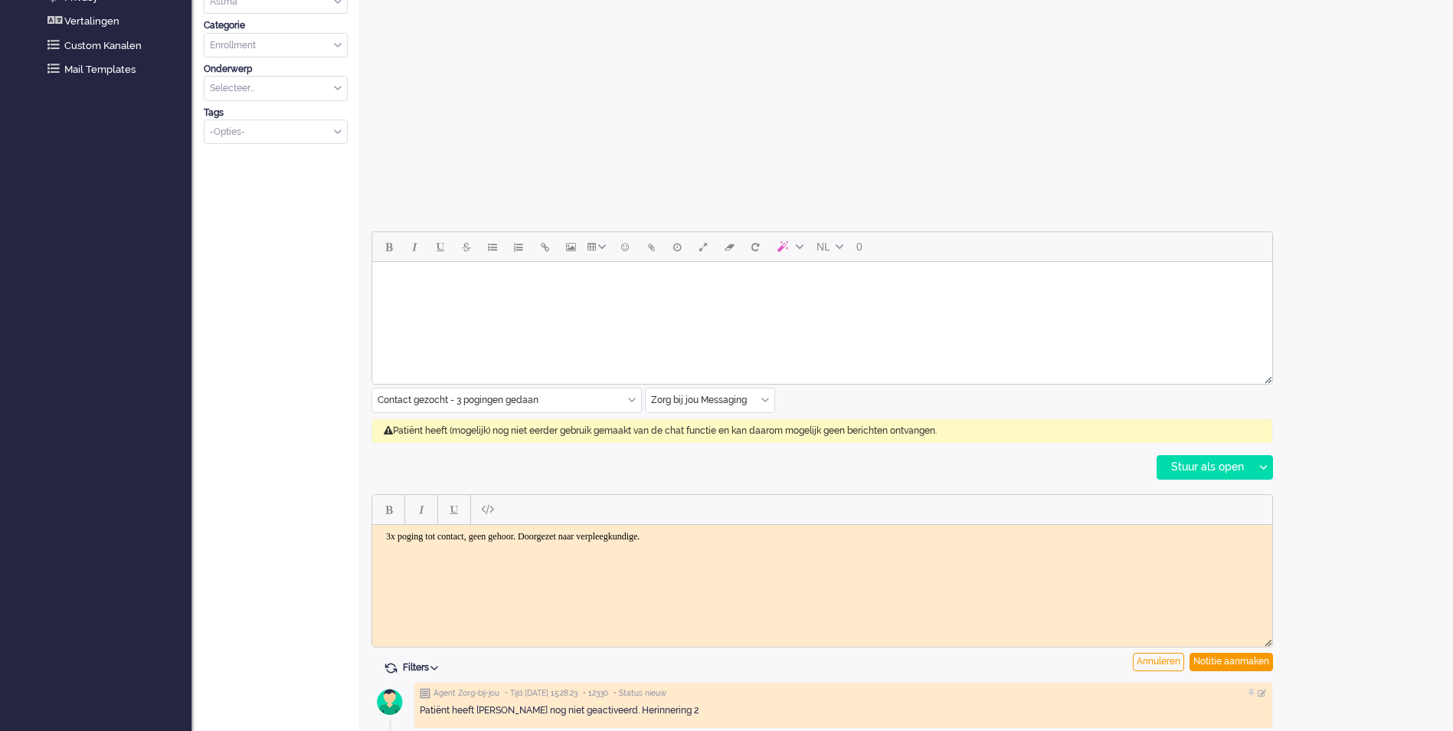
scroll to position [530, 0]
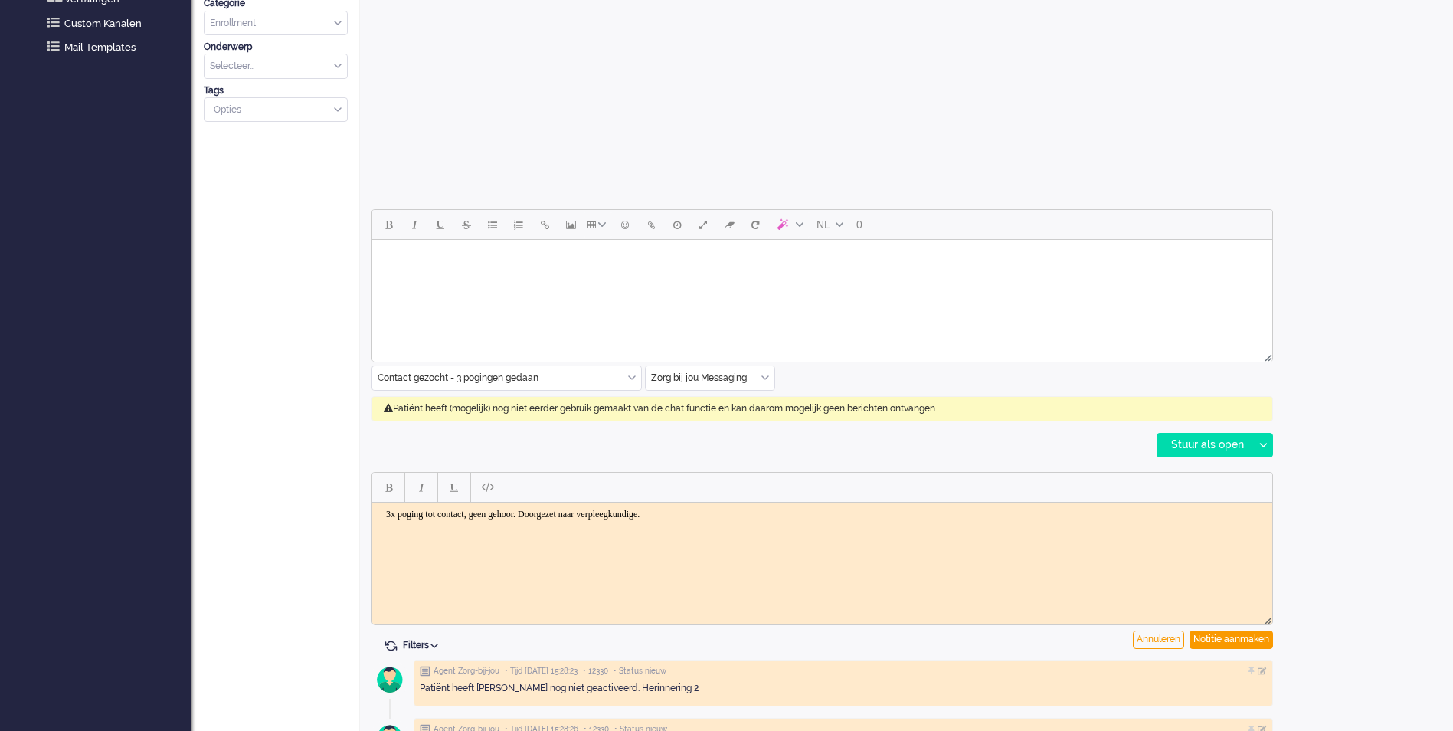
click at [565, 376] on input "text" at bounding box center [506, 378] width 269 height 24
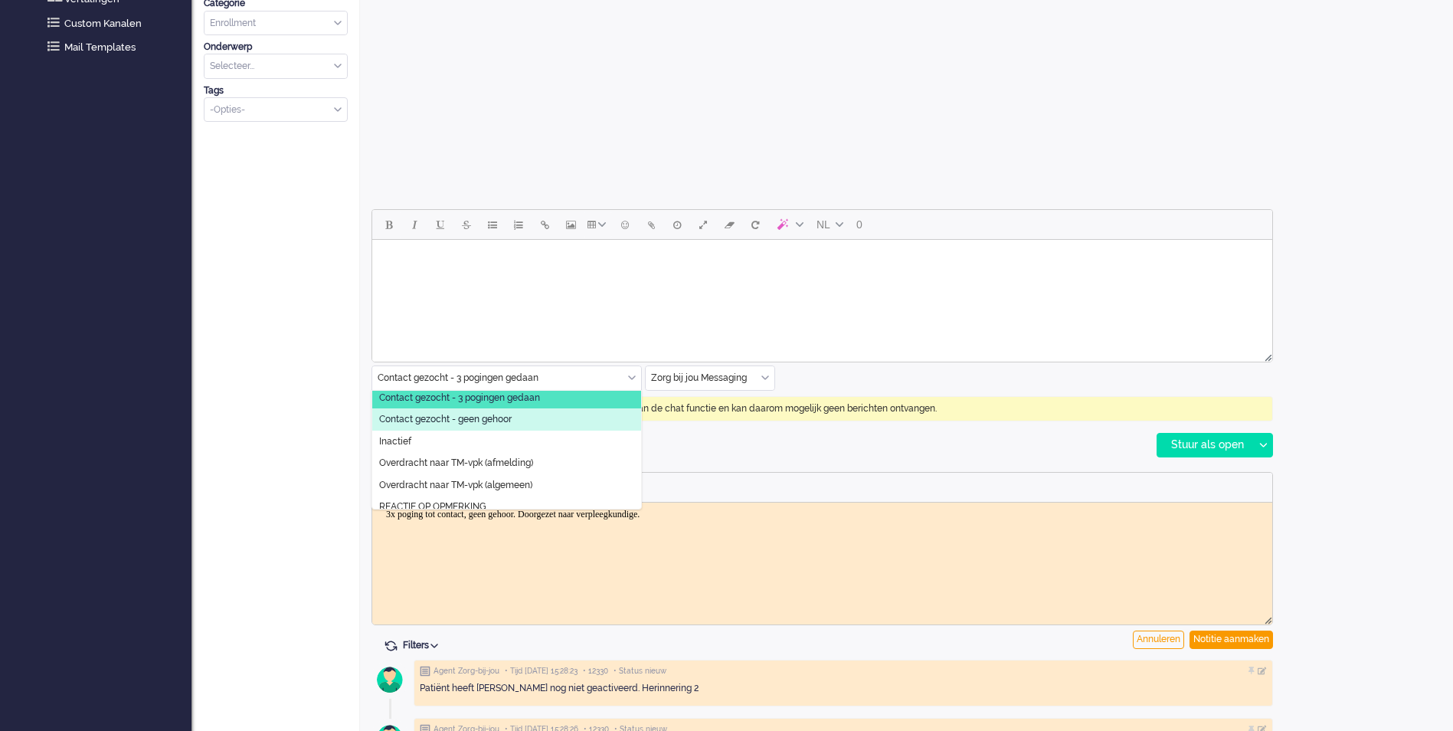
scroll to position [48, 0]
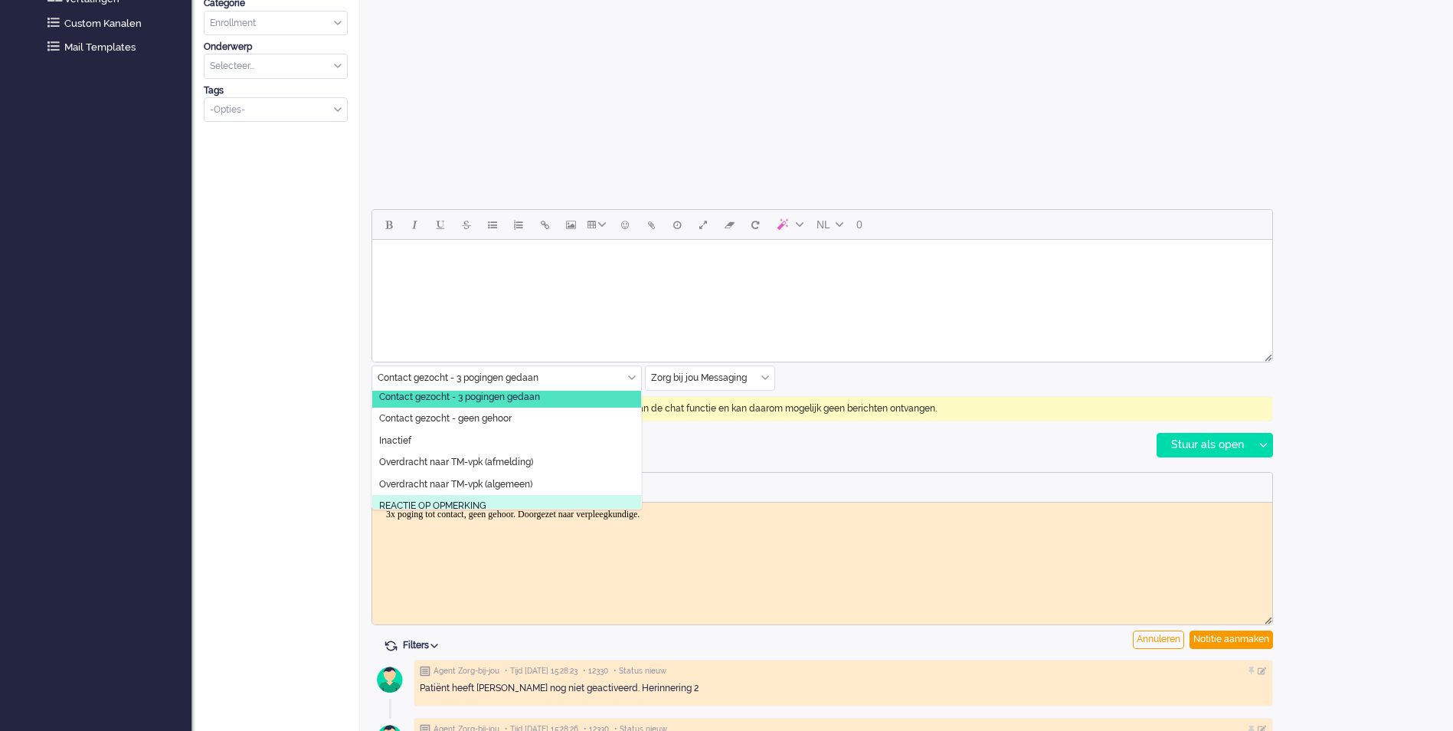
click at [564, 499] on li "REACTIE OP OPMERKING" at bounding box center [506, 506] width 269 height 22
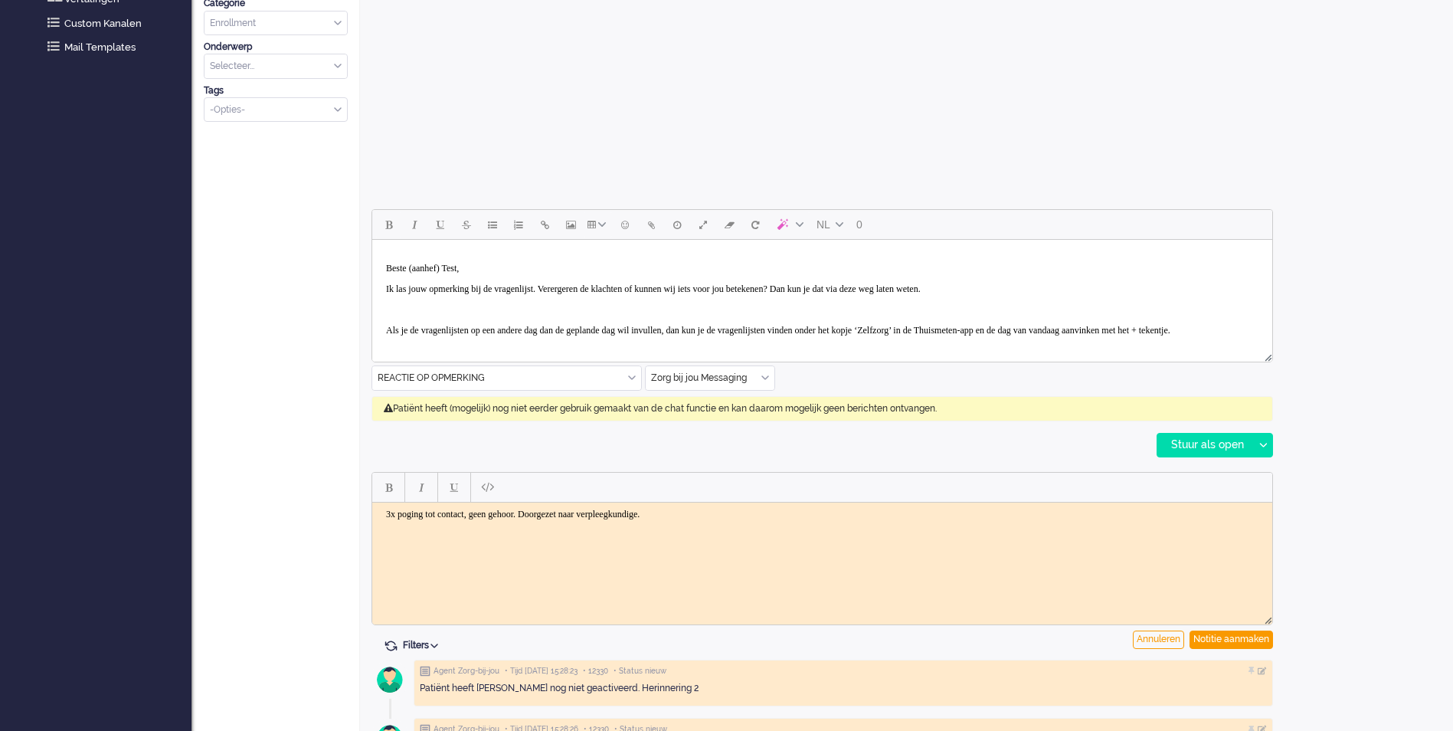
scroll to position [74, 0]
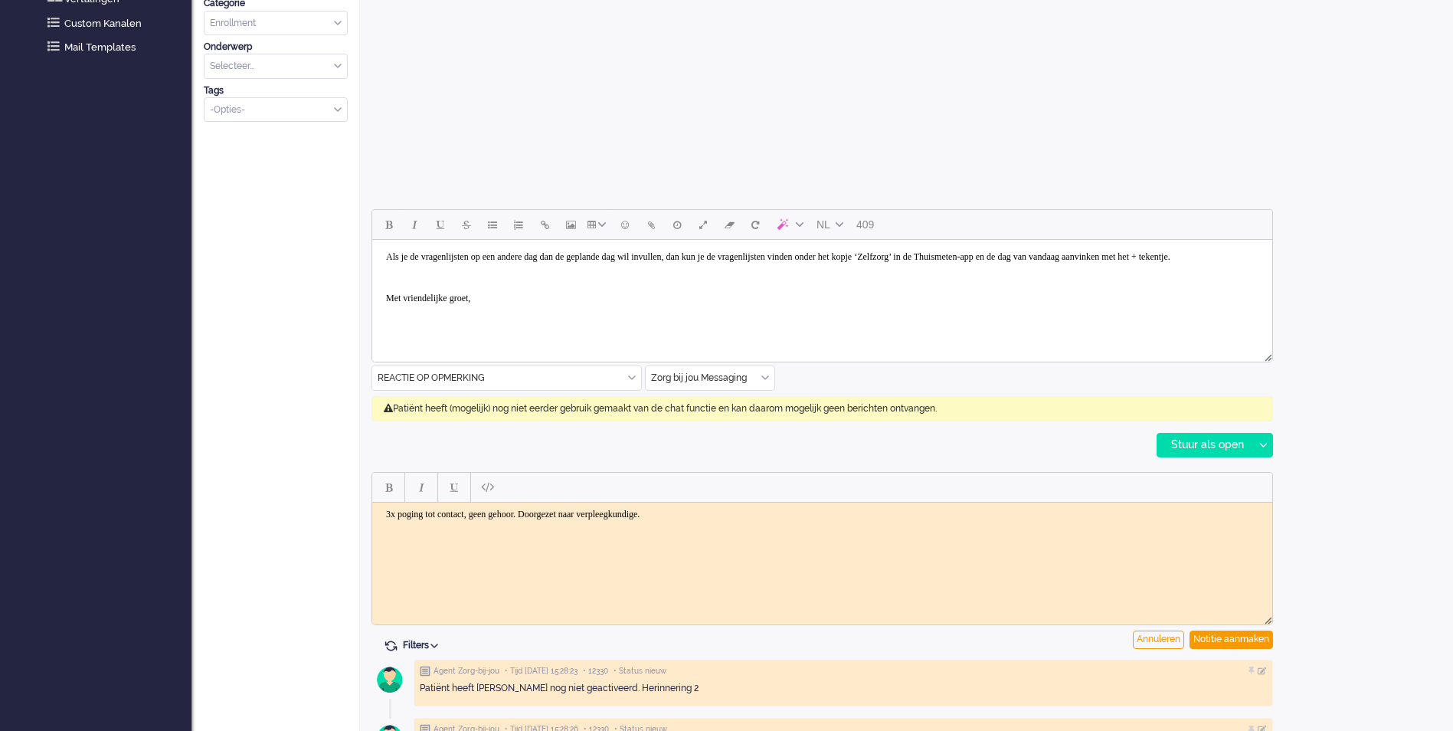
click at [391, 375] on input "text" at bounding box center [506, 378] width 269 height 24
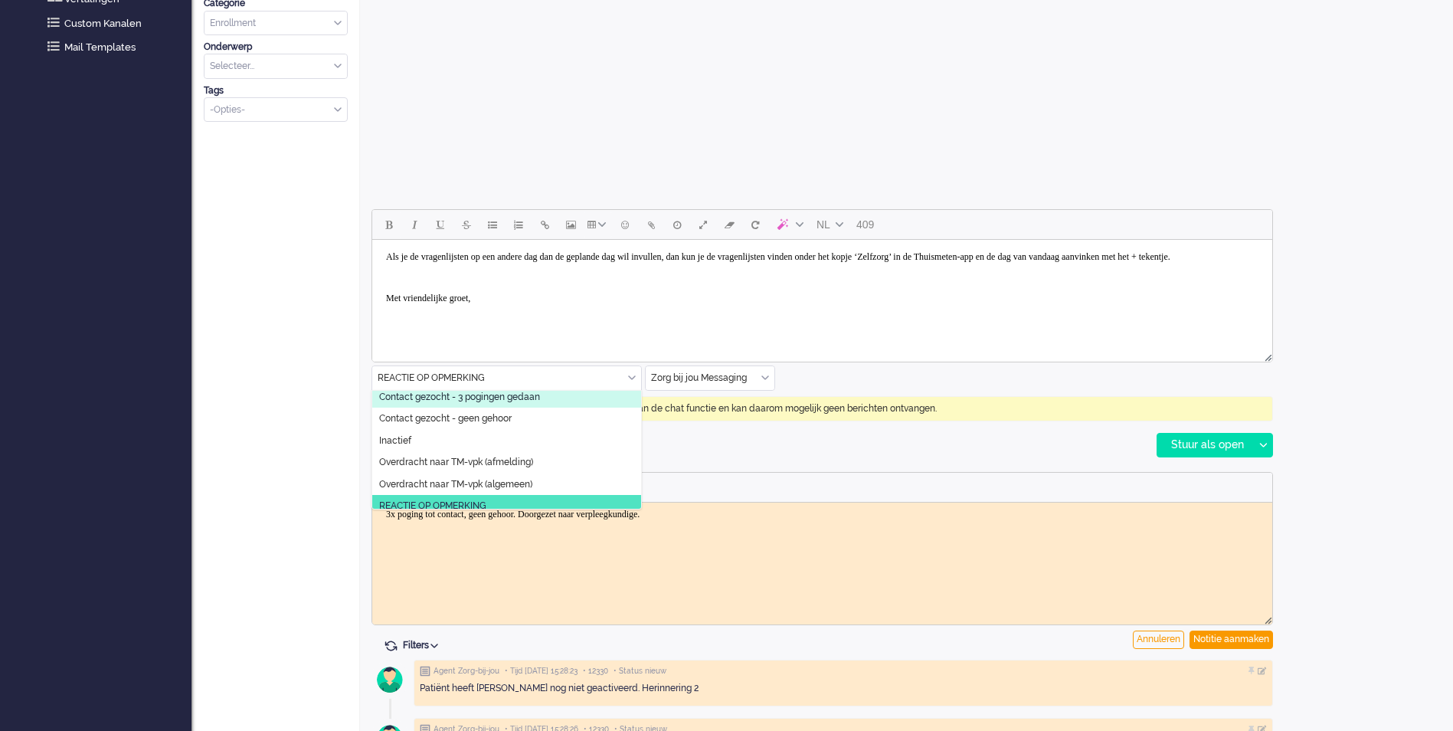
click at [730, 283] on p "Rich Text Area. Press ALT-0 for help." at bounding box center [822, 277] width 873 height 11
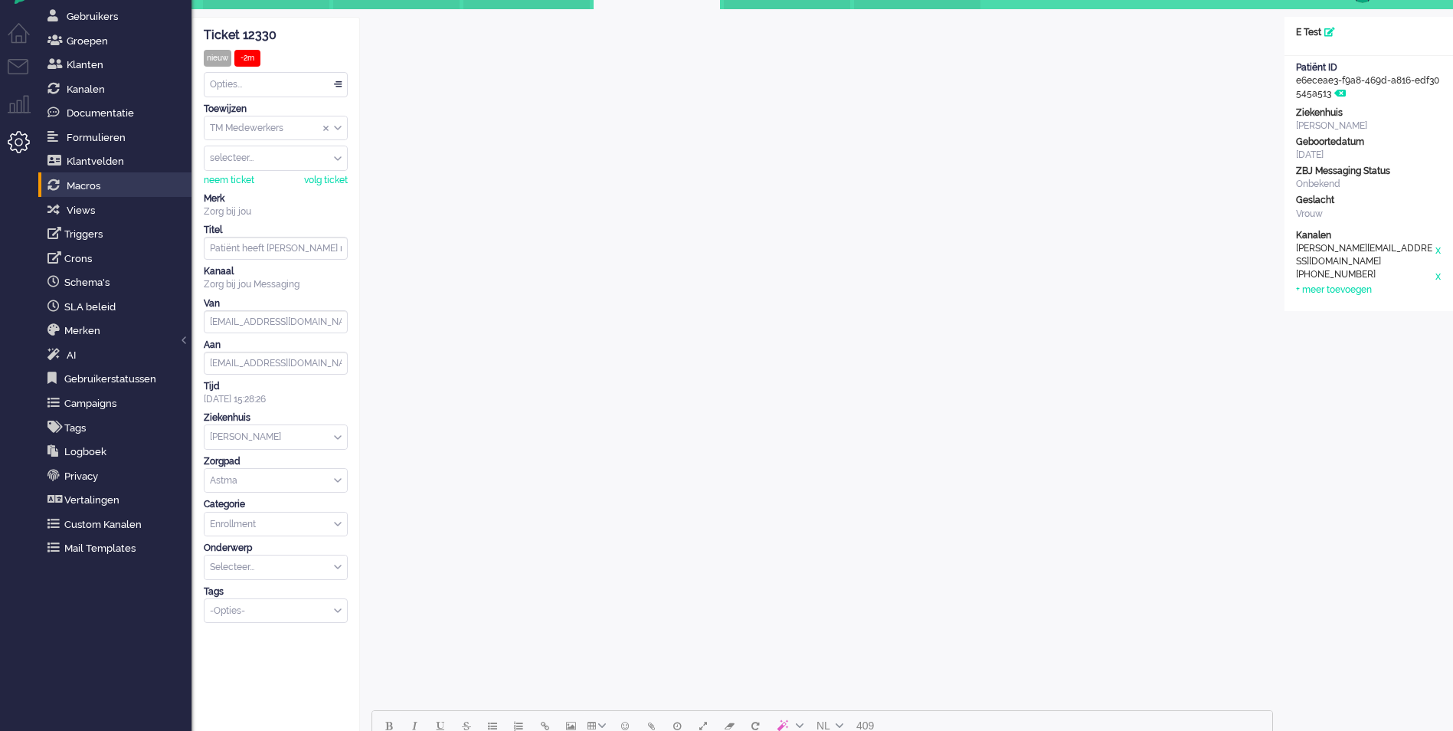
scroll to position [0, 0]
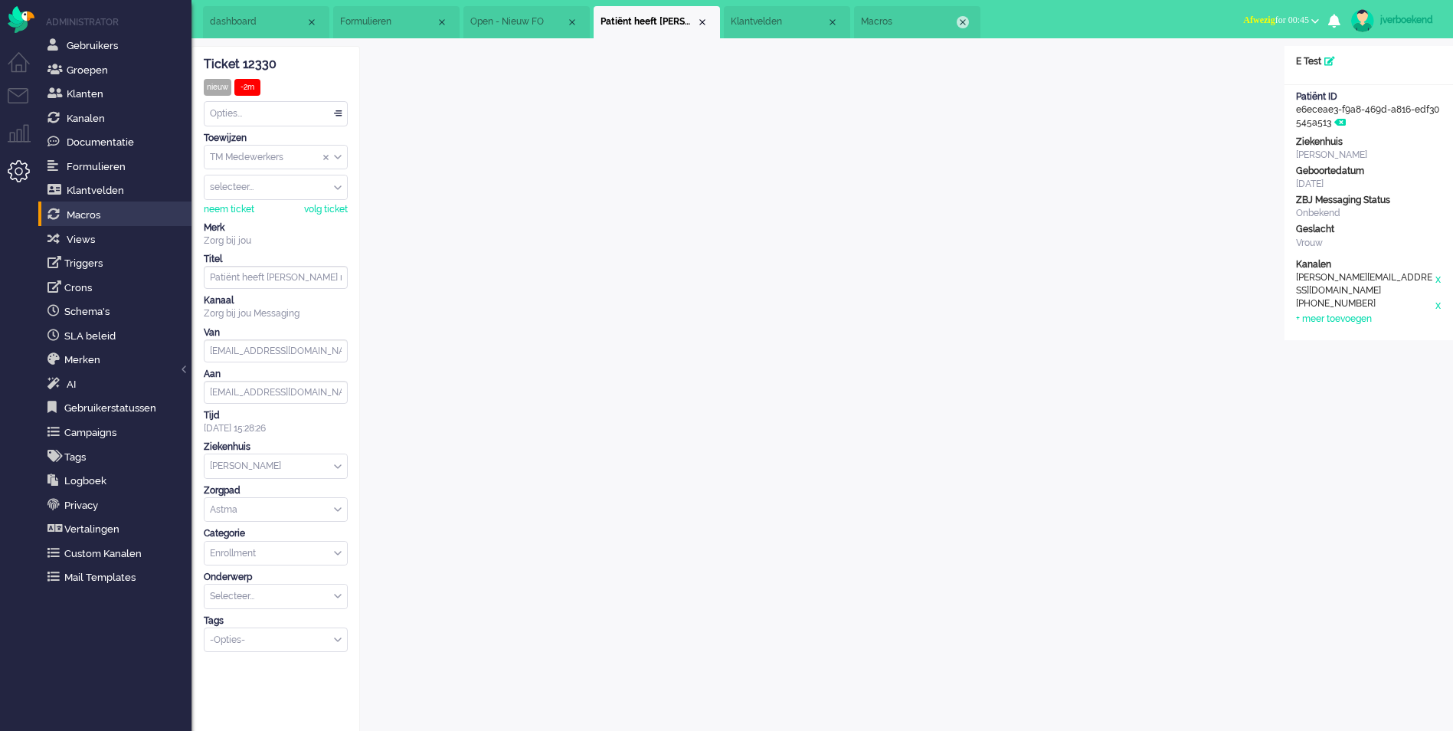
click at [830, 19] on div "Close tab" at bounding box center [833, 22] width 12 height 12
click at [834, 24] on div "Close tab" at bounding box center [833, 22] width 12 height 12
click at [90, 239] on span "Views" at bounding box center [81, 239] width 28 height 11
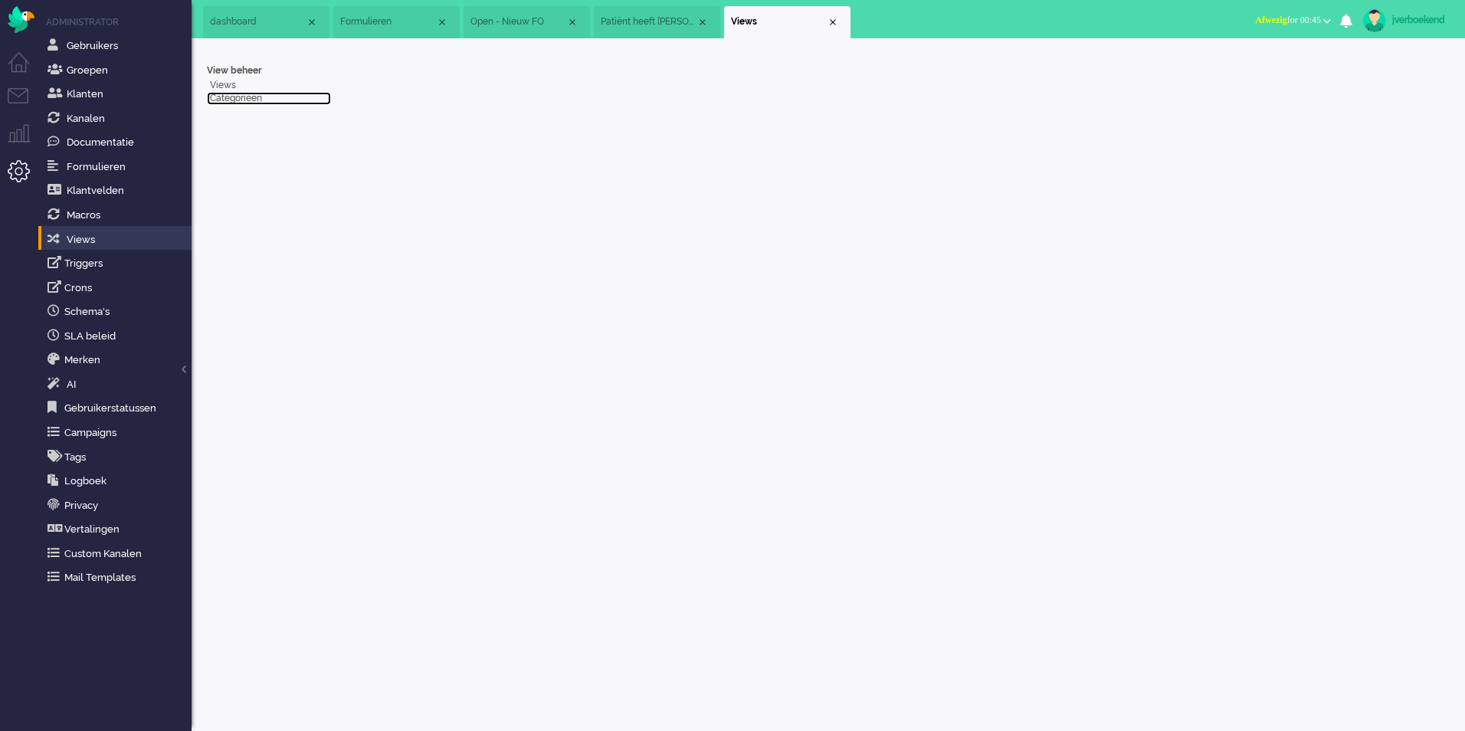
click at [227, 96] on link "Categorieën" at bounding box center [269, 98] width 124 height 13
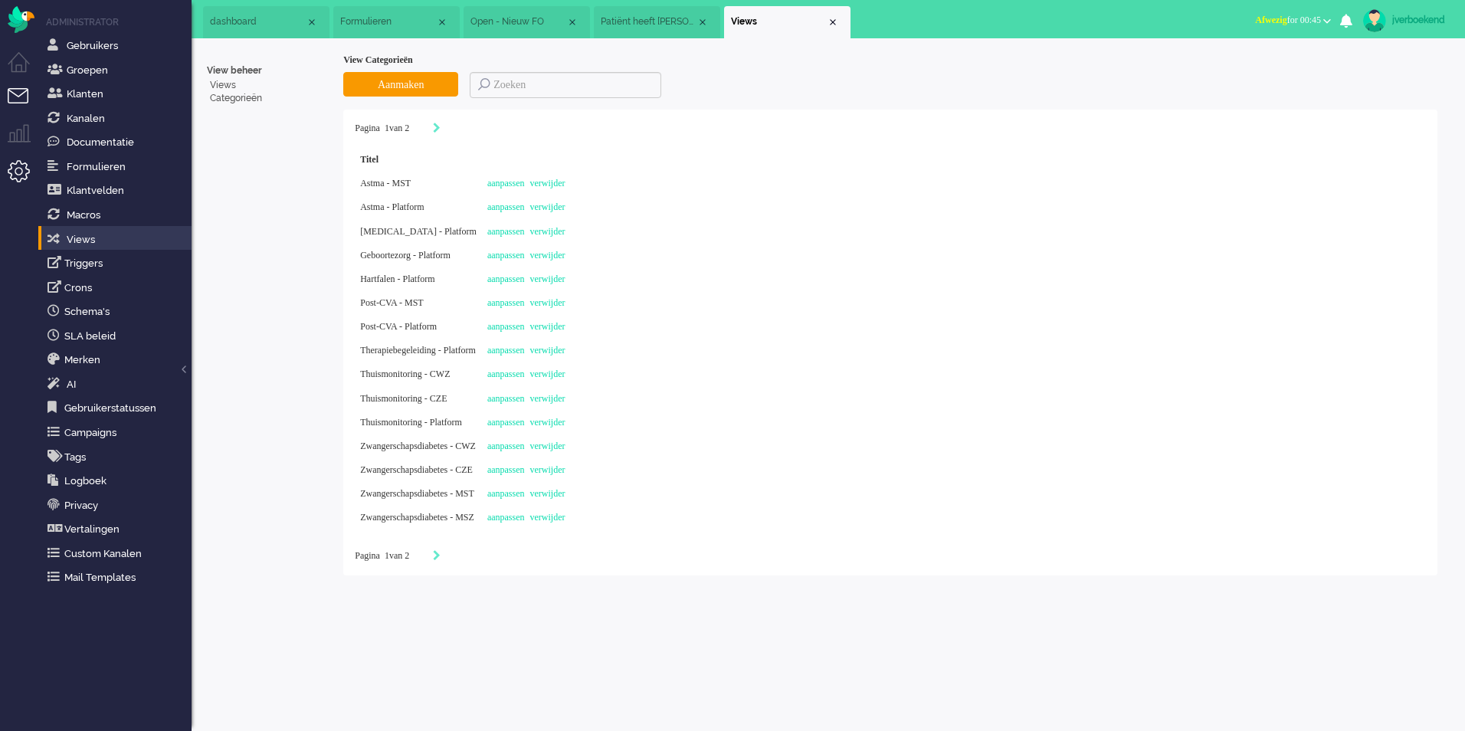
click at [22, 96] on li "Tickets menu" at bounding box center [25, 105] width 34 height 34
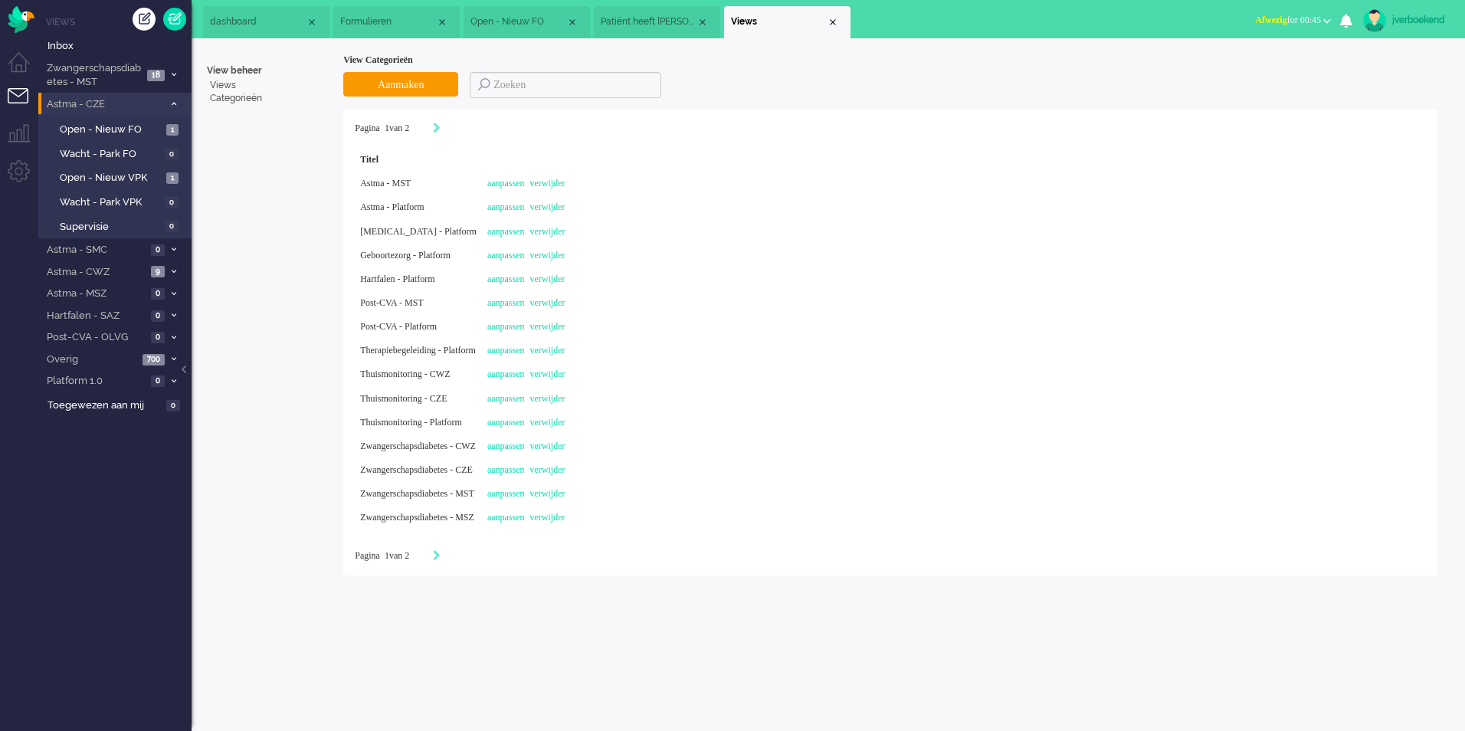
click at [173, 100] on span at bounding box center [173, 104] width 11 height 8
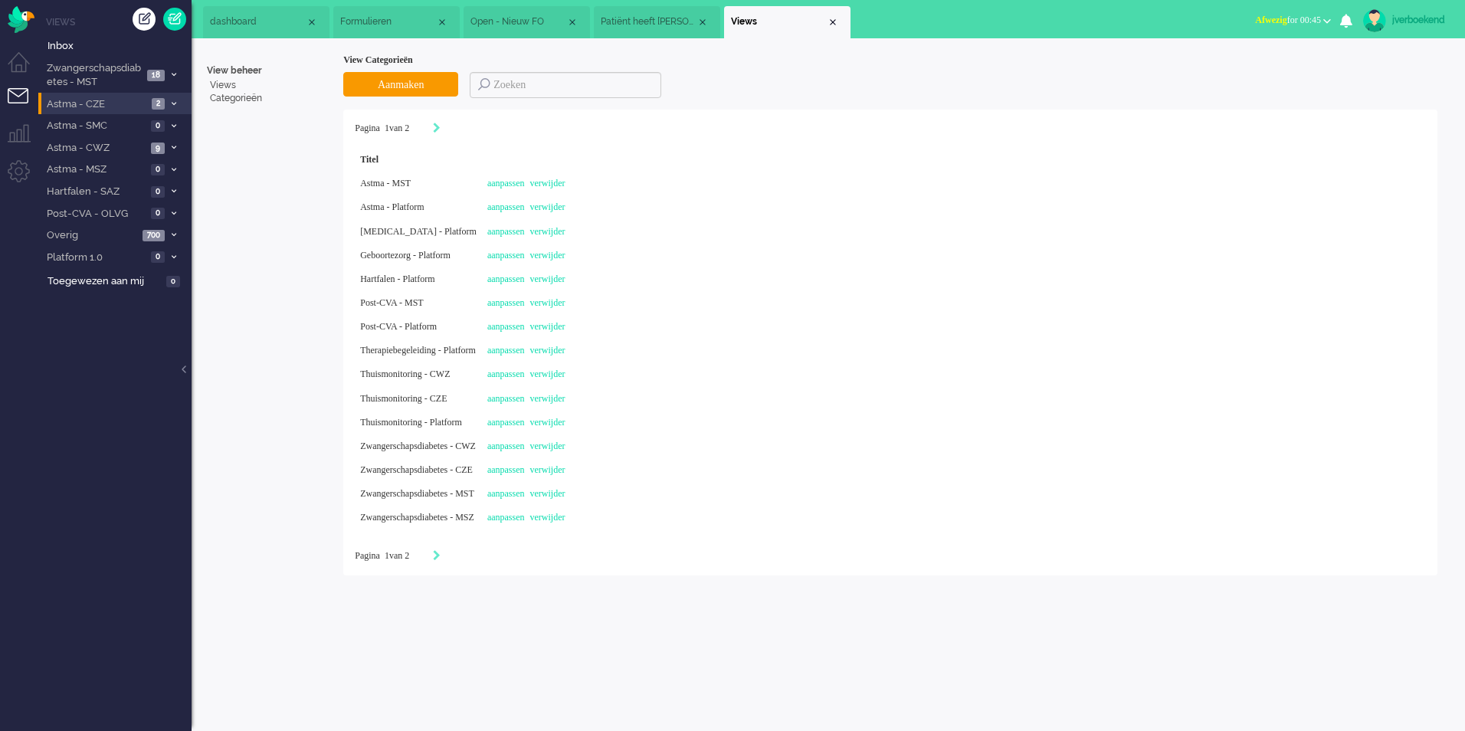
click at [172, 103] on icon at bounding box center [174, 103] width 5 height 5
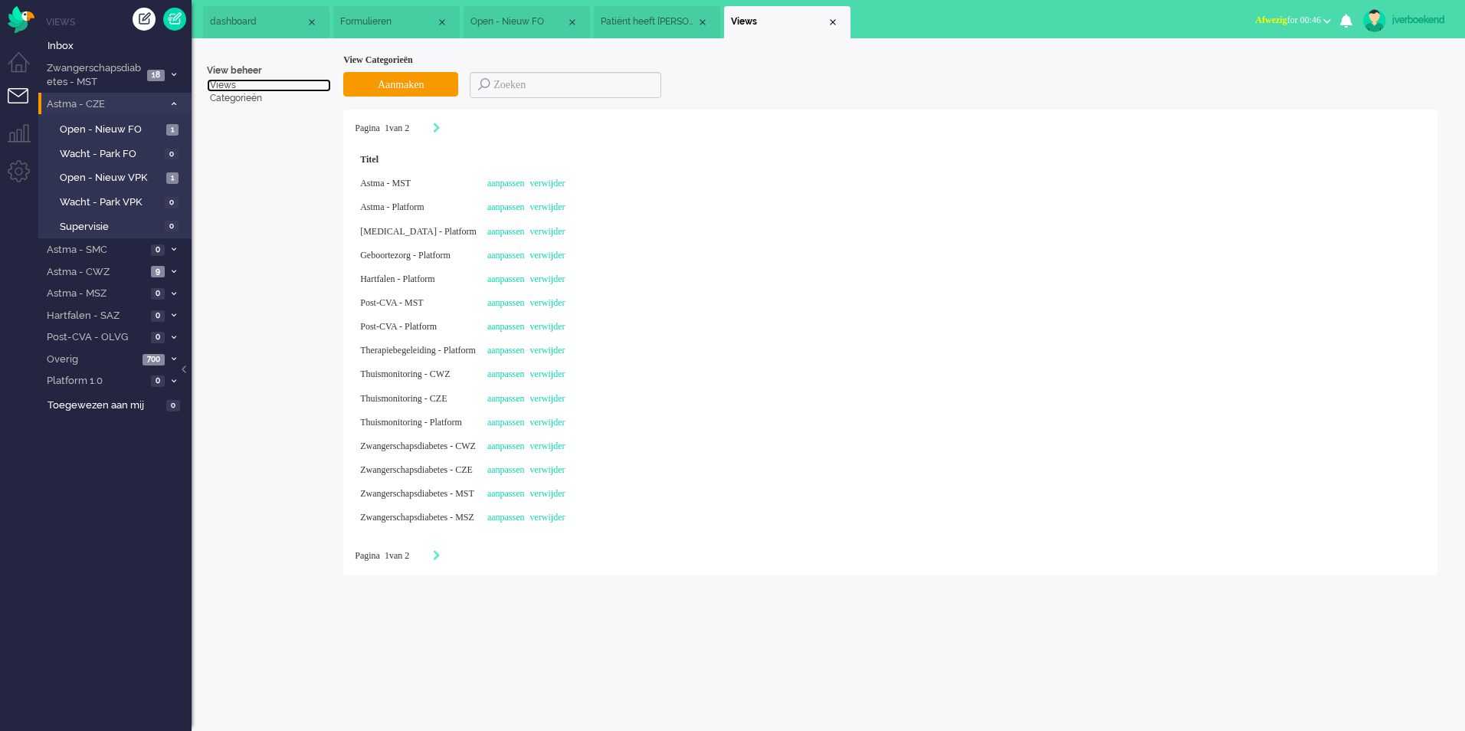
click at [223, 87] on link "Views" at bounding box center [269, 85] width 124 height 13
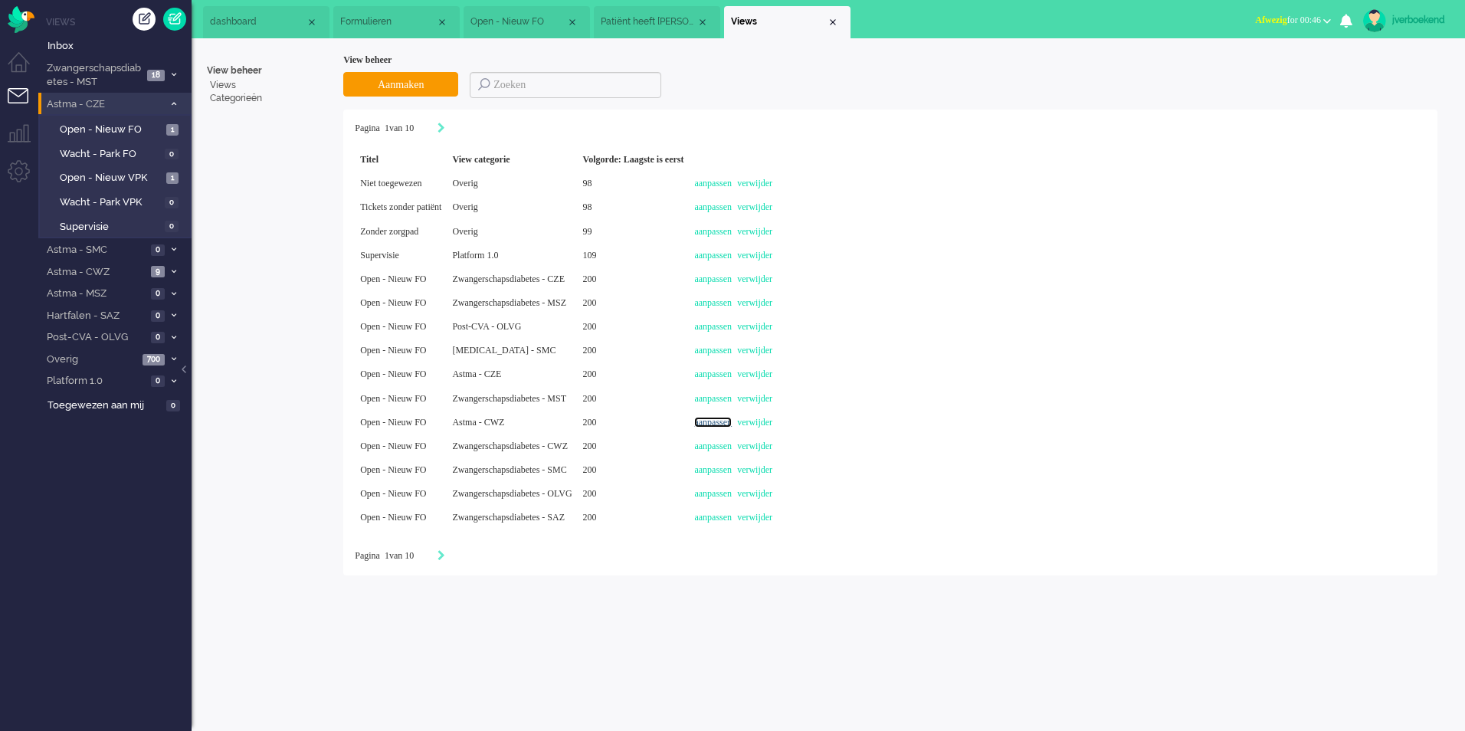
click at [732, 422] on link "aanpassen" at bounding box center [713, 422] width 38 height 11
select select
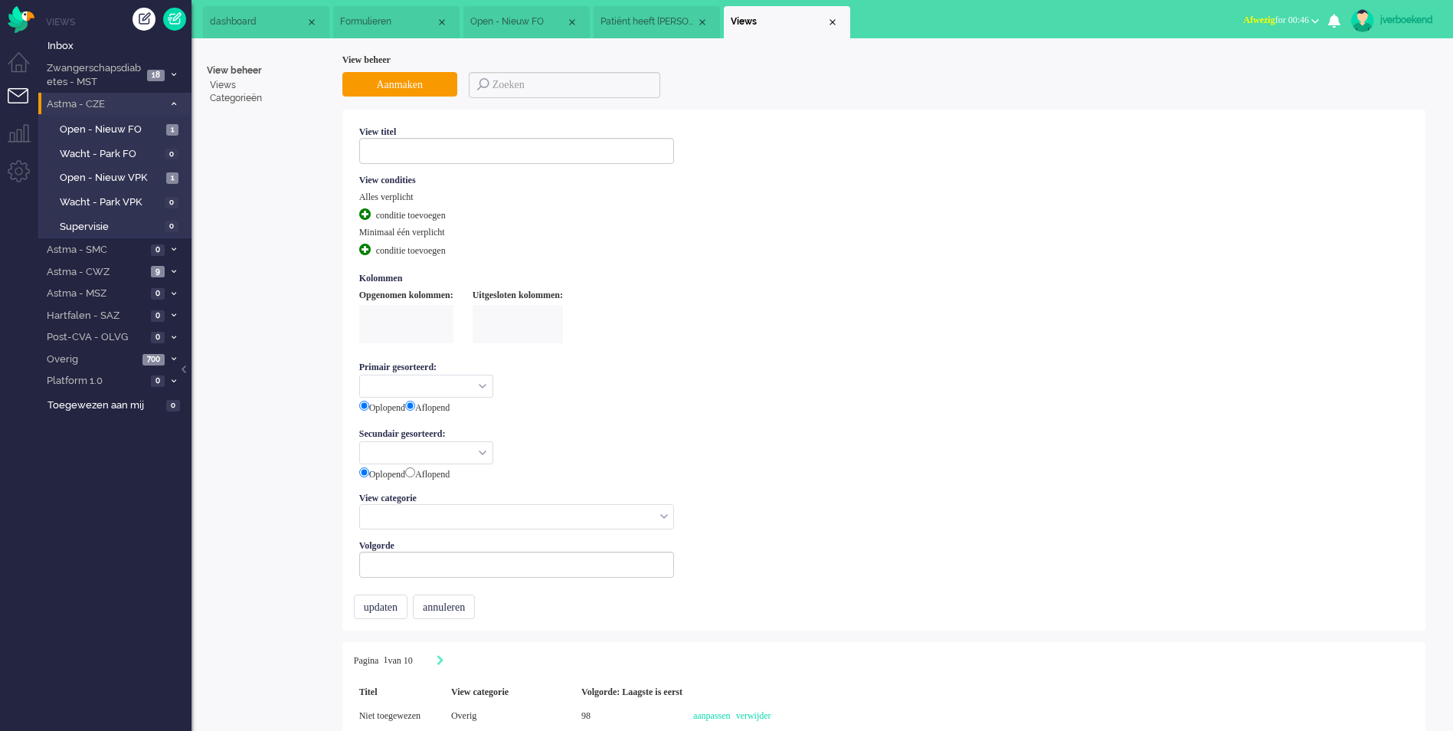
type input "Open - Nieuw FO"
select select "priority"
radio input "false"
radio input "true"
select select "created_at"
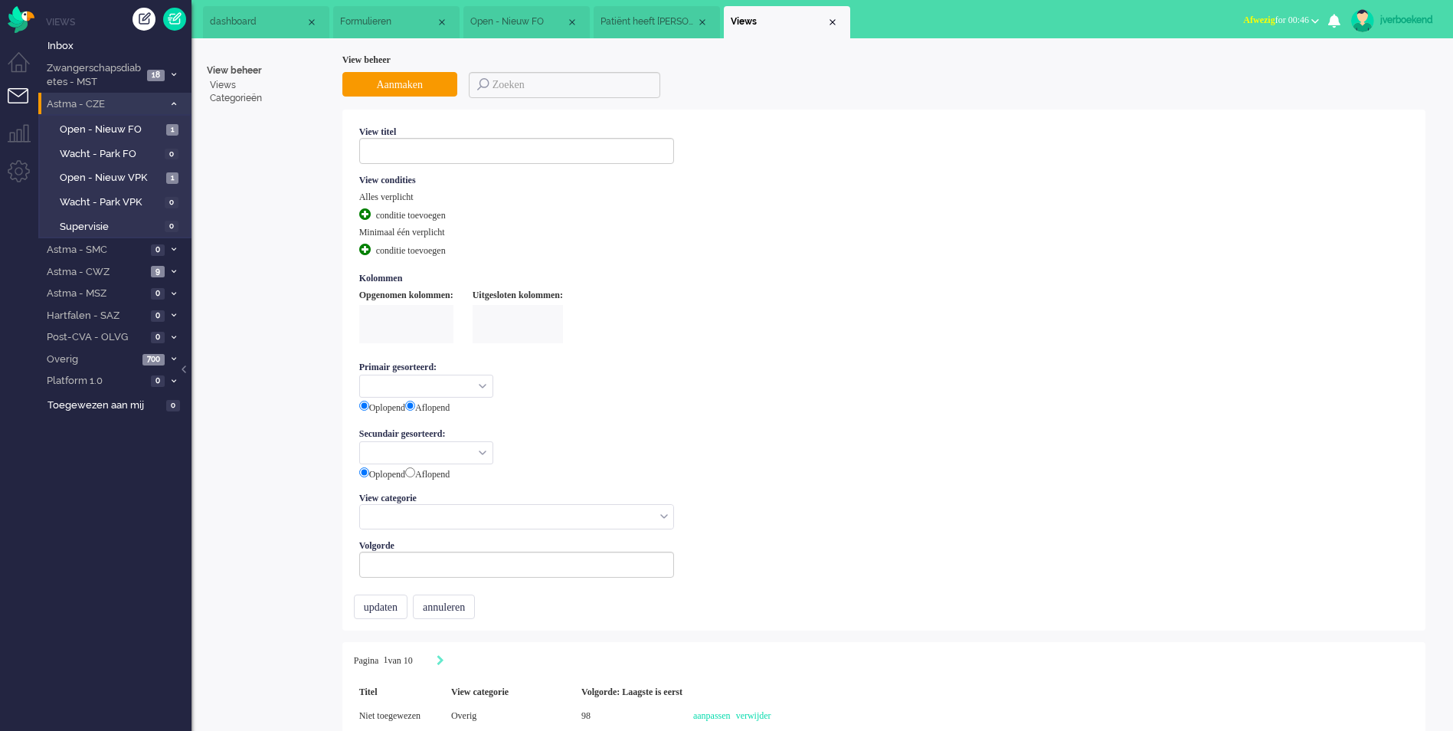
type input "200"
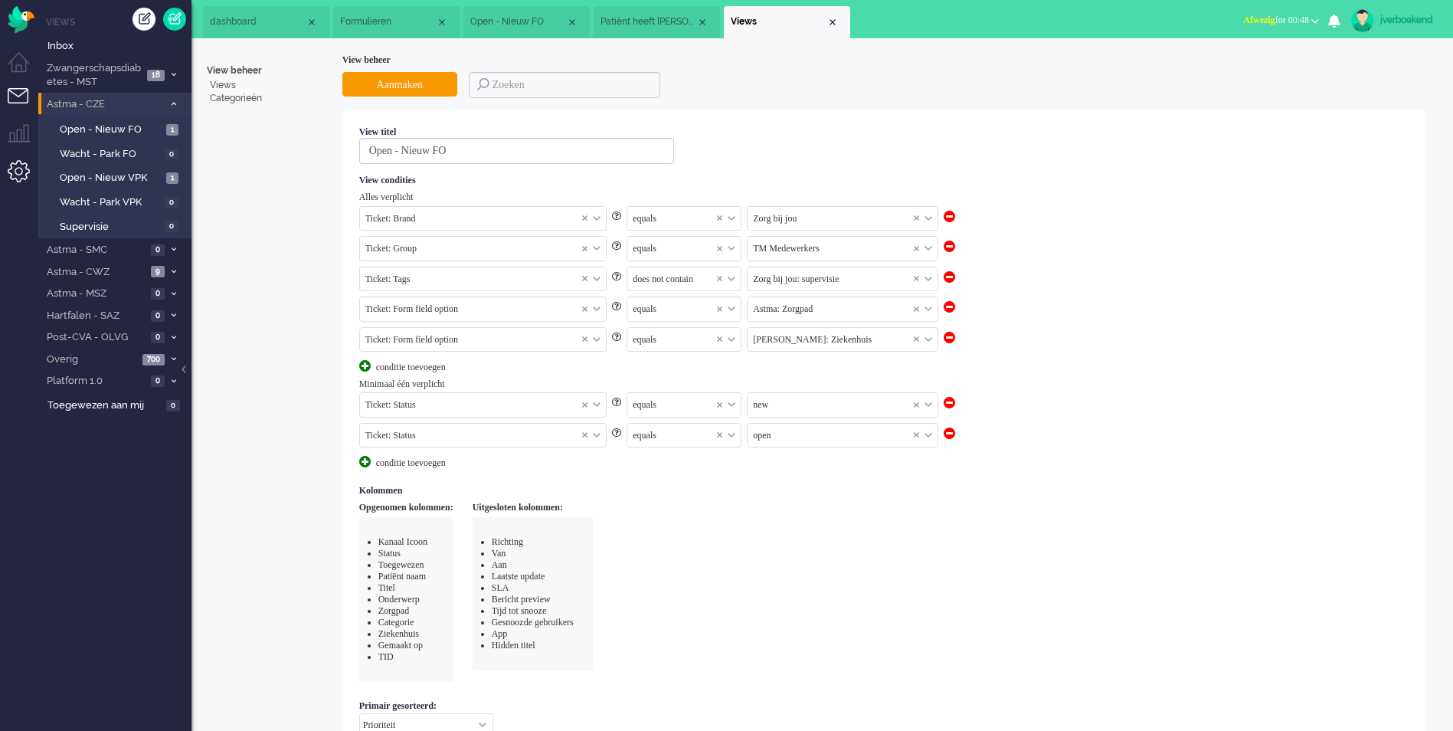
click at [11, 170] on li "Admin menu" at bounding box center [25, 177] width 34 height 34
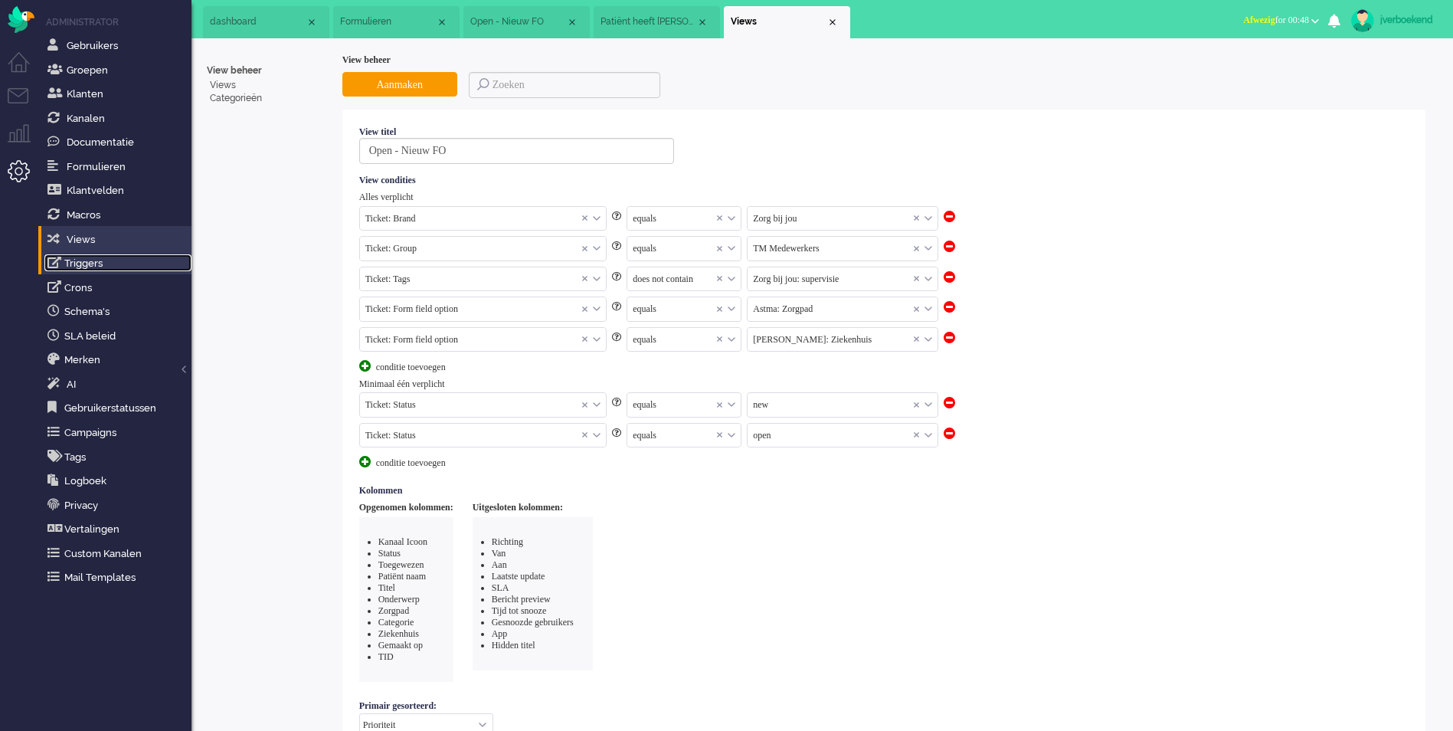
click at [88, 268] on link "Triggers" at bounding box center [117, 262] width 147 height 17
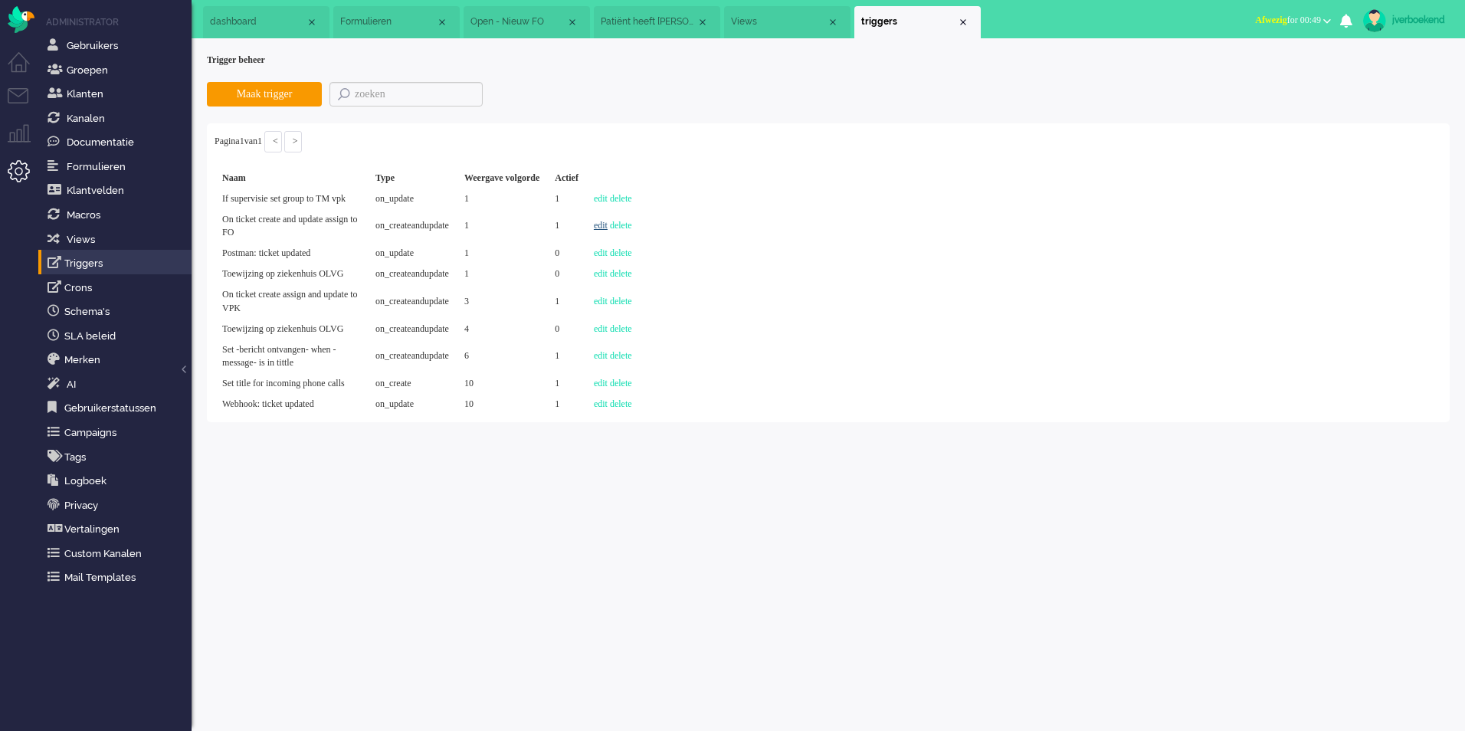
click at [608, 231] on link "edit" at bounding box center [601, 225] width 14 height 11
select select "brand_id"
select select "equals"
select select "status"
select select "not equals"
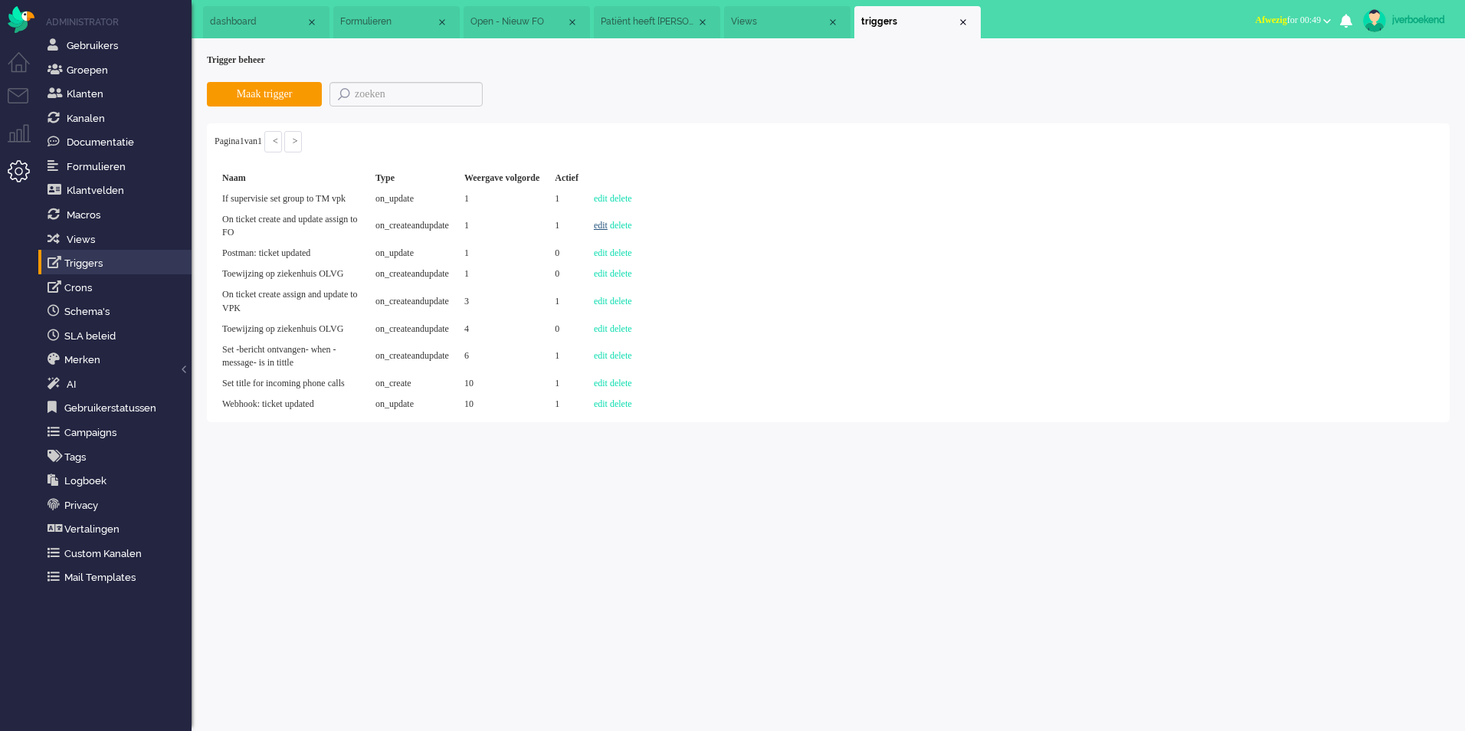
select select "solved"
select select "status"
select select "not equals"
select select "closed"
select select "group_id"
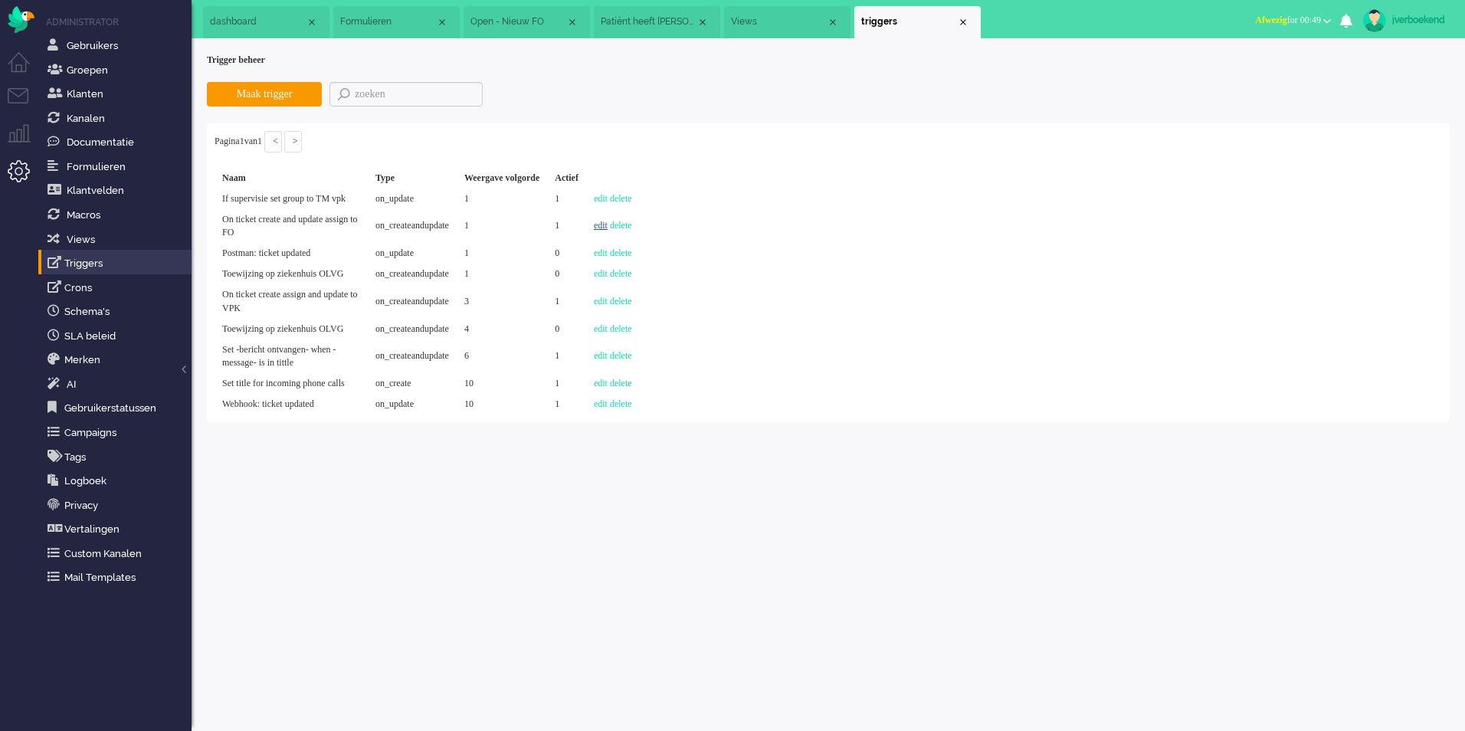
select select "not equals"
select select "tag"
select select "does not contain"
select select "priority"
select select "equals"
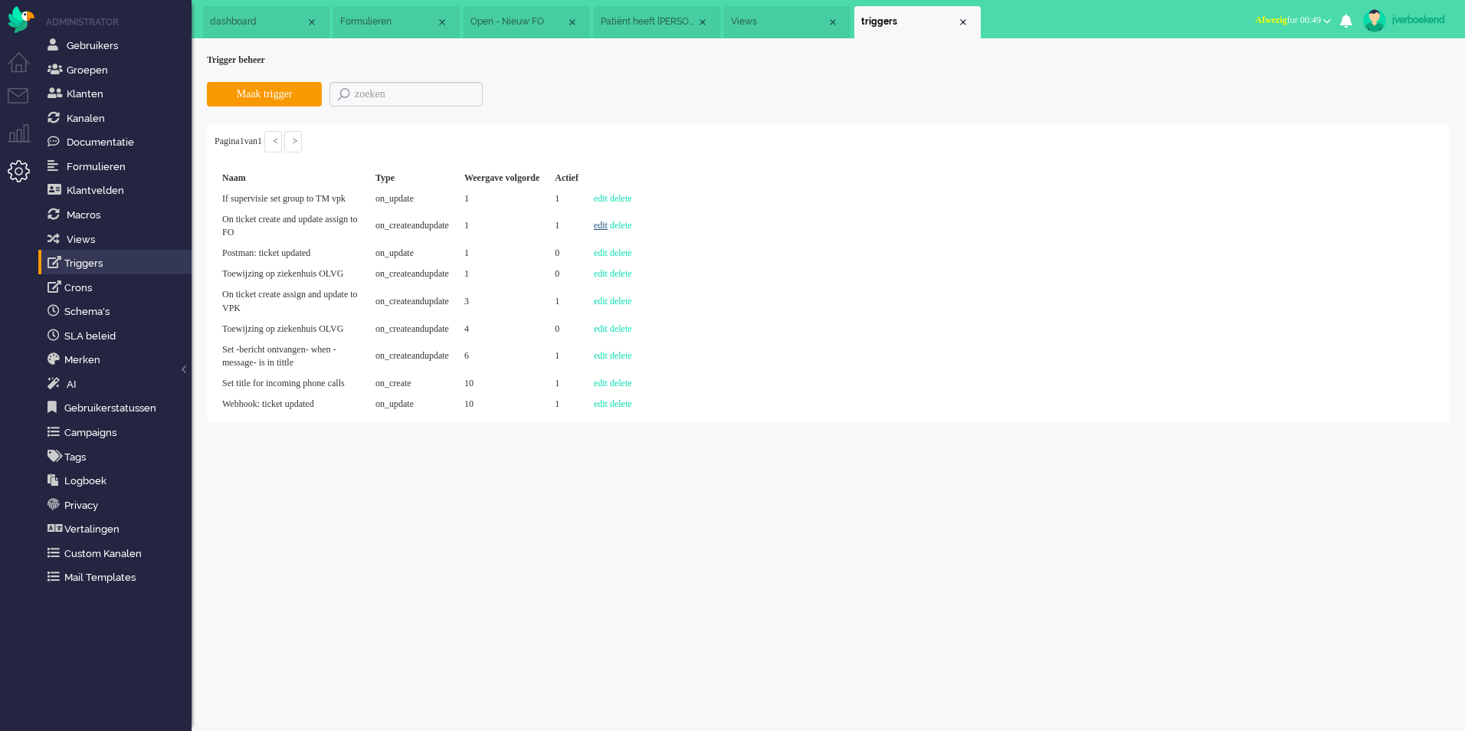
select select "priority"
select select "equals"
select select "medium"
select select "title"
select select "contains"
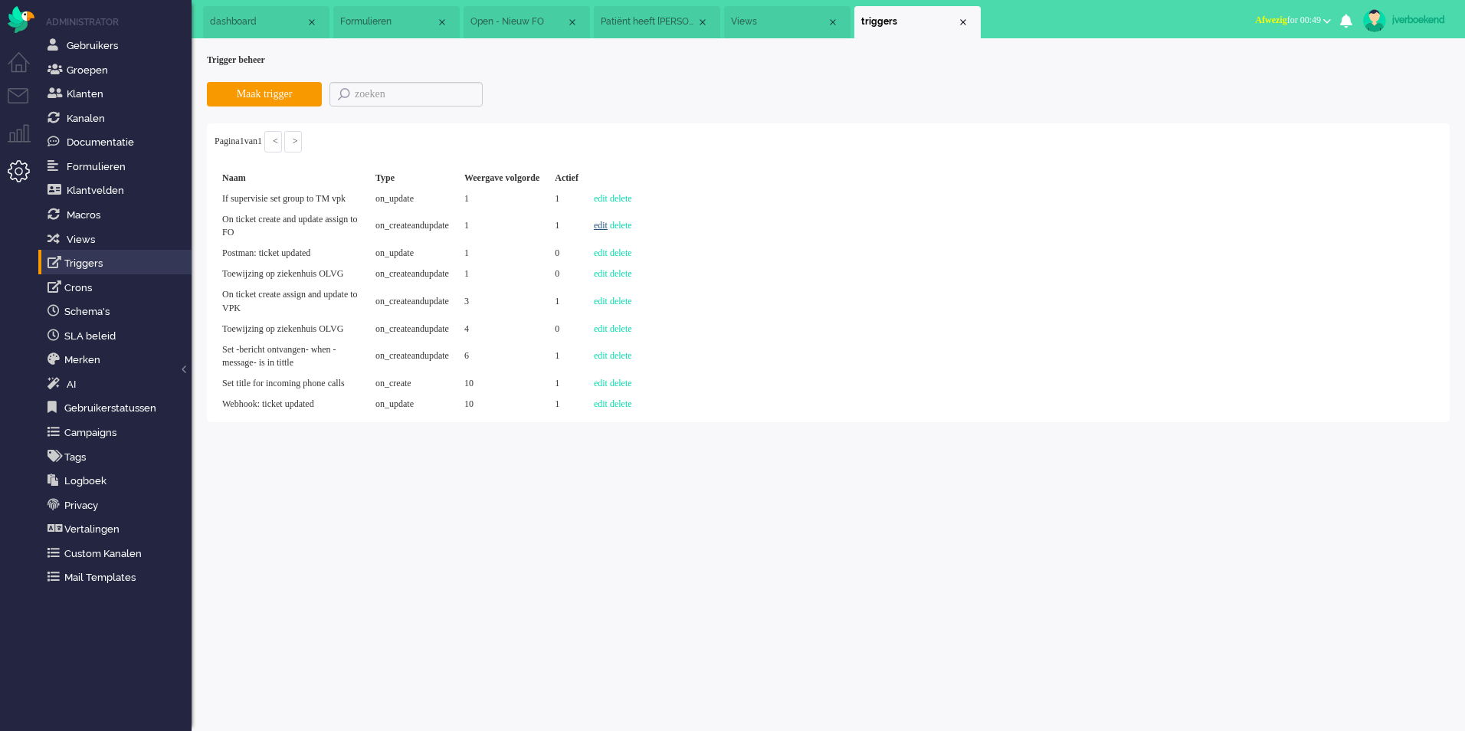
select select "content"
select select "contains"
select select "group_id"
select select "1000"
select select "on_createandupdate"
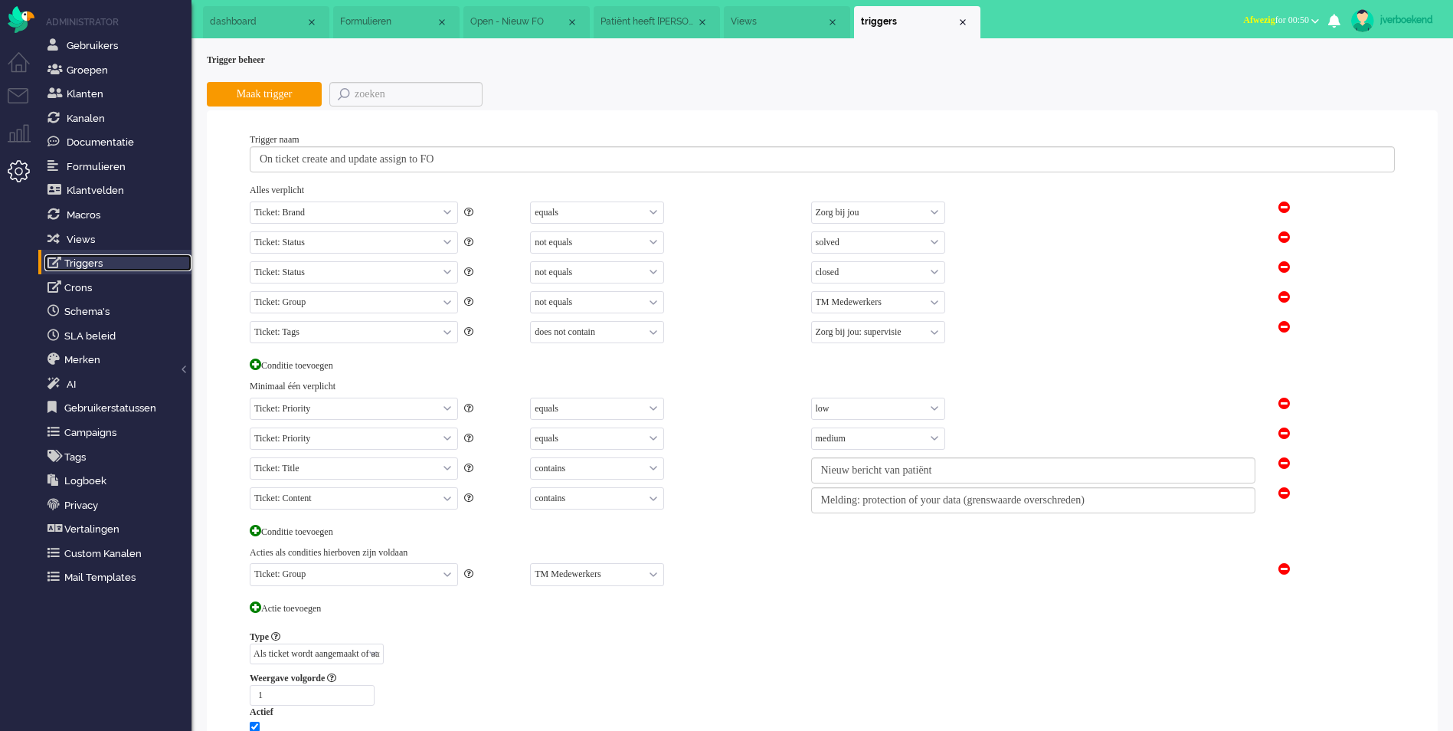
click at [81, 266] on link "Triggers" at bounding box center [117, 262] width 147 height 17
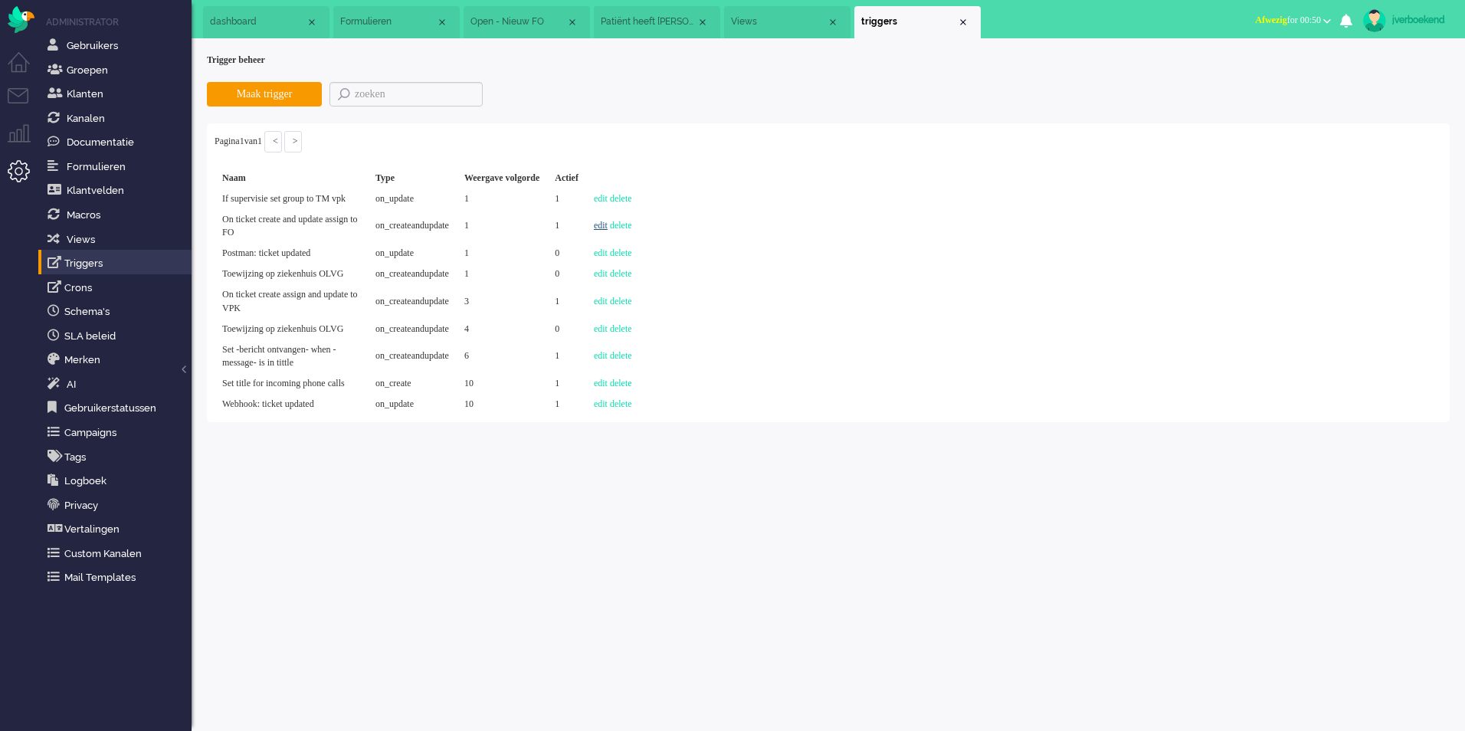
click at [608, 231] on link "edit" at bounding box center [601, 225] width 14 height 11
select select "brand_id"
select select "equals"
select select "status"
select select "not equals"
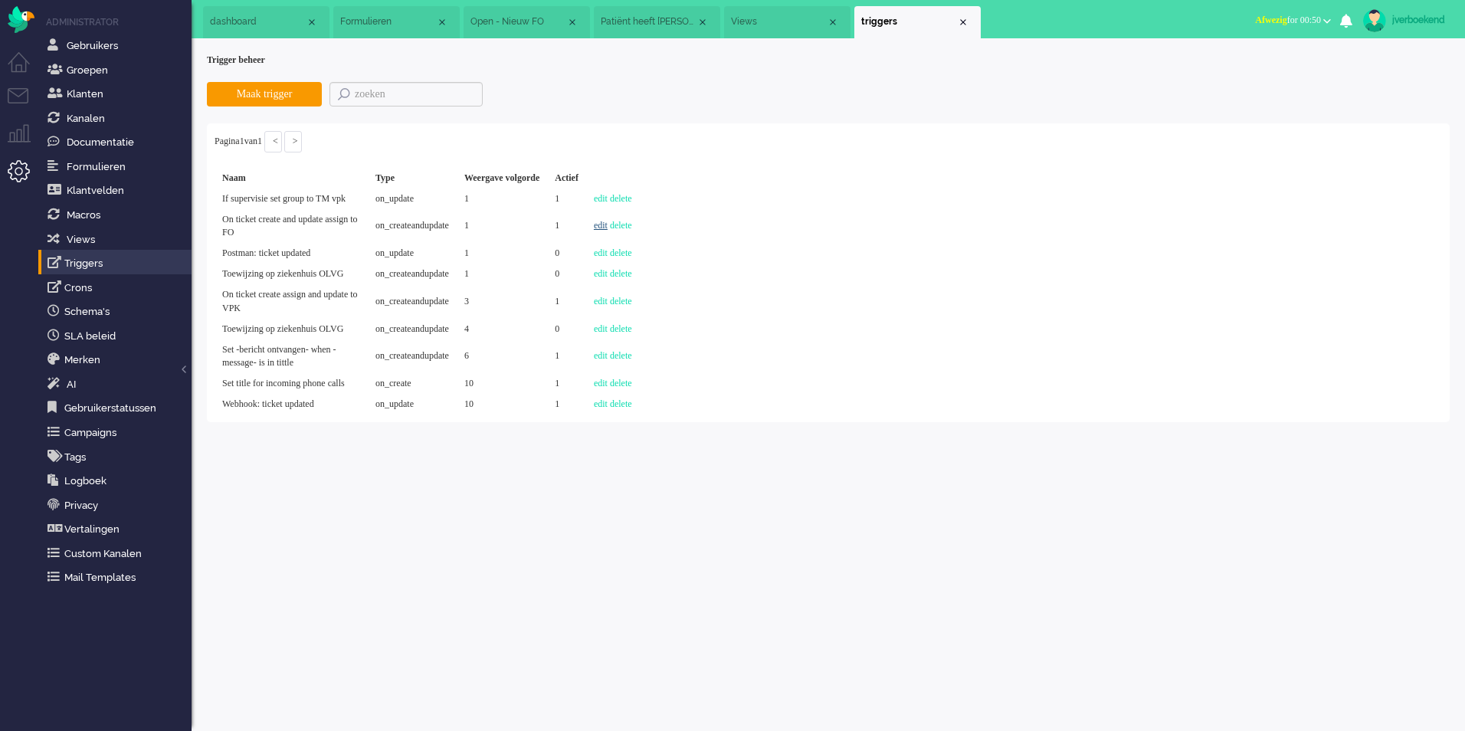
select select "solved"
select select "status"
select select "not equals"
select select "closed"
select select "group_id"
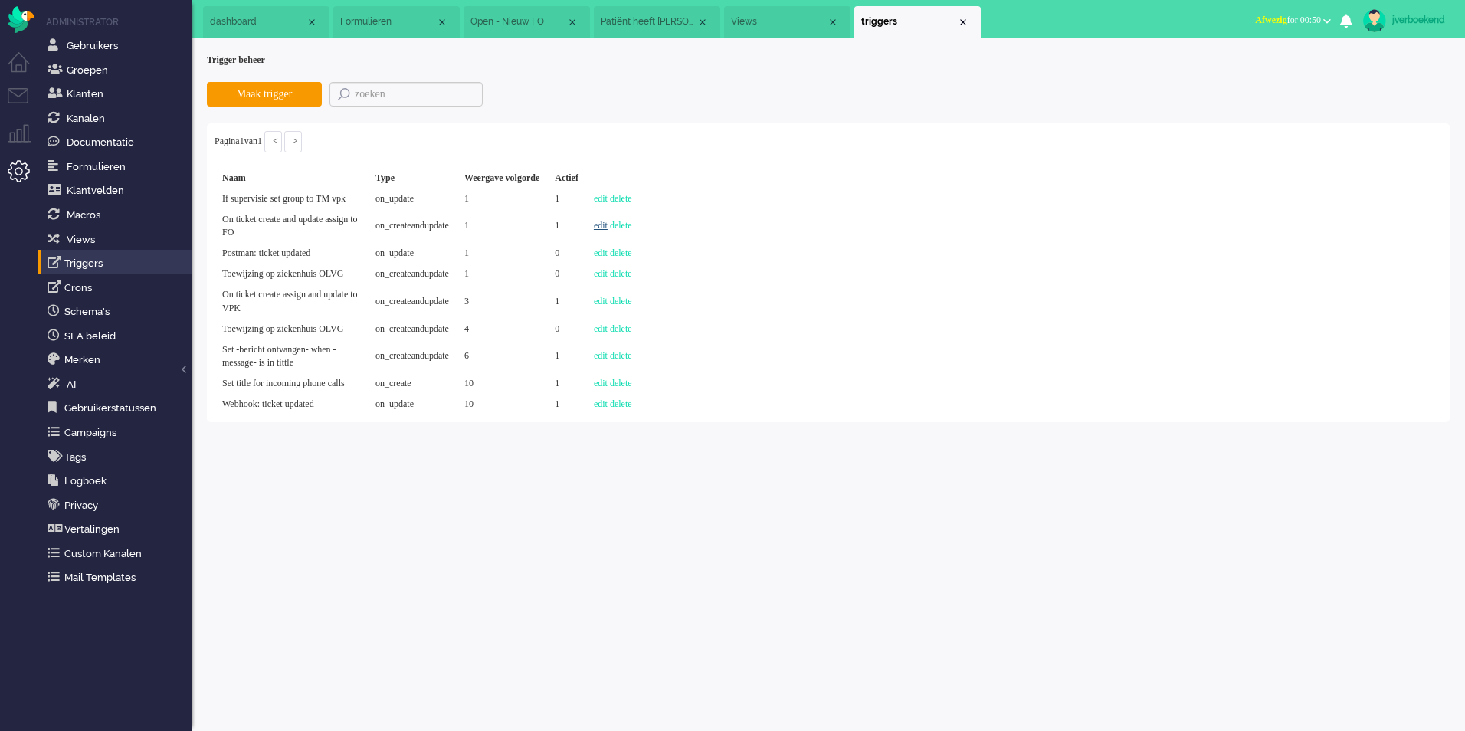
select select "not equals"
select select "tag"
select select "does not contain"
select select "priority"
select select "equals"
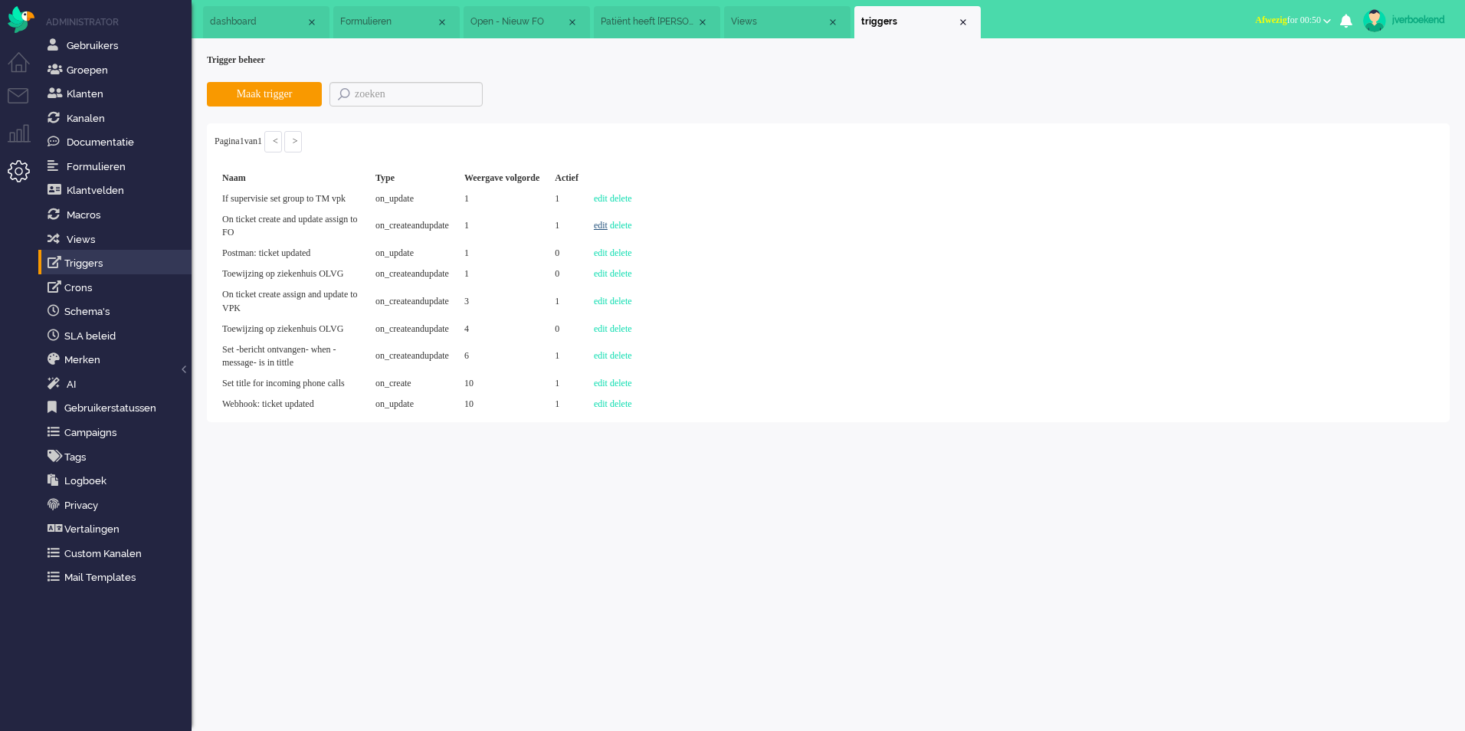
select select "priority"
select select "equals"
select select "medium"
select select "title"
select select "contains"
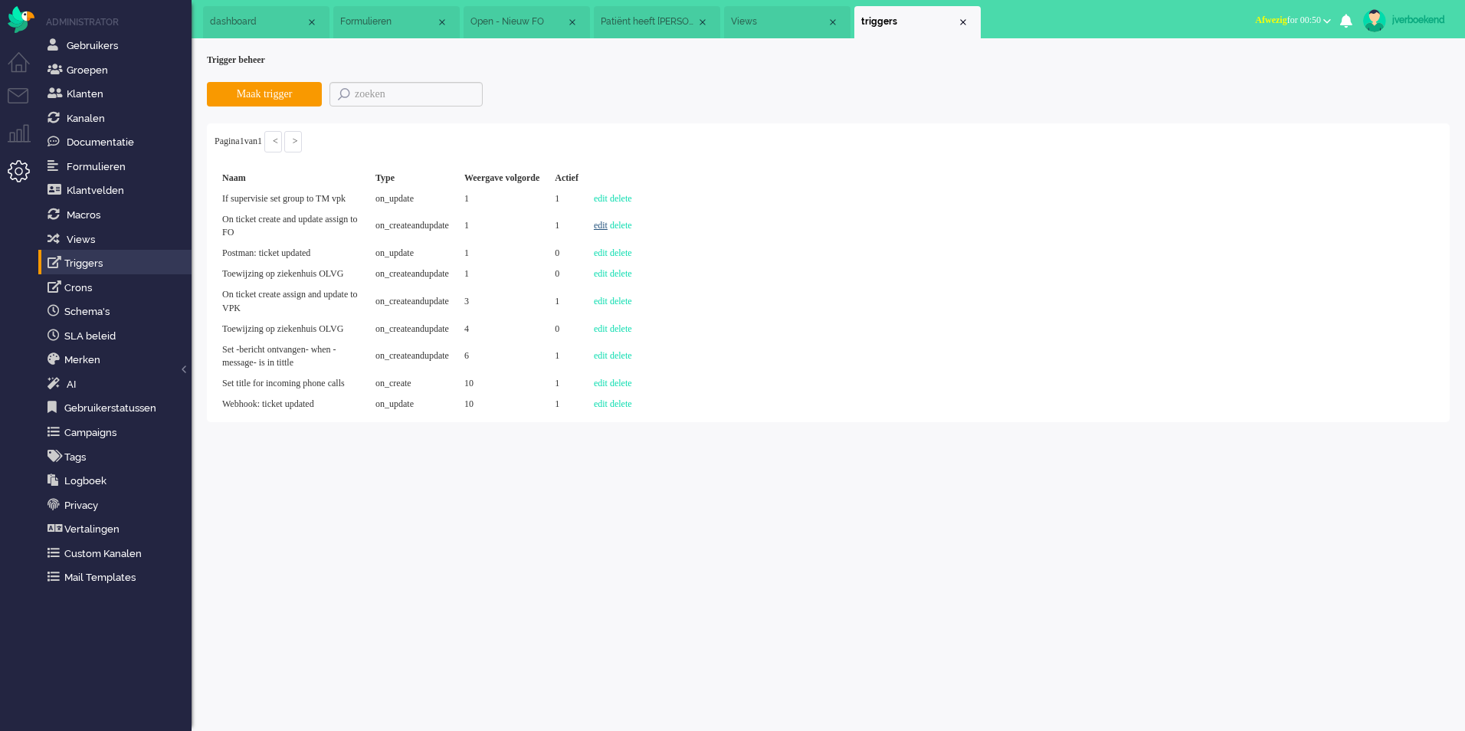
select select "content"
select select "contains"
select select "group_id"
select select "1000"
select select "on_createandupdate"
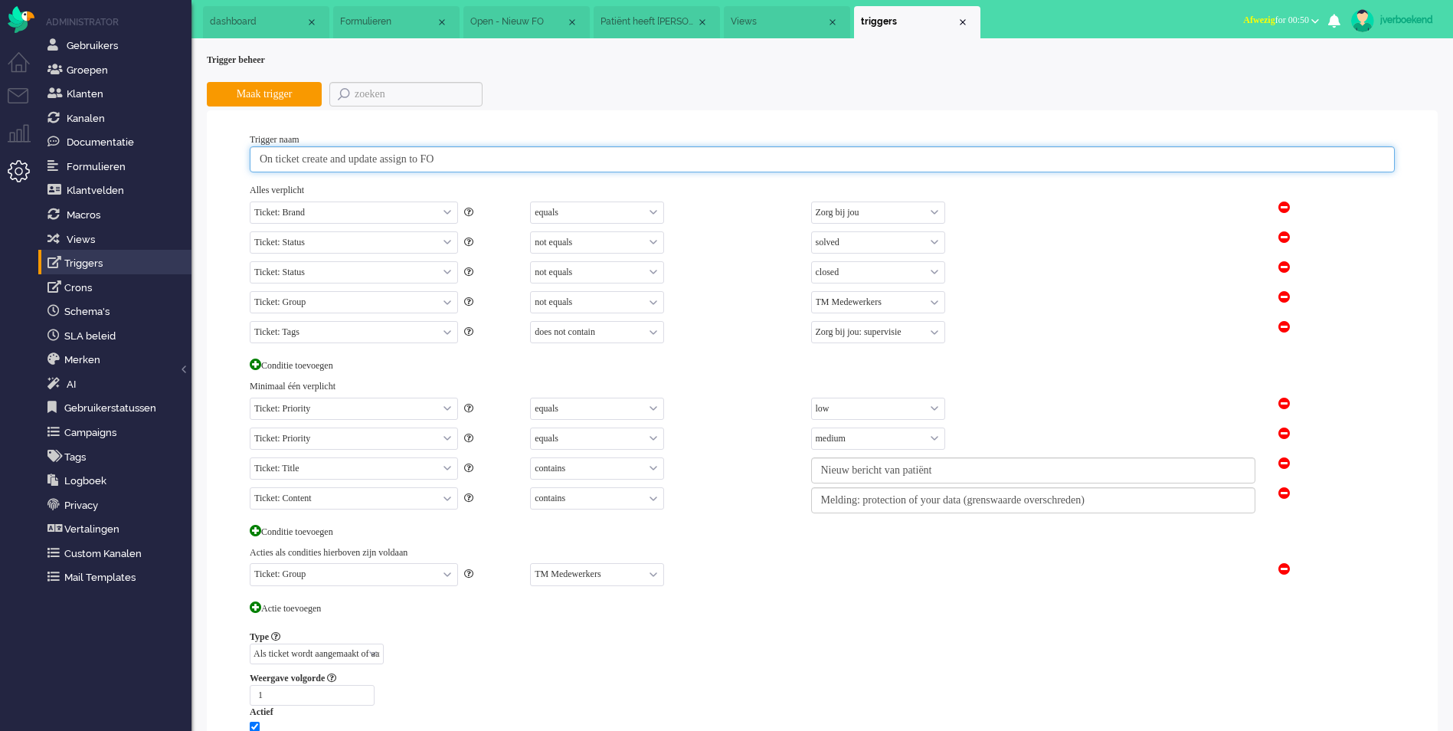
drag, startPoint x: 487, startPoint y: 161, endPoint x: 437, endPoint y: 162, distance: 49.8
click at [437, 162] on input "On ticket create and update assign to FO" at bounding box center [822, 159] width 1145 height 26
click at [496, 159] on input "On ticket create and update assign to FO" at bounding box center [822, 159] width 1145 height 26
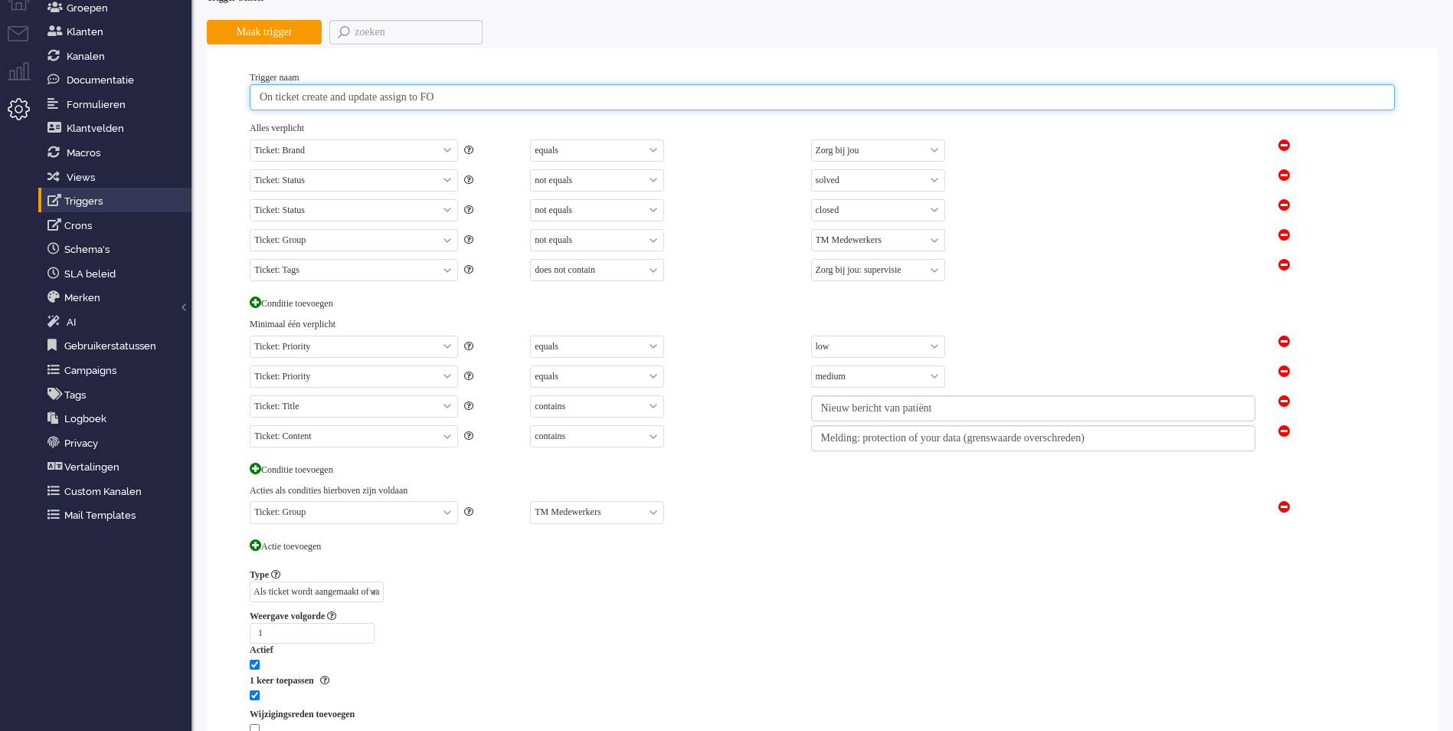
scroll to position [63, 0]
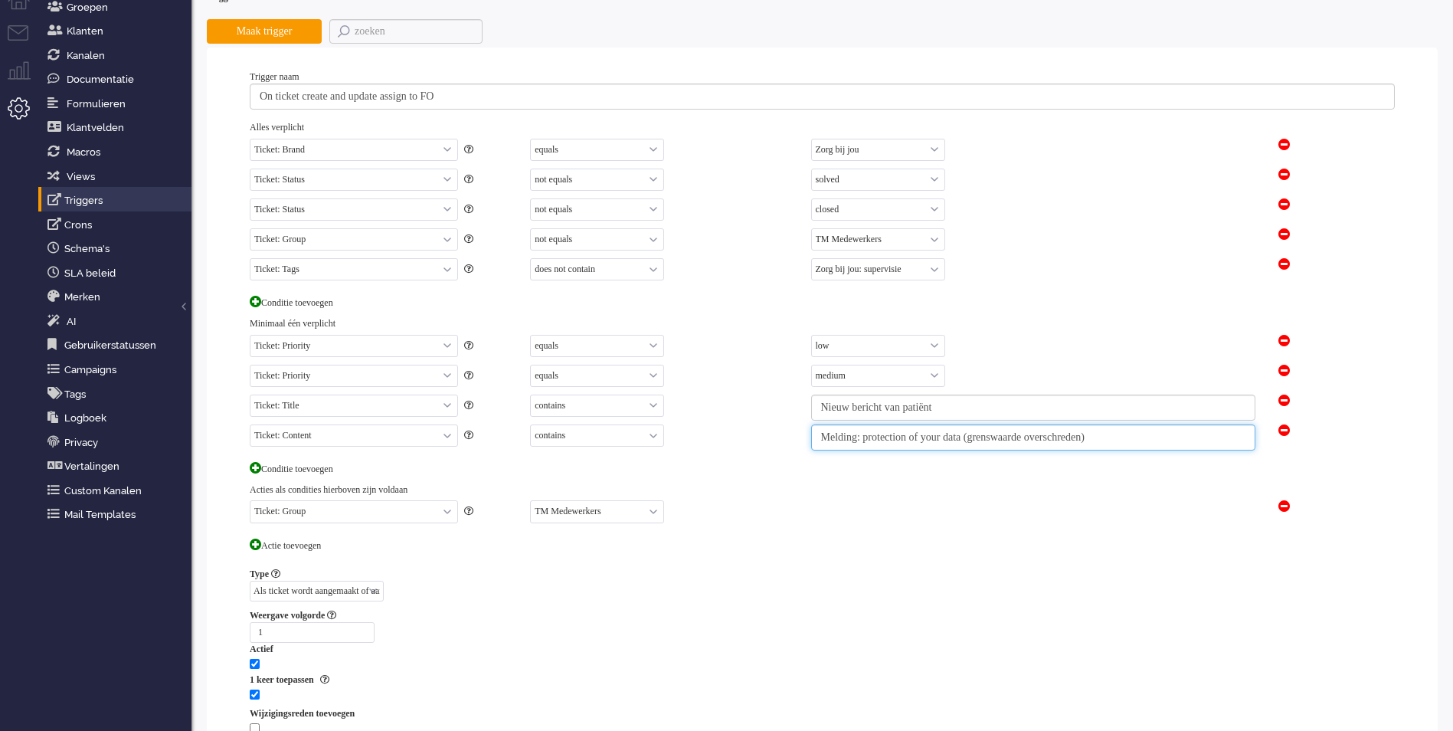
click at [1181, 439] on input "Melding: protection of your data (grenswaarde overschreden)" at bounding box center [1033, 437] width 444 height 26
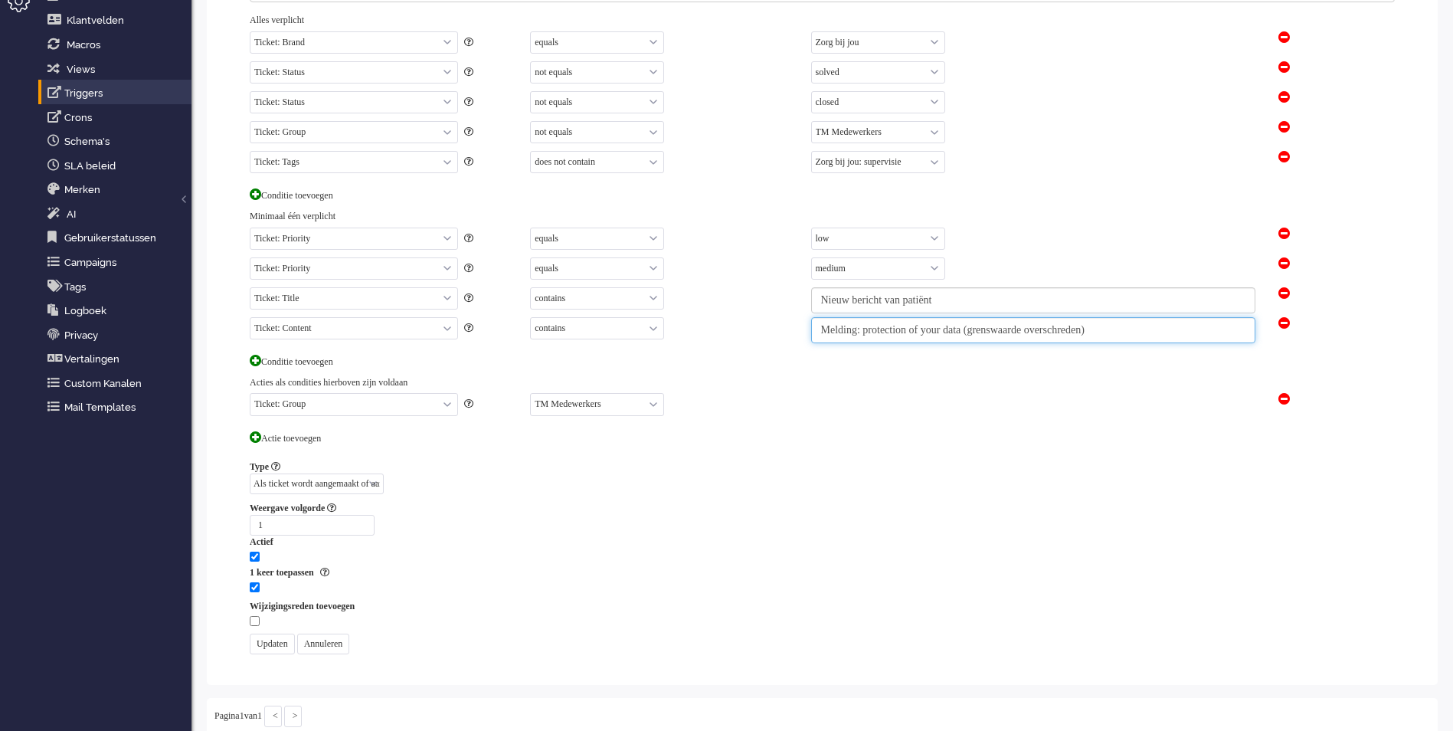
scroll to position [178, 0]
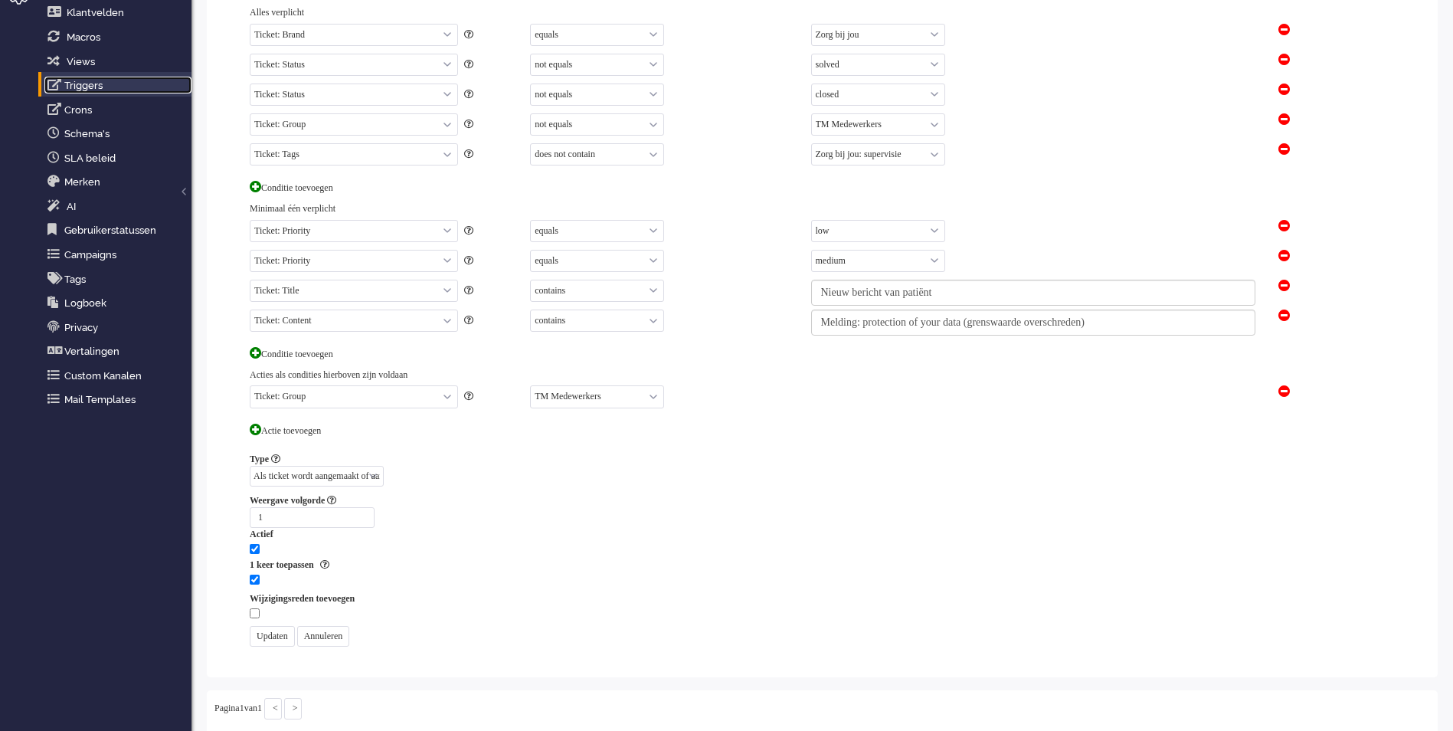
click at [94, 88] on link "Triggers" at bounding box center [117, 85] width 147 height 17
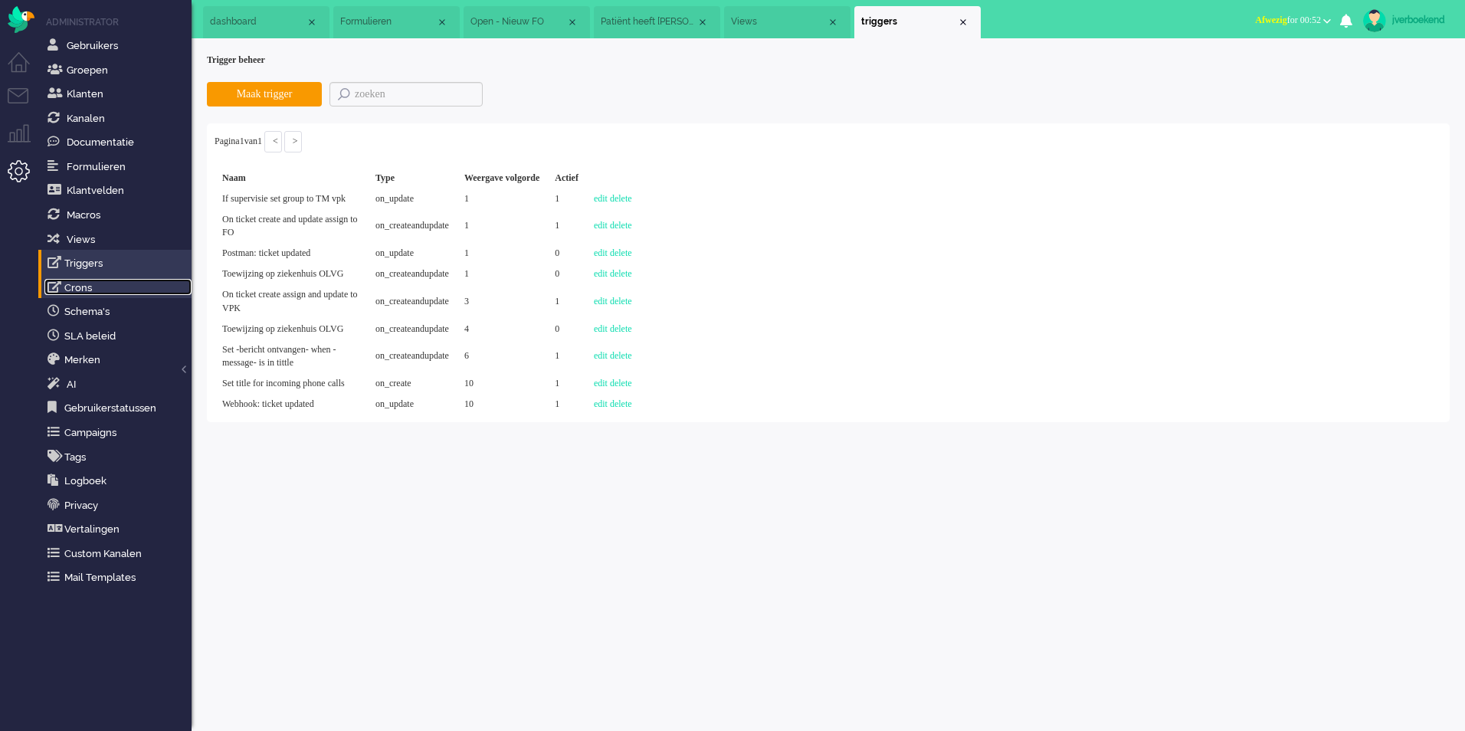
click at [87, 287] on link "Crons" at bounding box center [117, 287] width 147 height 17
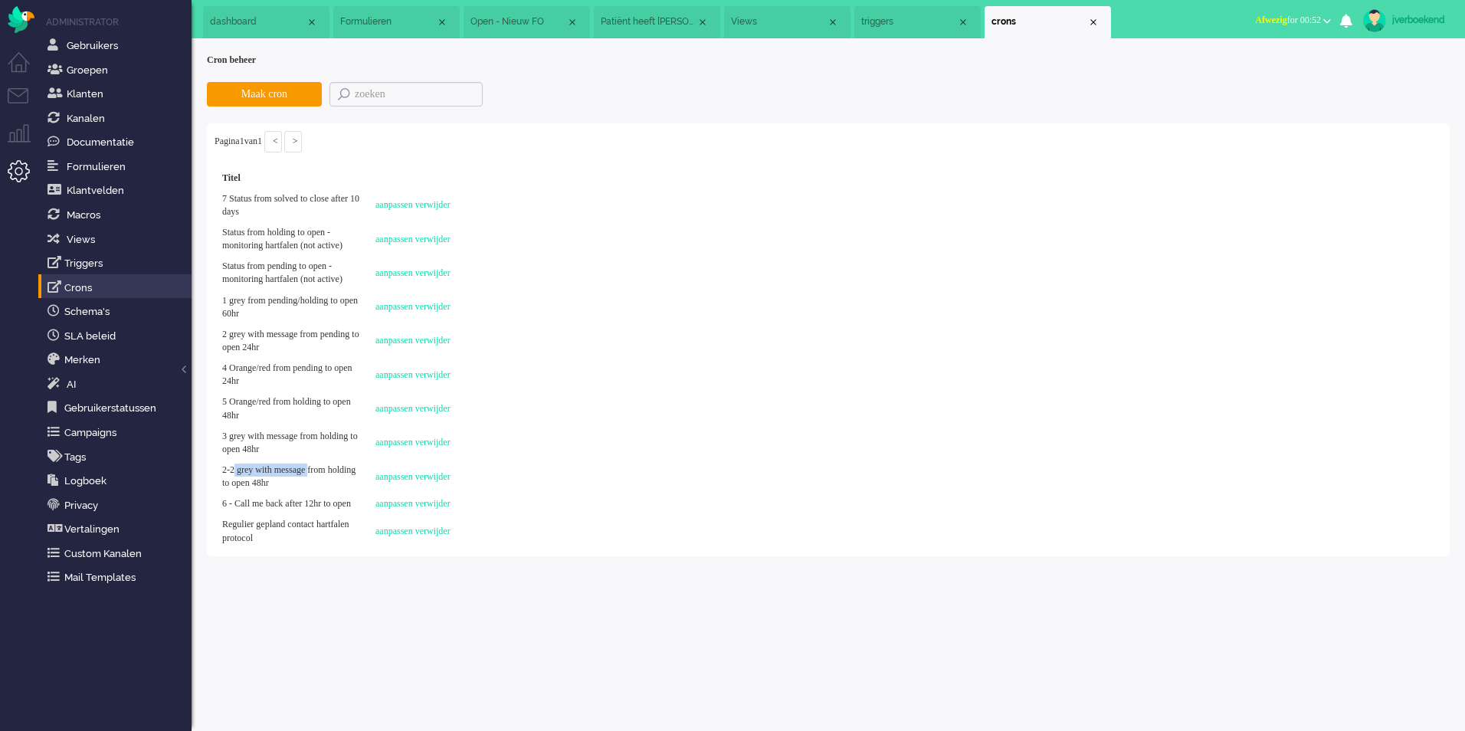
drag, startPoint x: 239, startPoint y: 500, endPoint x: 332, endPoint y: 499, distance: 92.7
click at [332, 493] on td "2-2 grey with message from holding to open 48hr" at bounding box center [291, 477] width 153 height 34
drag, startPoint x: 332, startPoint y: 499, endPoint x: 248, endPoint y: 507, distance: 83.9
click at [248, 493] on td "2-2 grey with message from holding to open 48hr" at bounding box center [291, 477] width 153 height 34
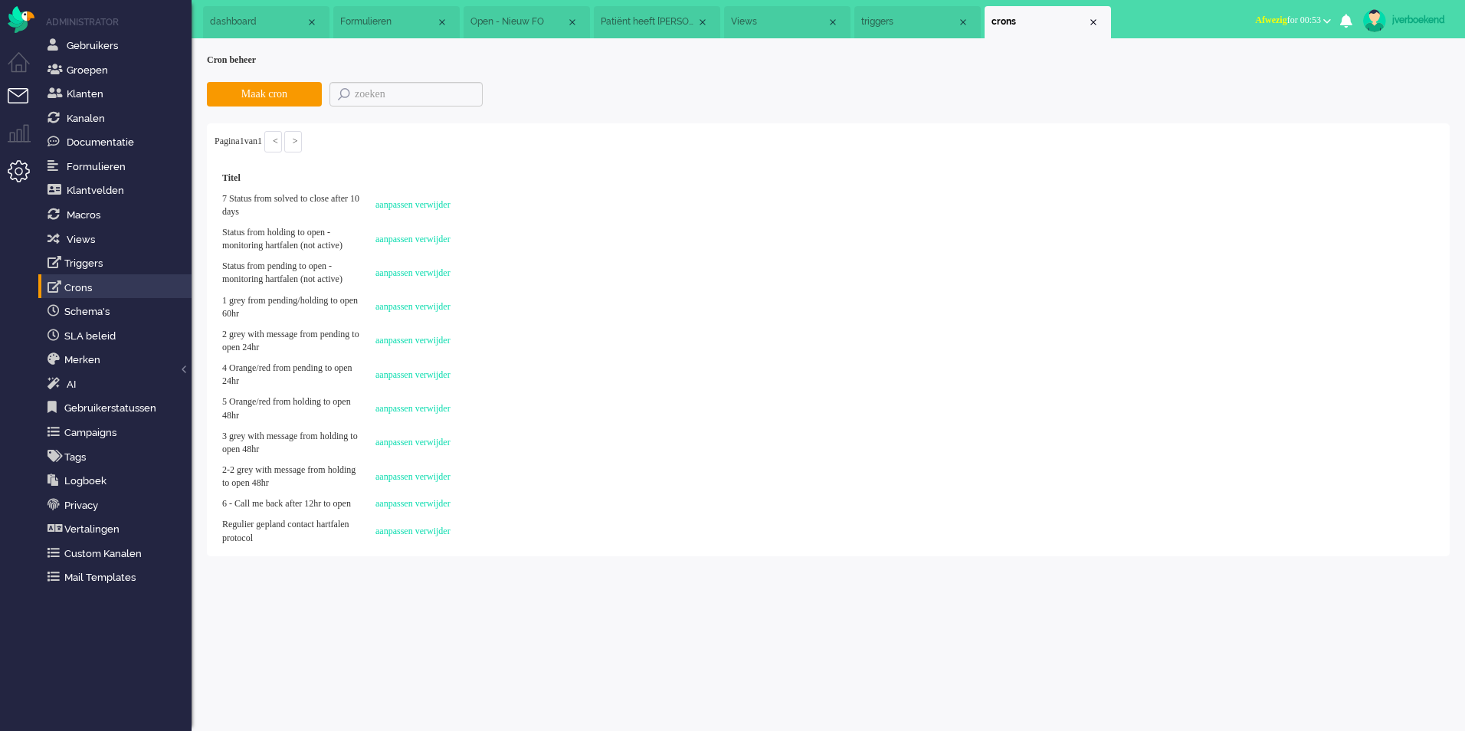
click at [27, 96] on li "Tickets menu" at bounding box center [25, 105] width 34 height 34
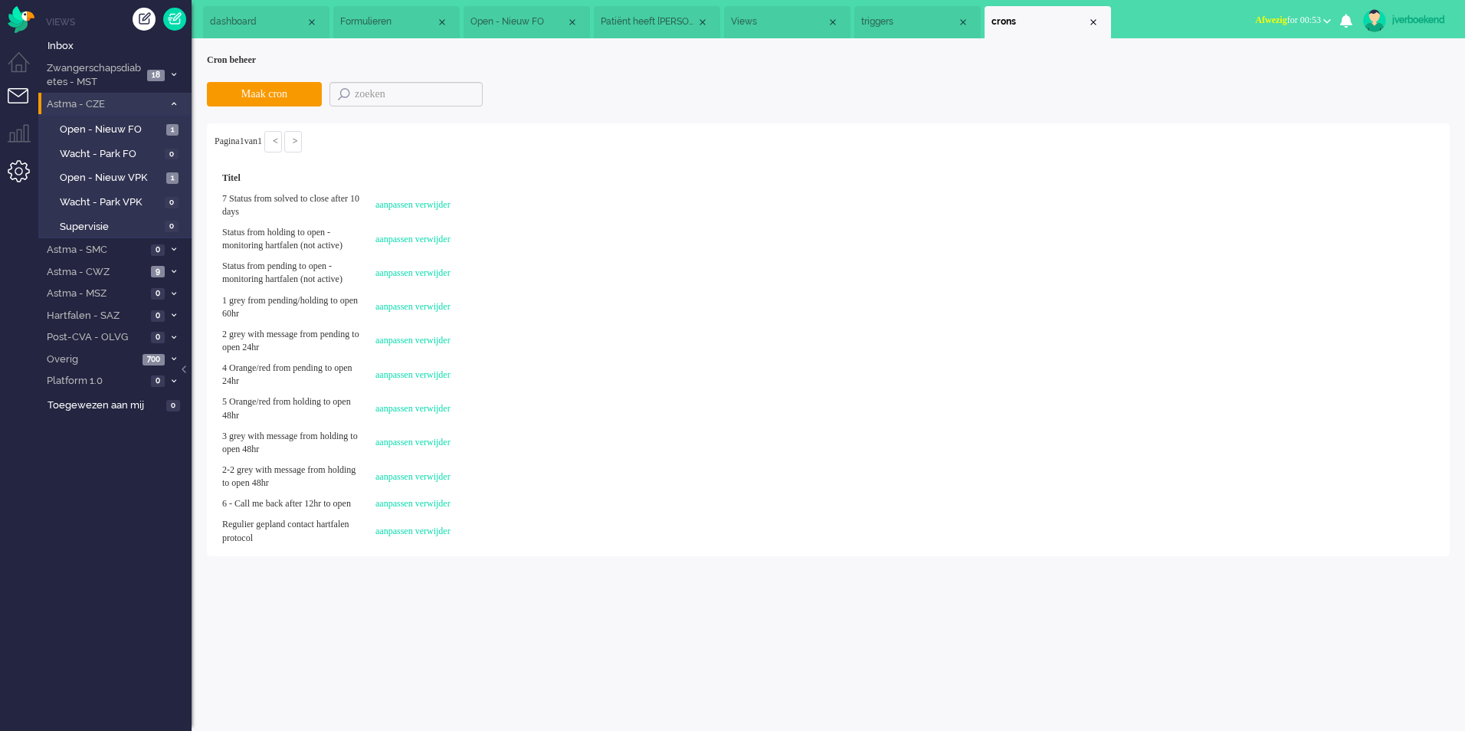
click at [26, 182] on li "Admin menu" at bounding box center [25, 177] width 34 height 34
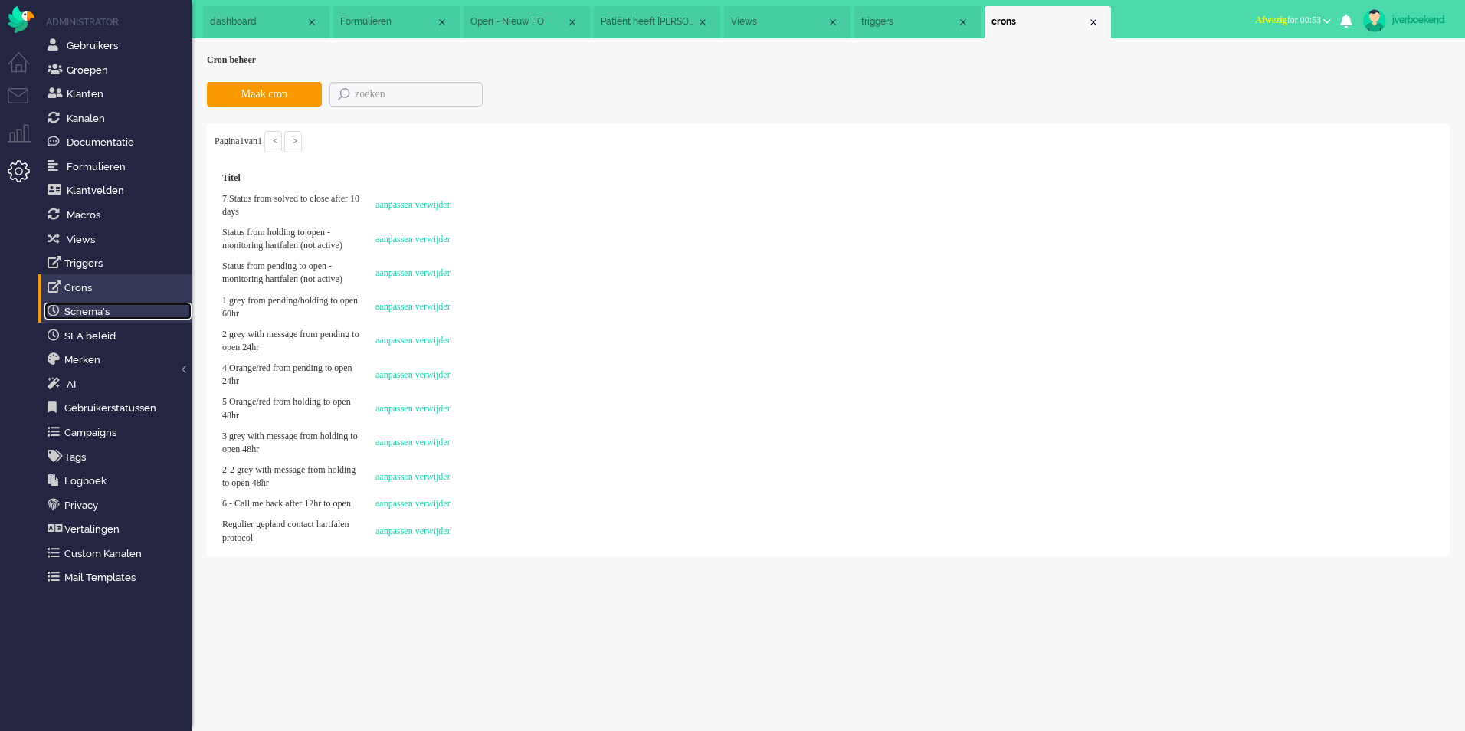
click at [104, 310] on link "Schema's" at bounding box center [117, 311] width 147 height 17
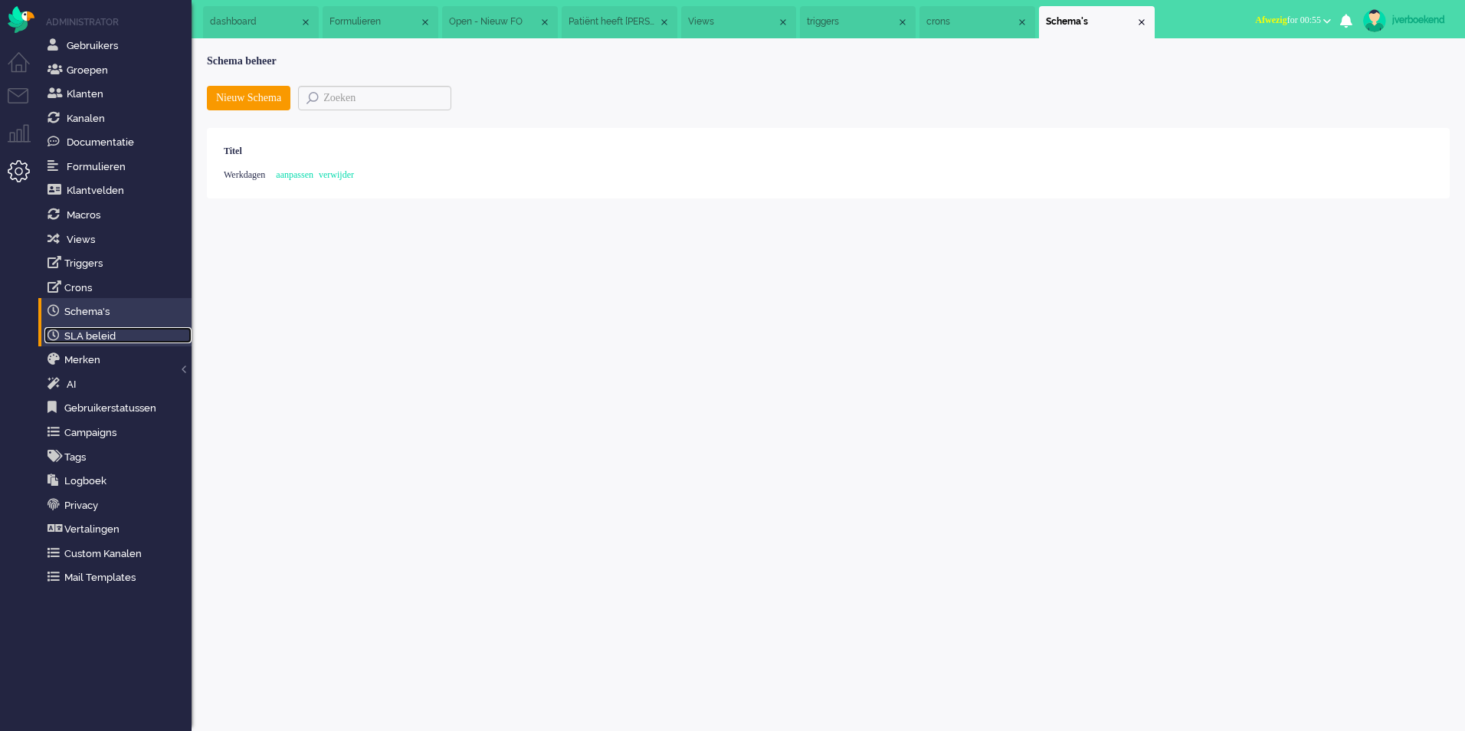
click at [105, 337] on link "SLA beleid" at bounding box center [117, 335] width 147 height 17
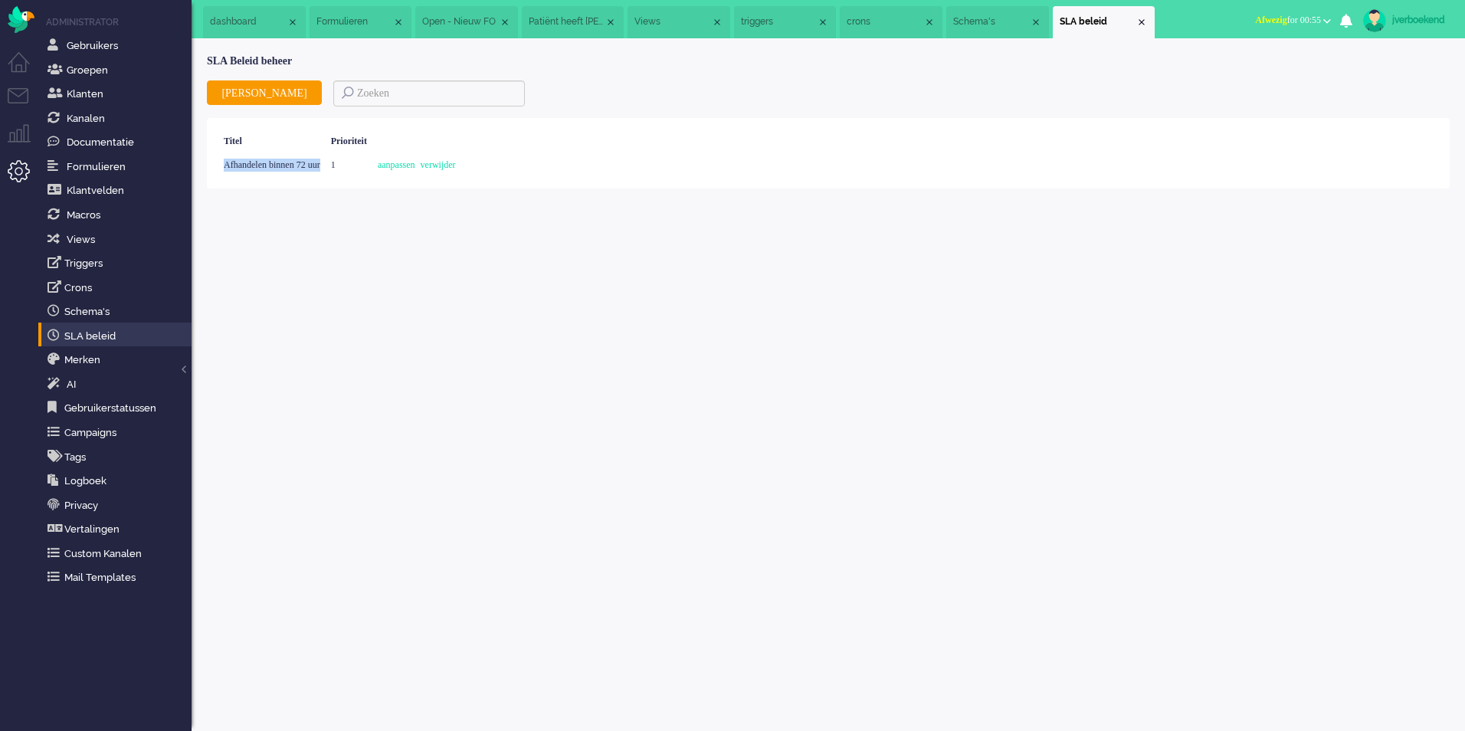
drag, startPoint x: 224, startPoint y: 162, endPoint x: 347, endPoint y: 168, distance: 122.7
click at [326, 168] on div "Afhandelen binnen 72 uur" at bounding box center [271, 165] width 107 height 24
click at [91, 364] on link "Merken" at bounding box center [117, 359] width 147 height 17
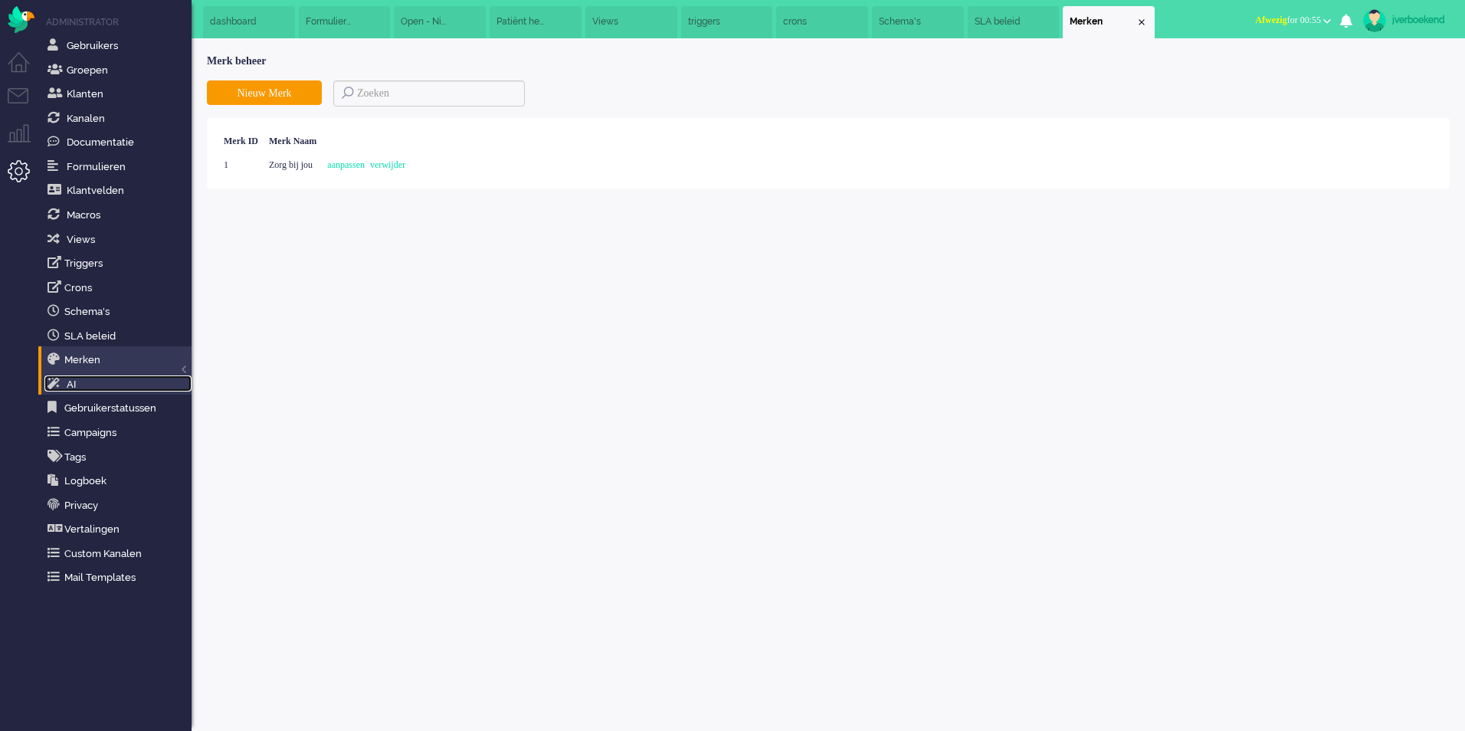
click at [90, 379] on link "AI" at bounding box center [117, 383] width 147 height 17
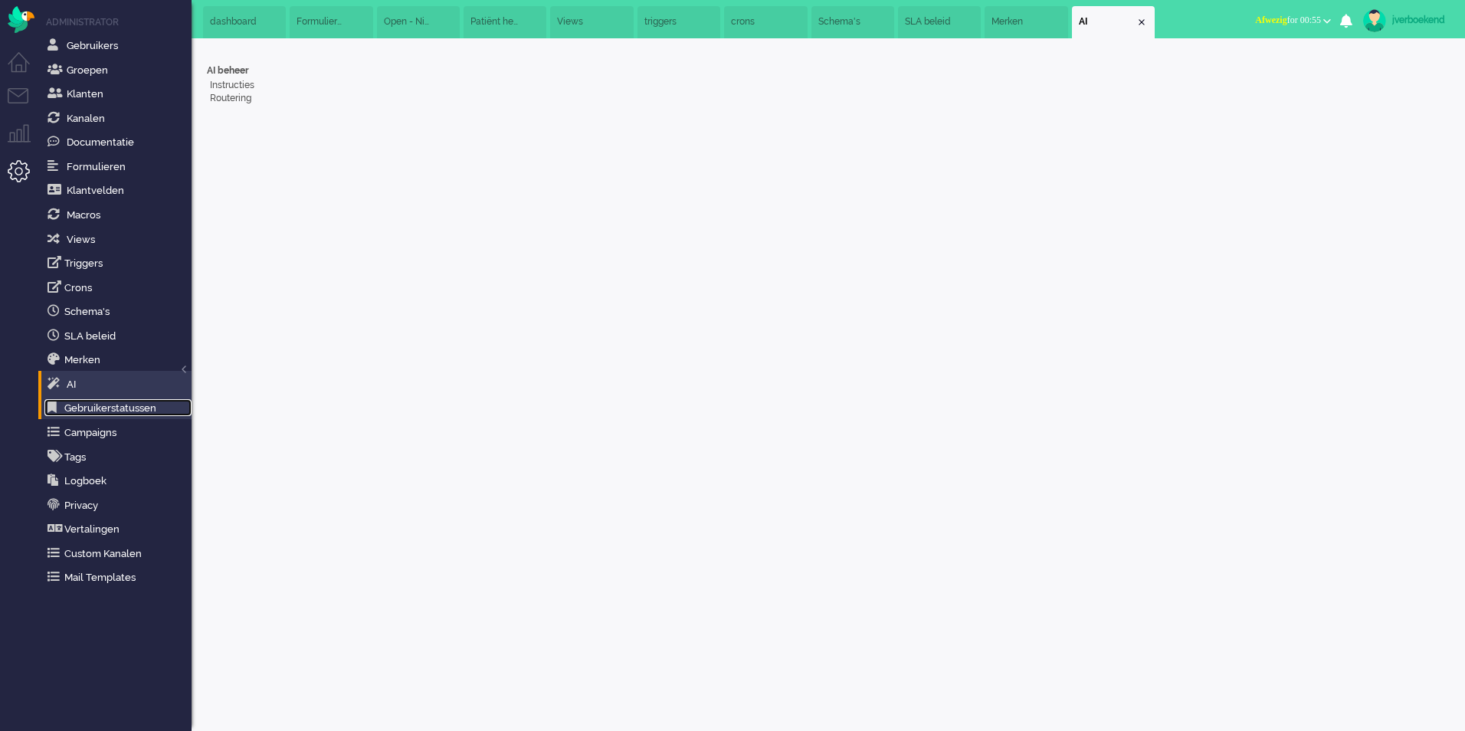
click at [115, 407] on link "Gebruikerstatussen" at bounding box center [117, 407] width 147 height 17
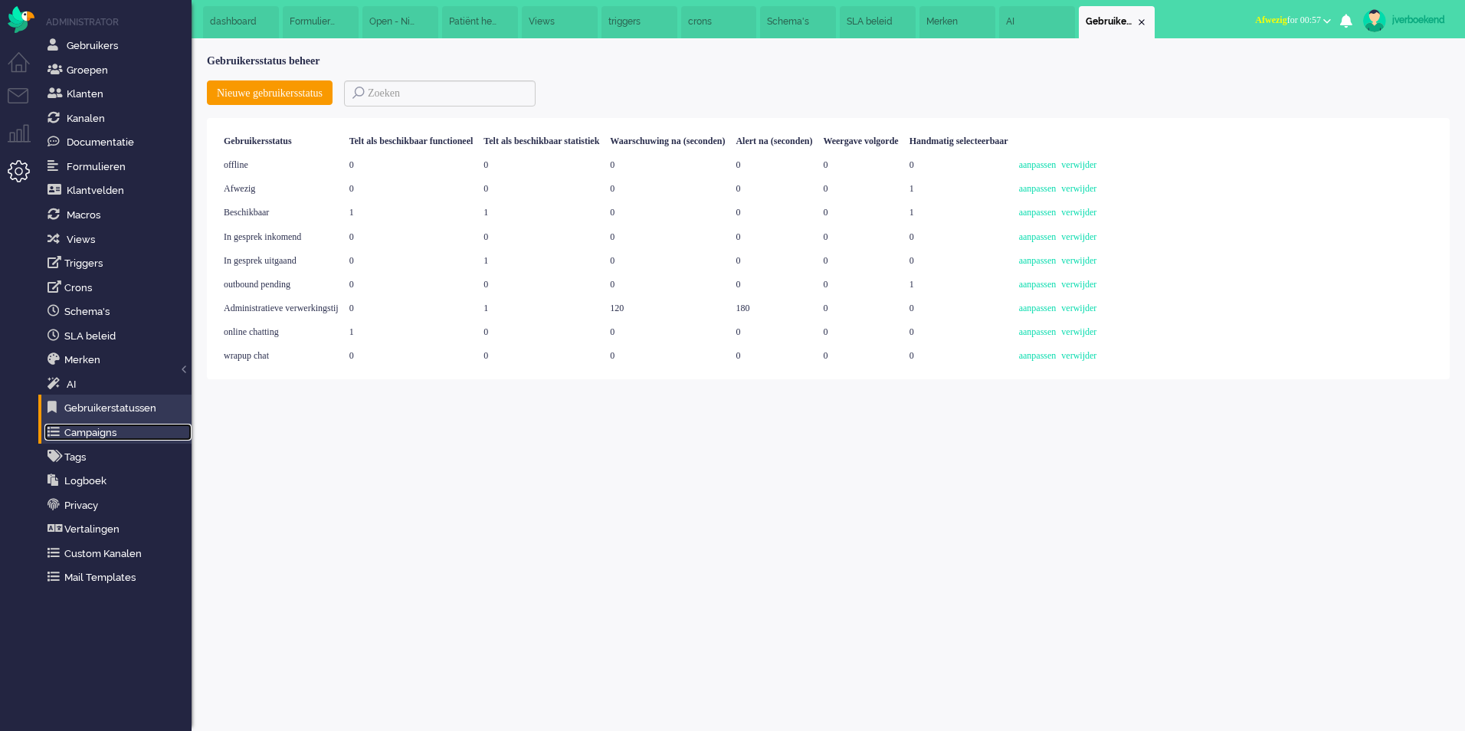
click at [70, 431] on link "Campaigns" at bounding box center [117, 432] width 147 height 17
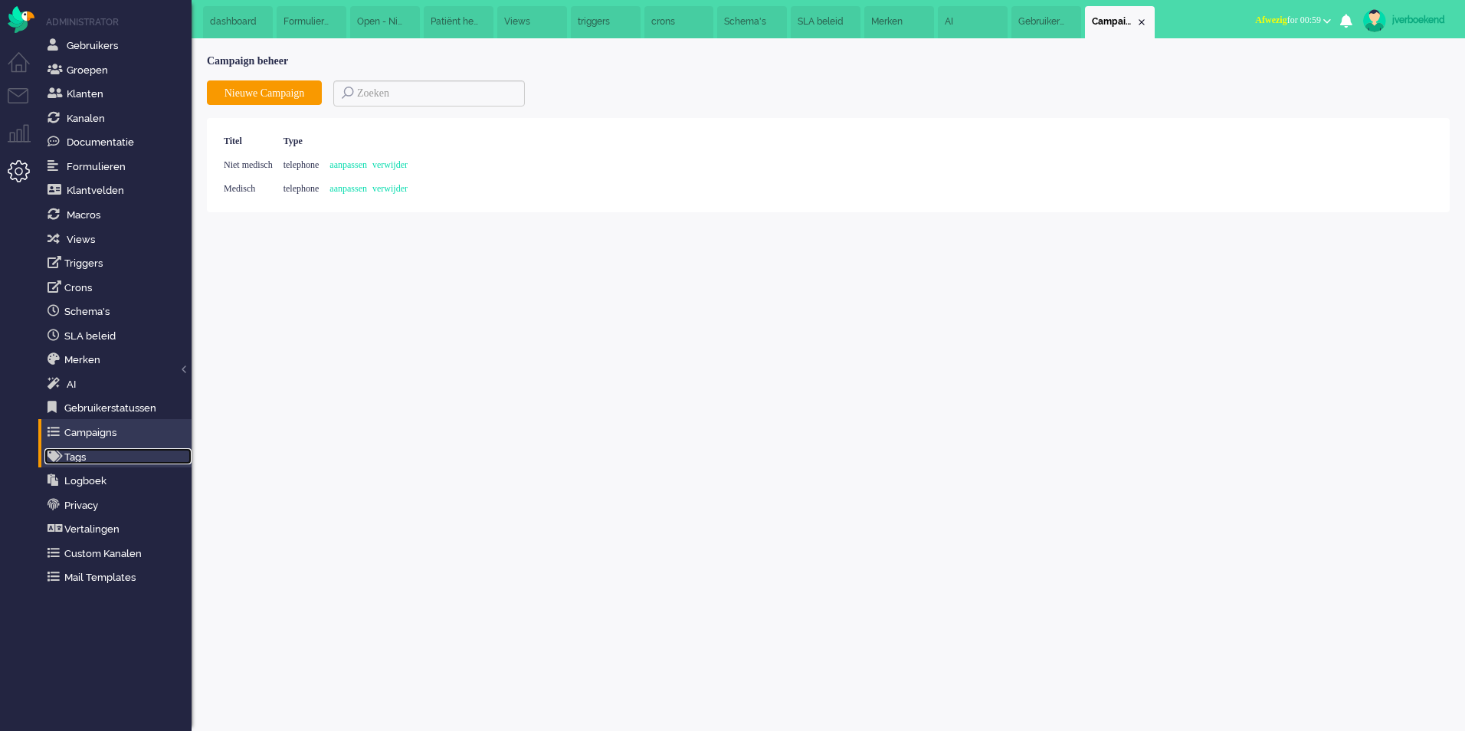
click at [94, 452] on link "Tags" at bounding box center [117, 456] width 147 height 17
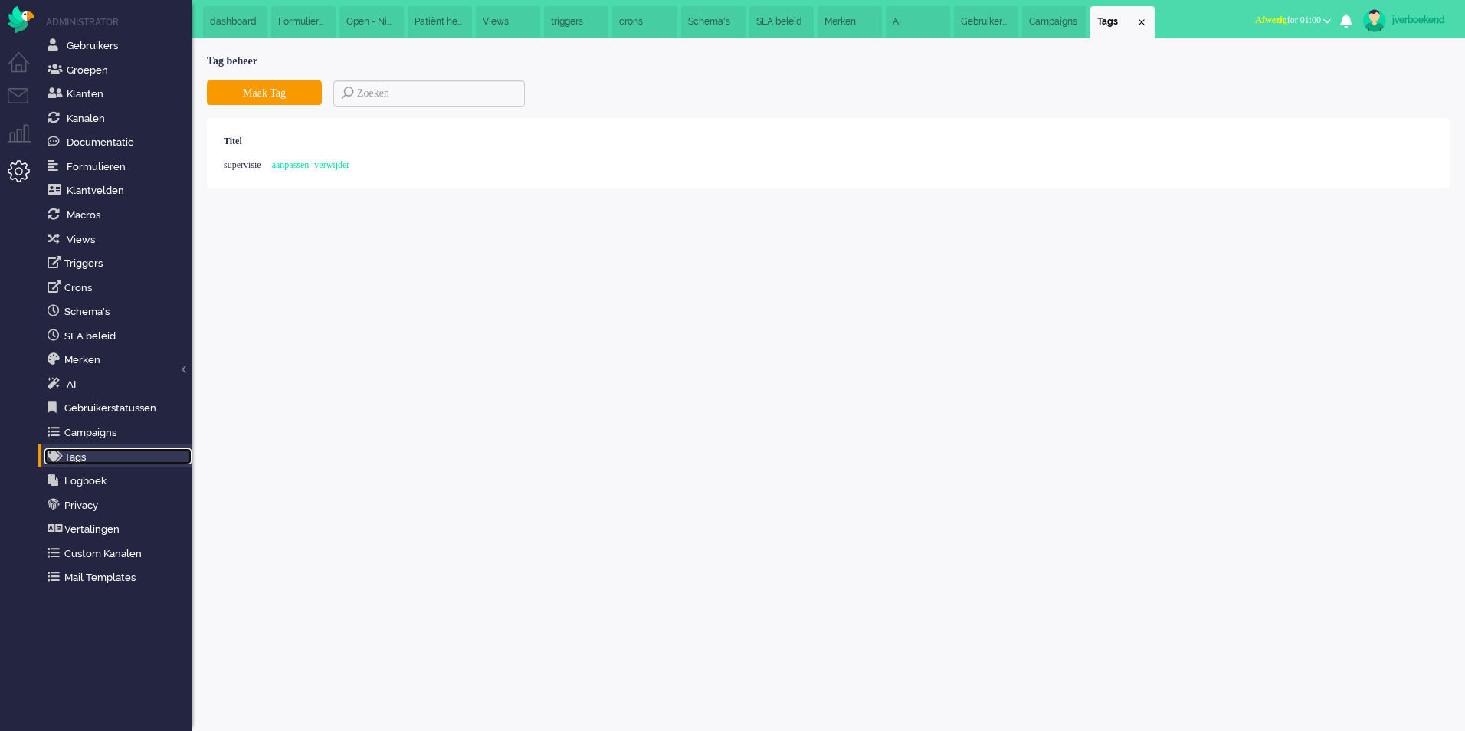
click at [379, 26] on span "Open - Nieuw FO" at bounding box center [370, 21] width 49 height 13
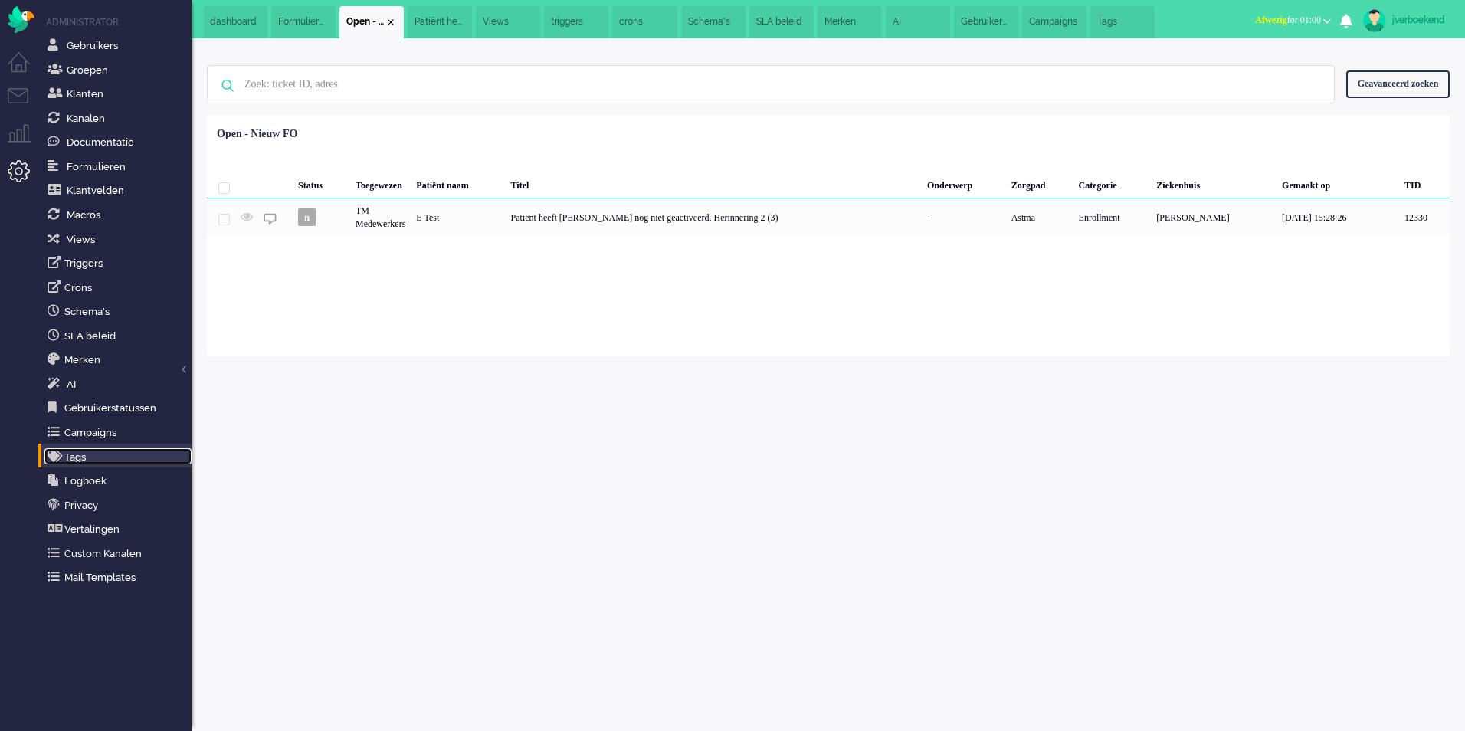
click at [444, 17] on span "Patiënt heeft [PERSON_NAME] nog niet geactiveerd. Herinnering 2 (3)" at bounding box center [438, 21] width 49 height 13
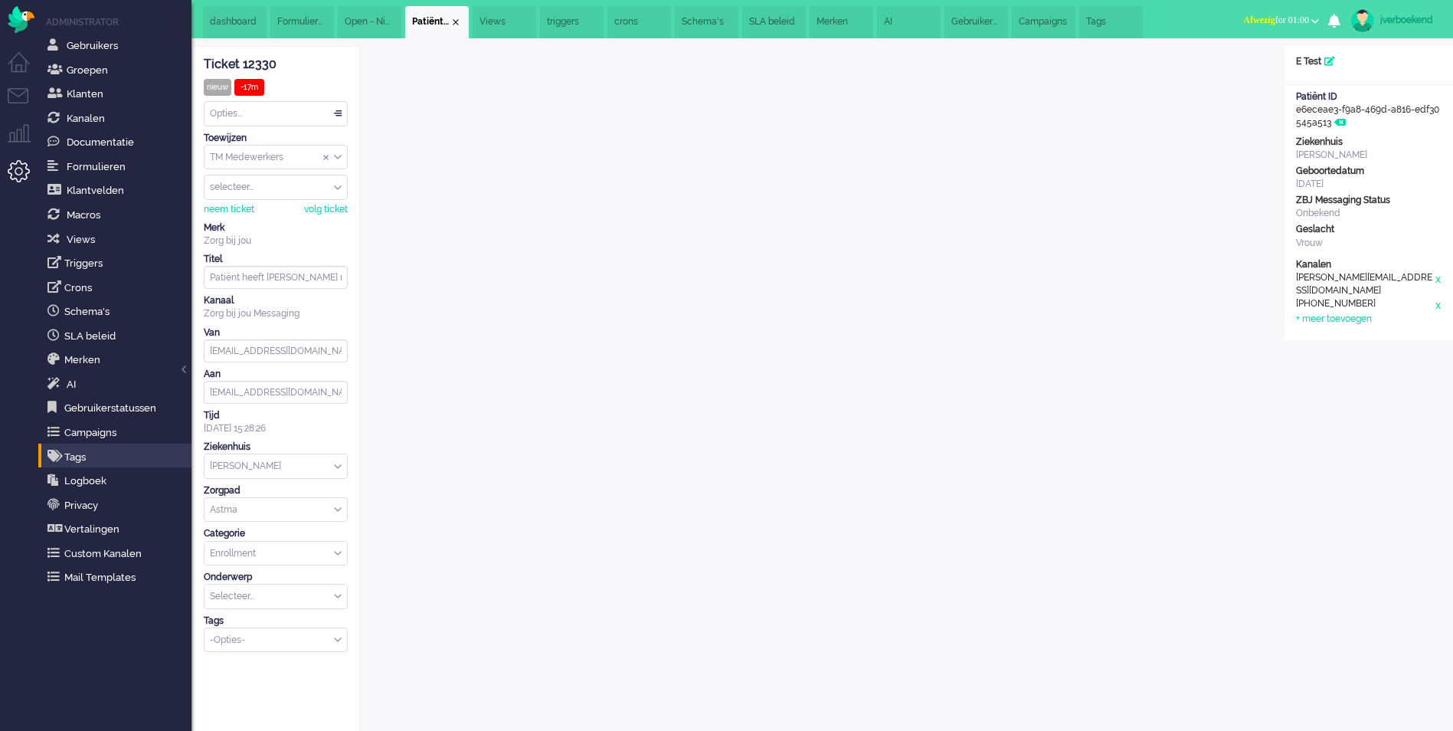
click at [265, 637] on input "Select Tags" at bounding box center [271, 638] width 120 height 13
click at [284, 696] on div "Ticket 12330 nieuw -17m Kijkend Opties... Zet Status Open In afwachting Geparke…" at bounding box center [276, 676] width 169 height 1261
click at [87, 457] on link "Tags" at bounding box center [117, 456] width 147 height 17
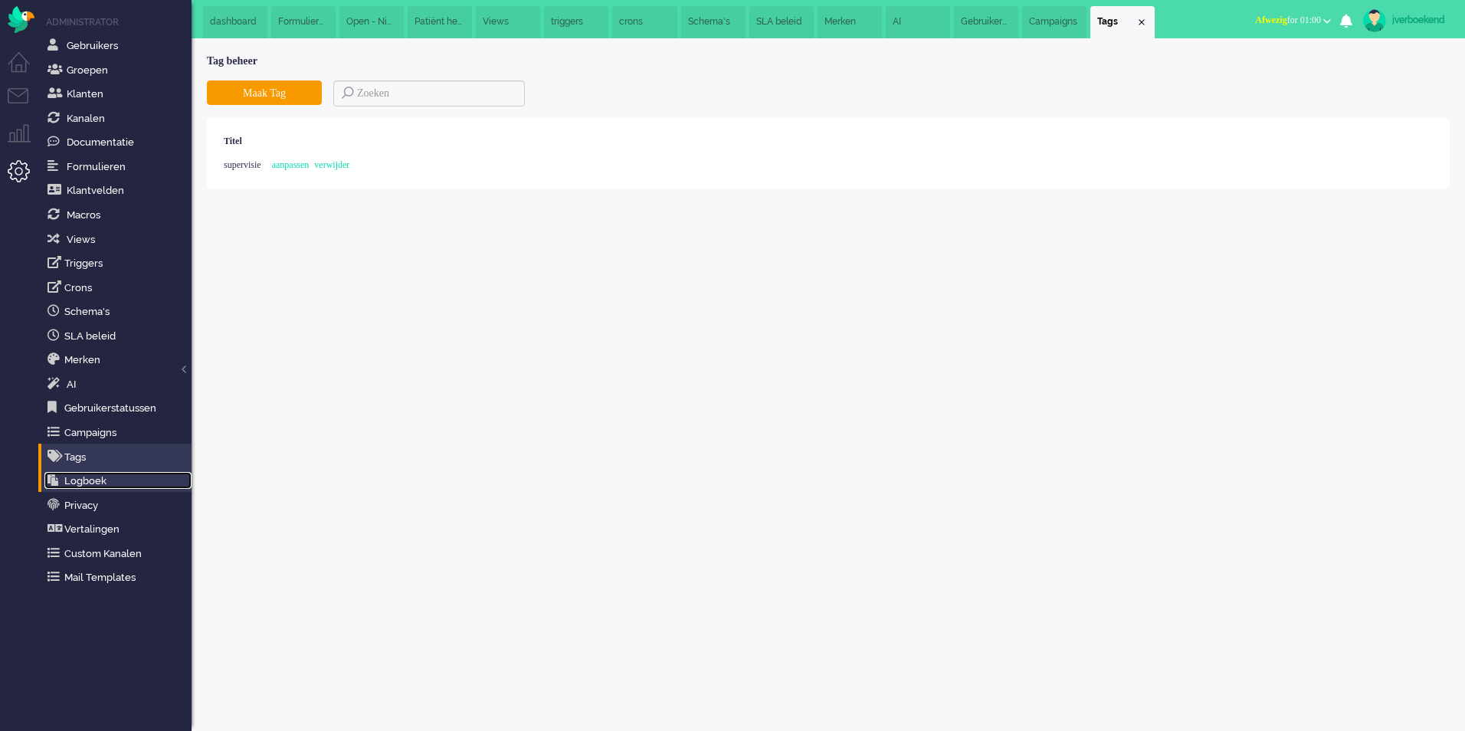
click at [77, 481] on link "Logboek" at bounding box center [117, 480] width 147 height 17
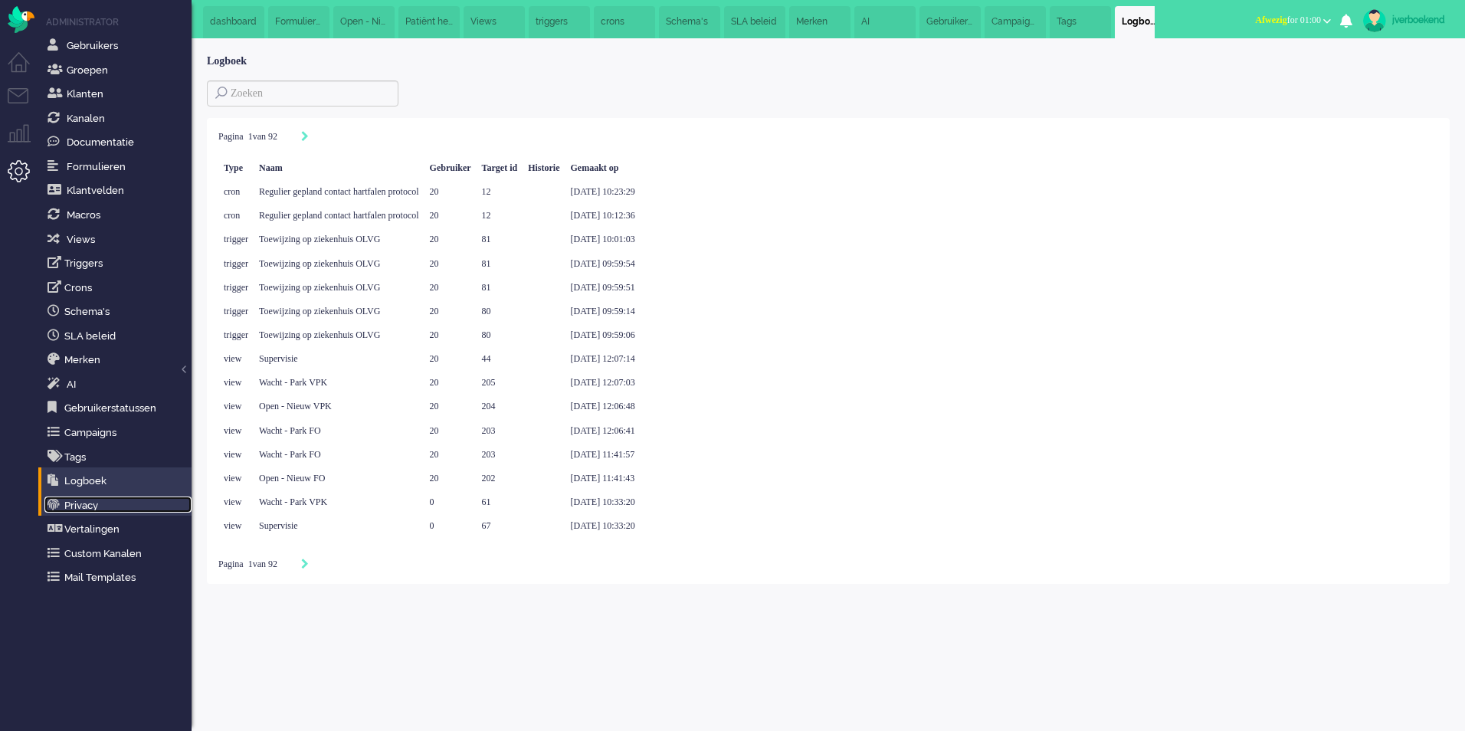
click at [99, 503] on link "Privacy" at bounding box center [117, 504] width 147 height 17
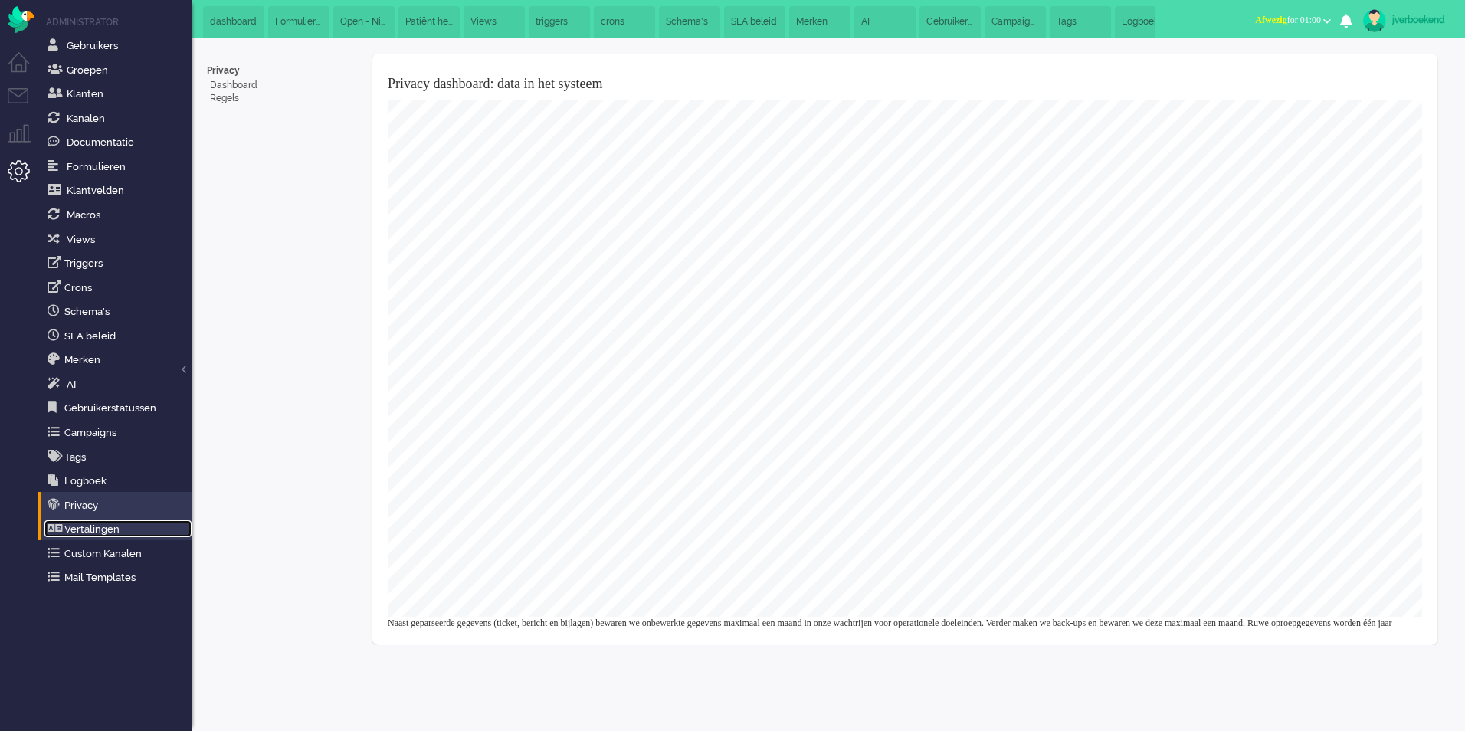
click at [103, 530] on link "Vertalingen" at bounding box center [117, 528] width 147 height 17
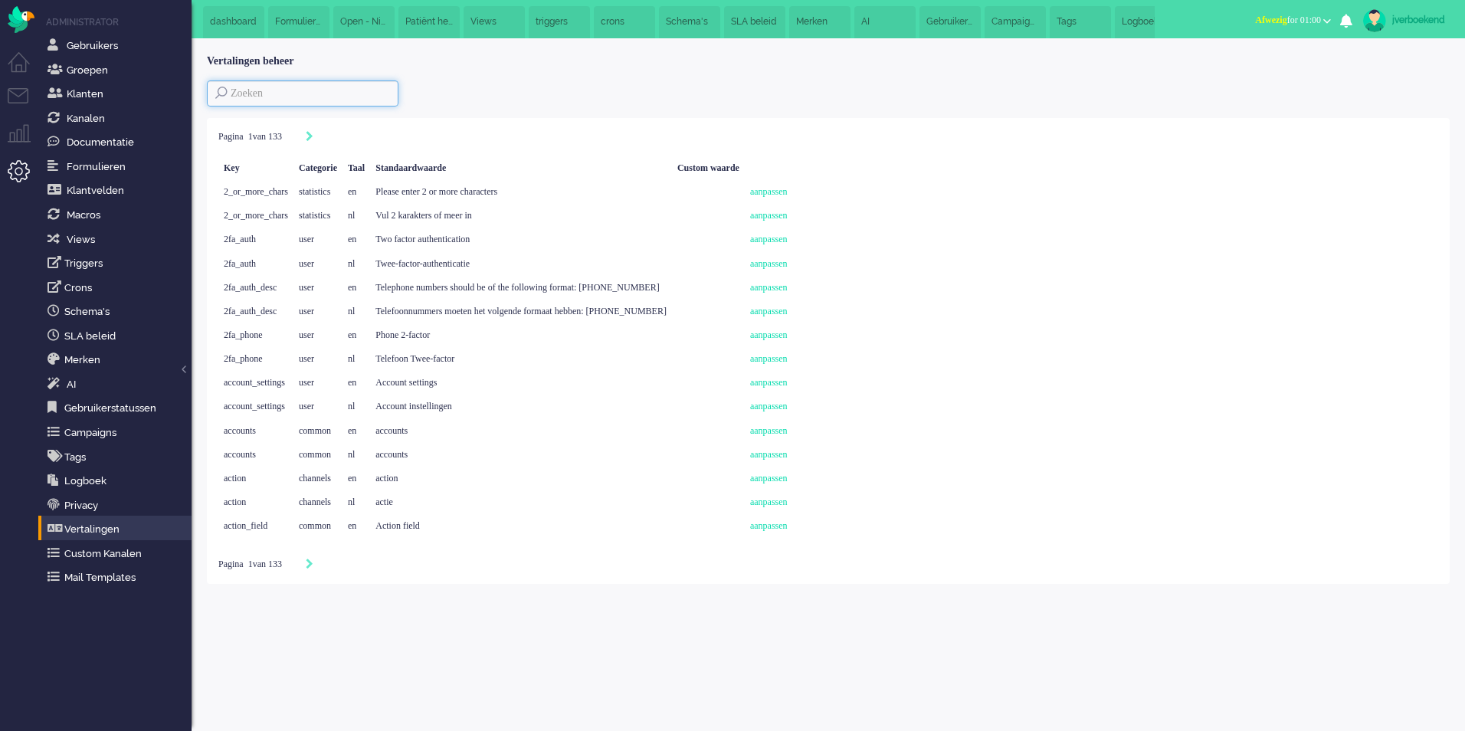
click at [340, 92] on input at bounding box center [303, 93] width 192 height 26
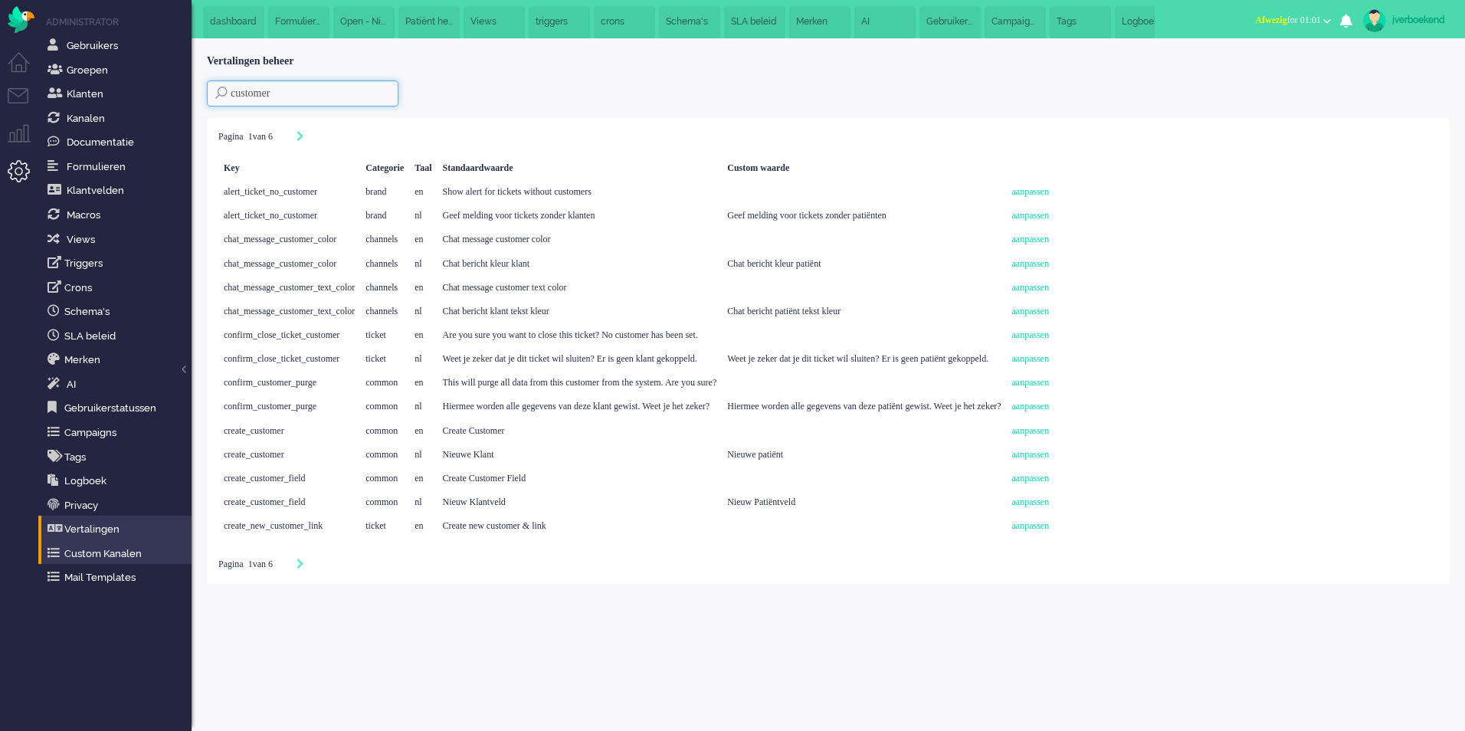
type input "customer"
click at [106, 555] on link "Custom Kanalen" at bounding box center [117, 553] width 147 height 17
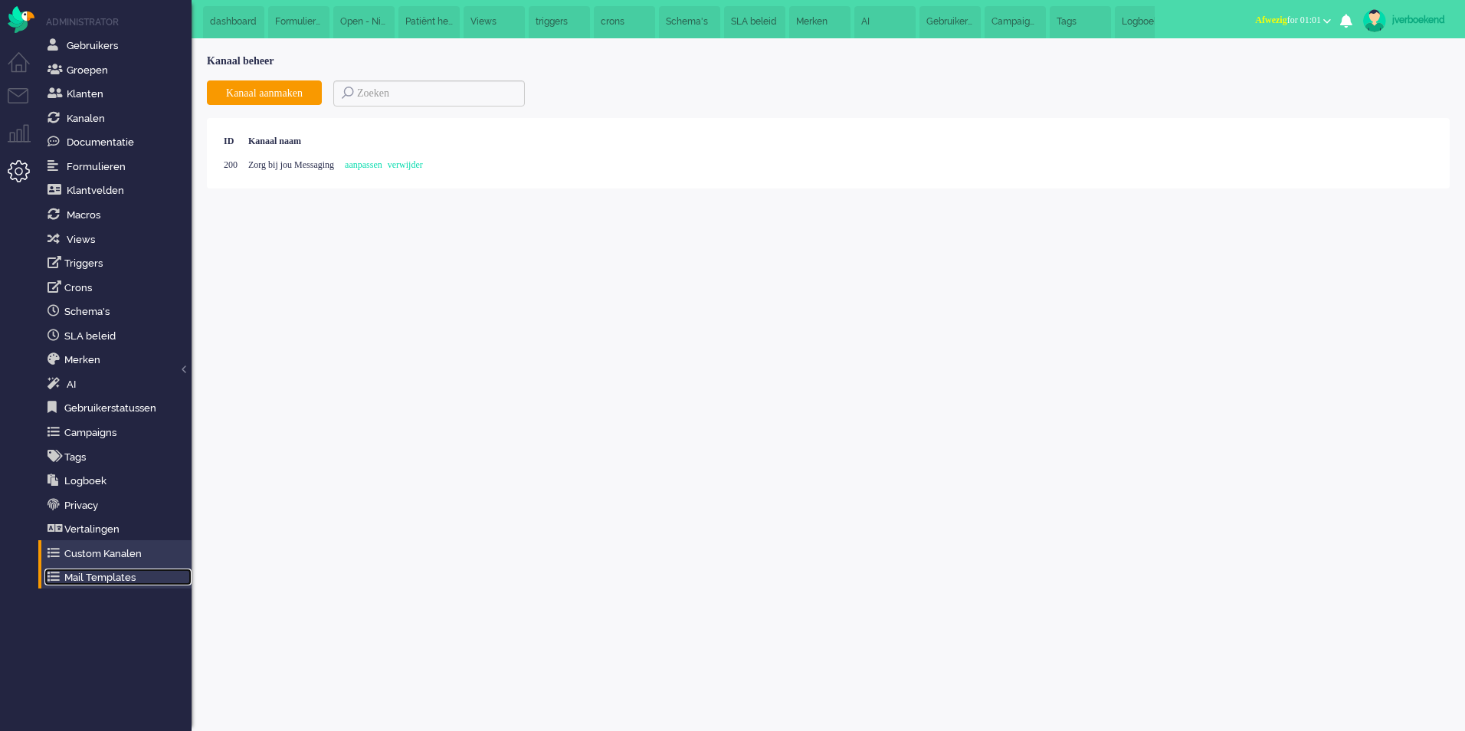
click at [106, 581] on link "Mail Templates" at bounding box center [117, 576] width 147 height 17
click at [98, 578] on link "Mail Templates" at bounding box center [117, 576] width 147 height 17
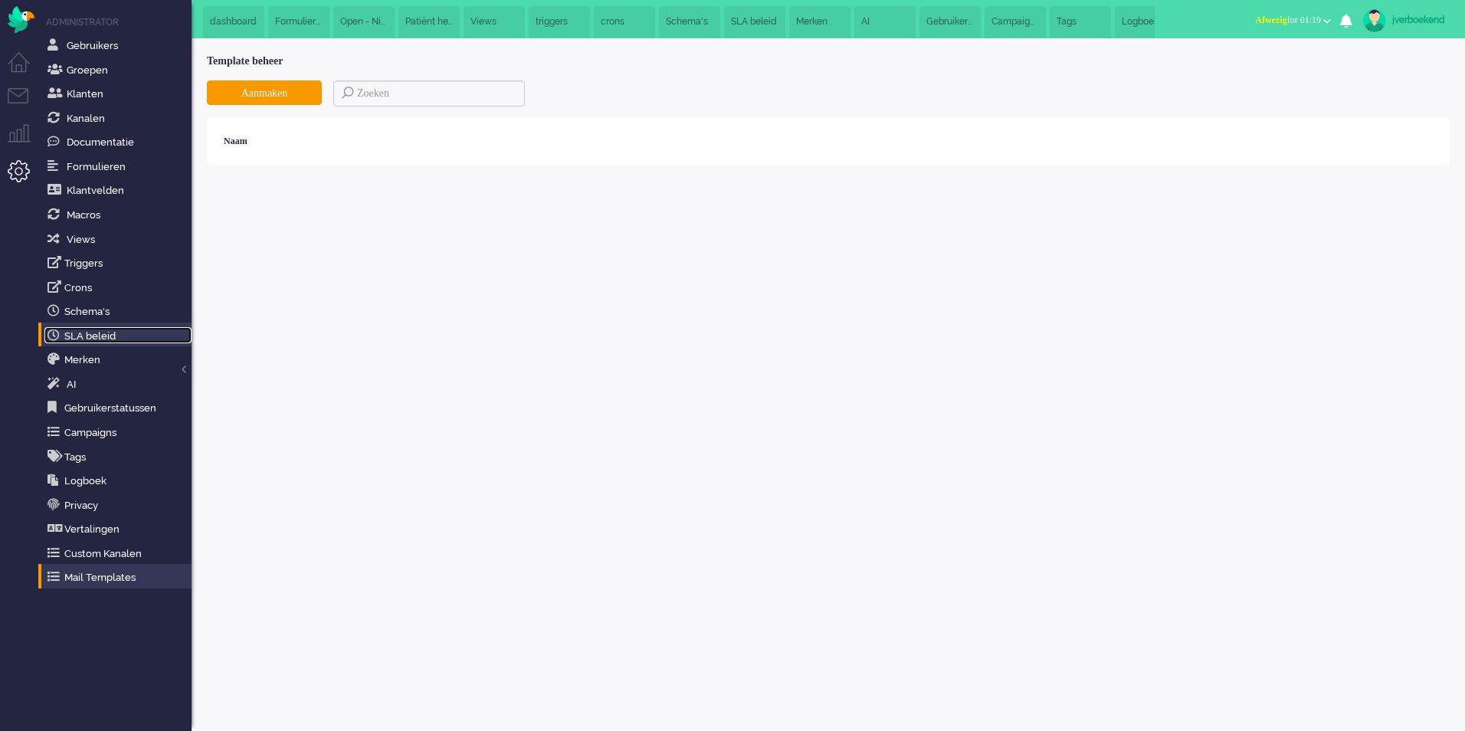
click at [107, 332] on link "SLA beleid" at bounding box center [117, 335] width 147 height 17
drag, startPoint x: 224, startPoint y: 167, endPoint x: 343, endPoint y: 169, distance: 119.5
click at [320, 169] on span "Afhandelen binnen 72 uur" at bounding box center [272, 164] width 97 height 11
drag, startPoint x: 343, startPoint y: 169, endPoint x: 428, endPoint y: 165, distance: 85.1
click at [415, 165] on link "aanpassen" at bounding box center [397, 164] width 38 height 11
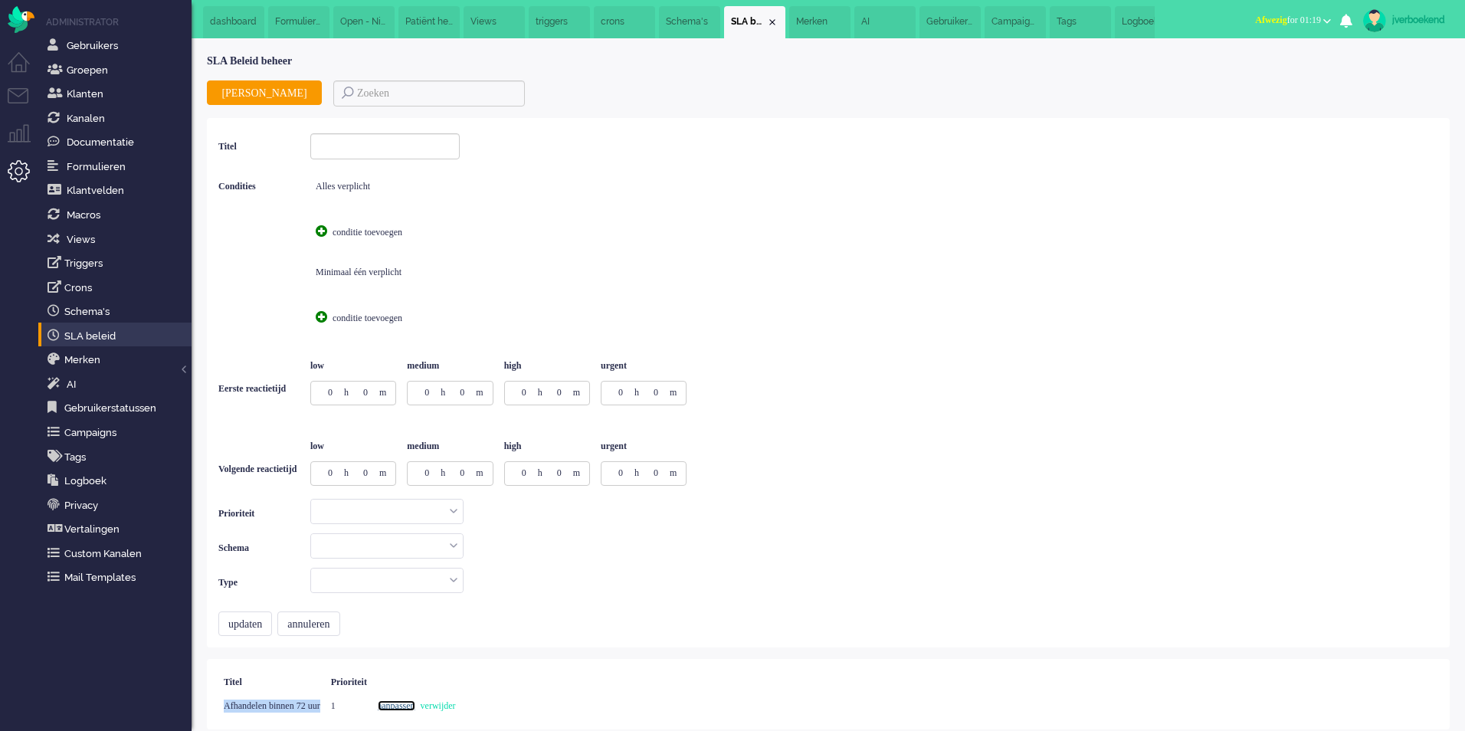
type input "Afhandelen binnen 72 uur"
type input "72"
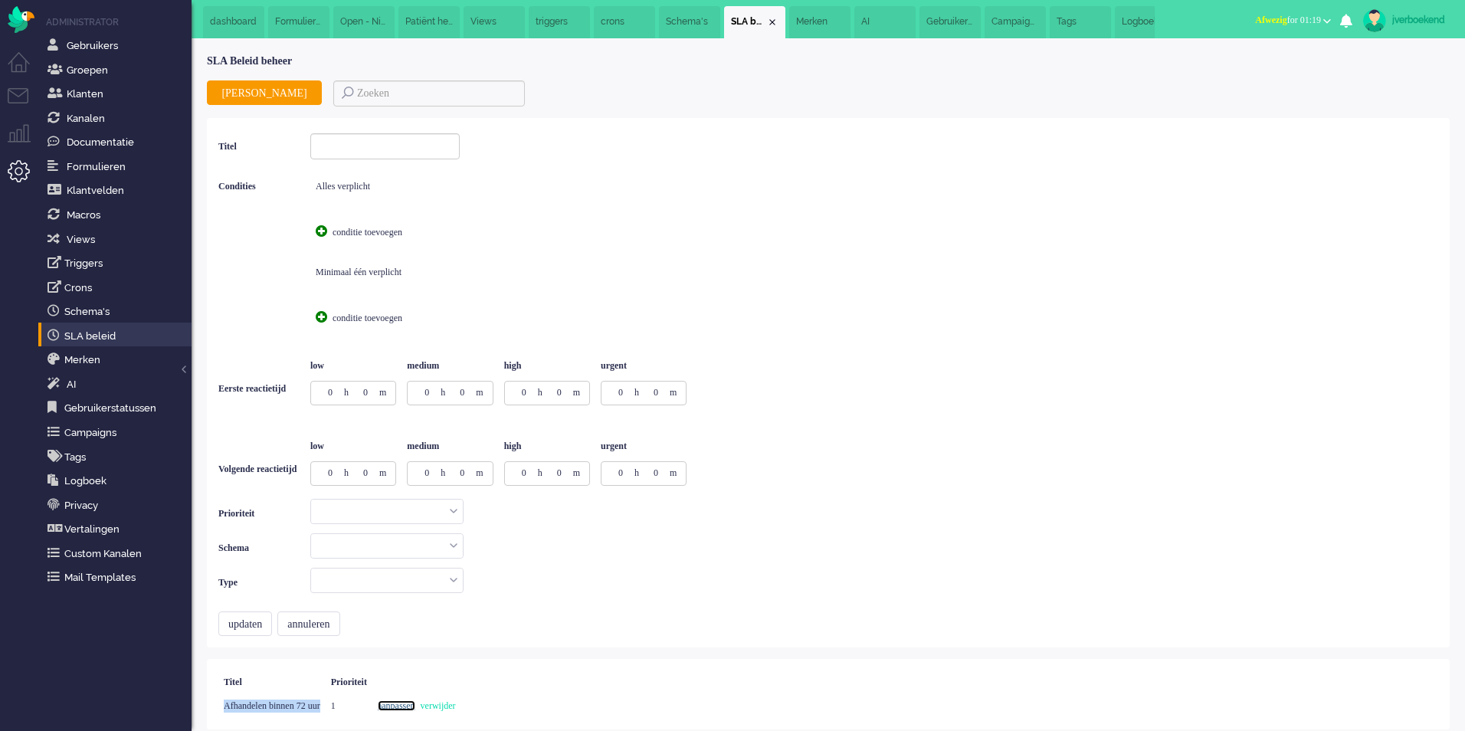
type input "24"
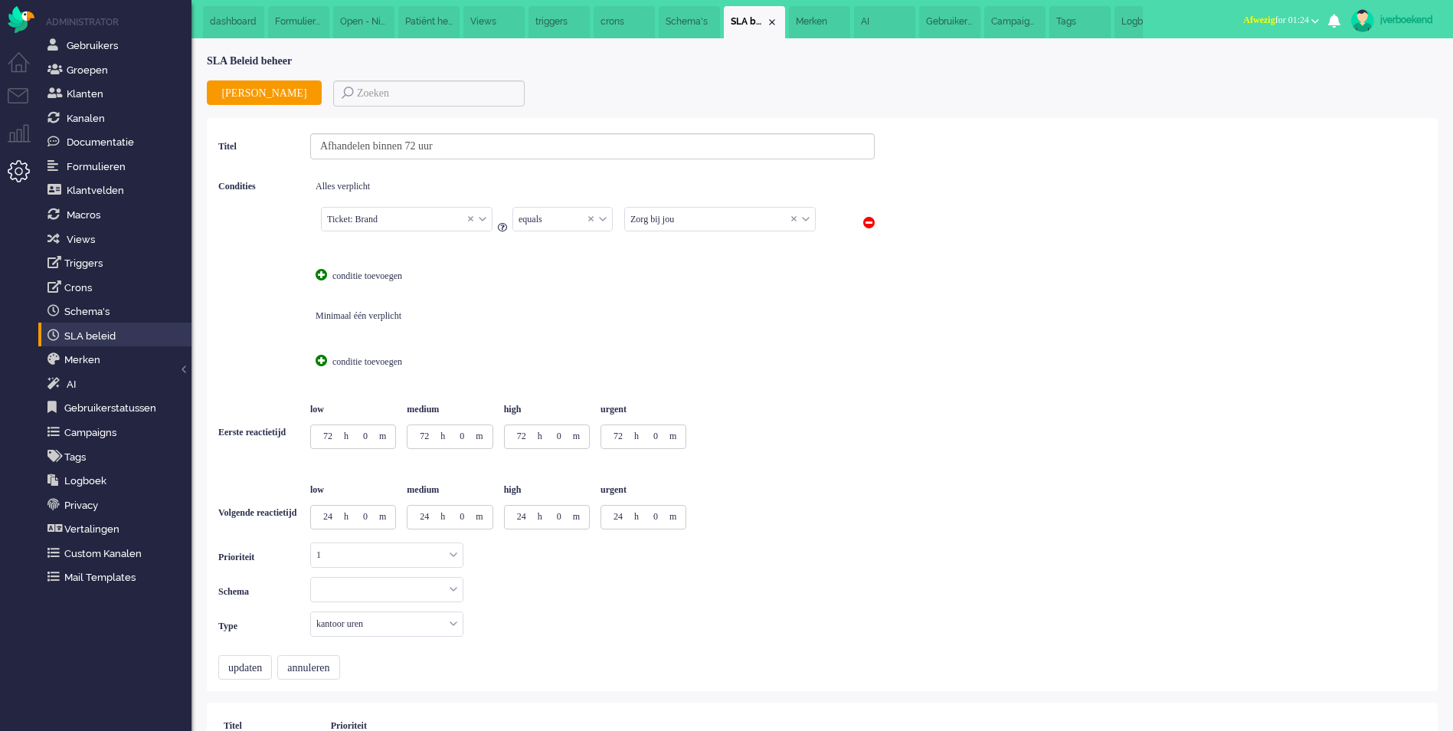
scroll to position [44, 0]
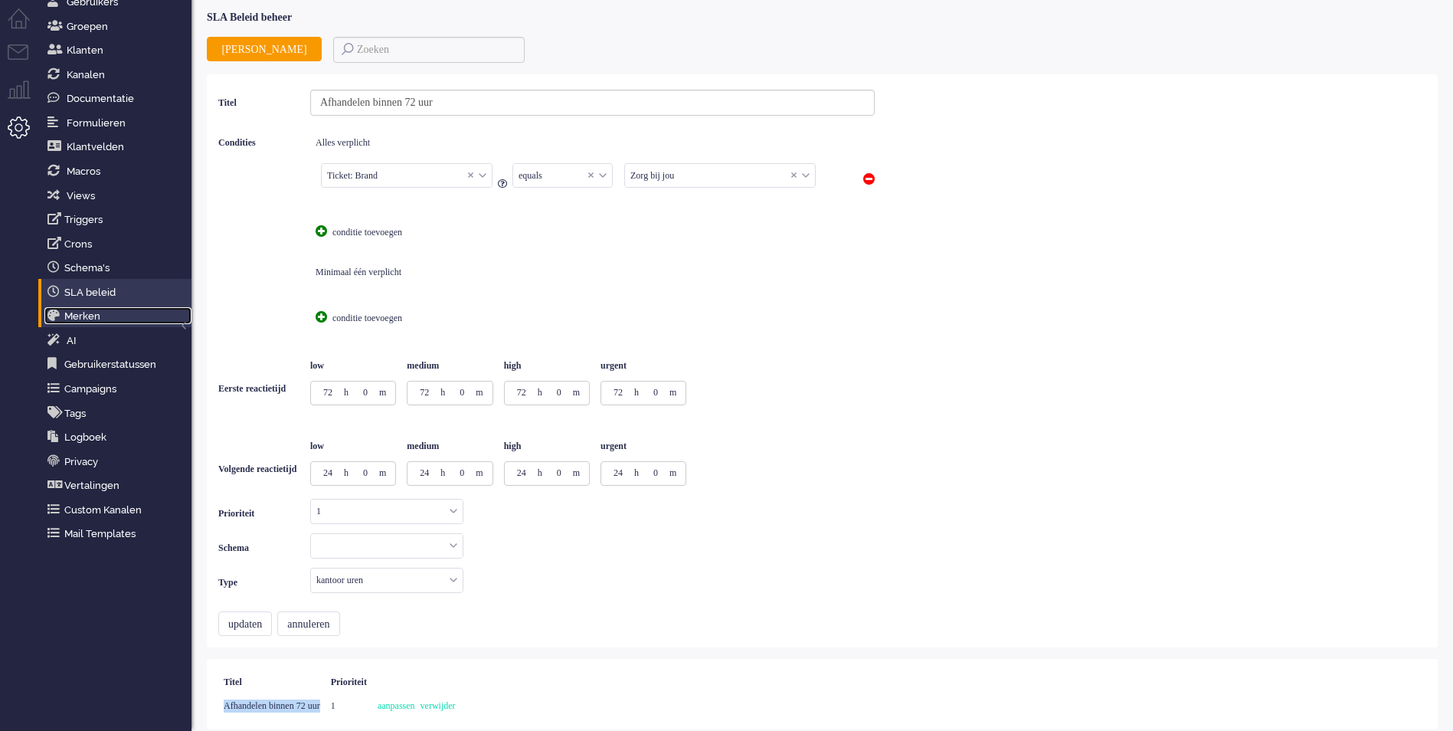
click at [101, 314] on link "Merken" at bounding box center [117, 315] width 147 height 17
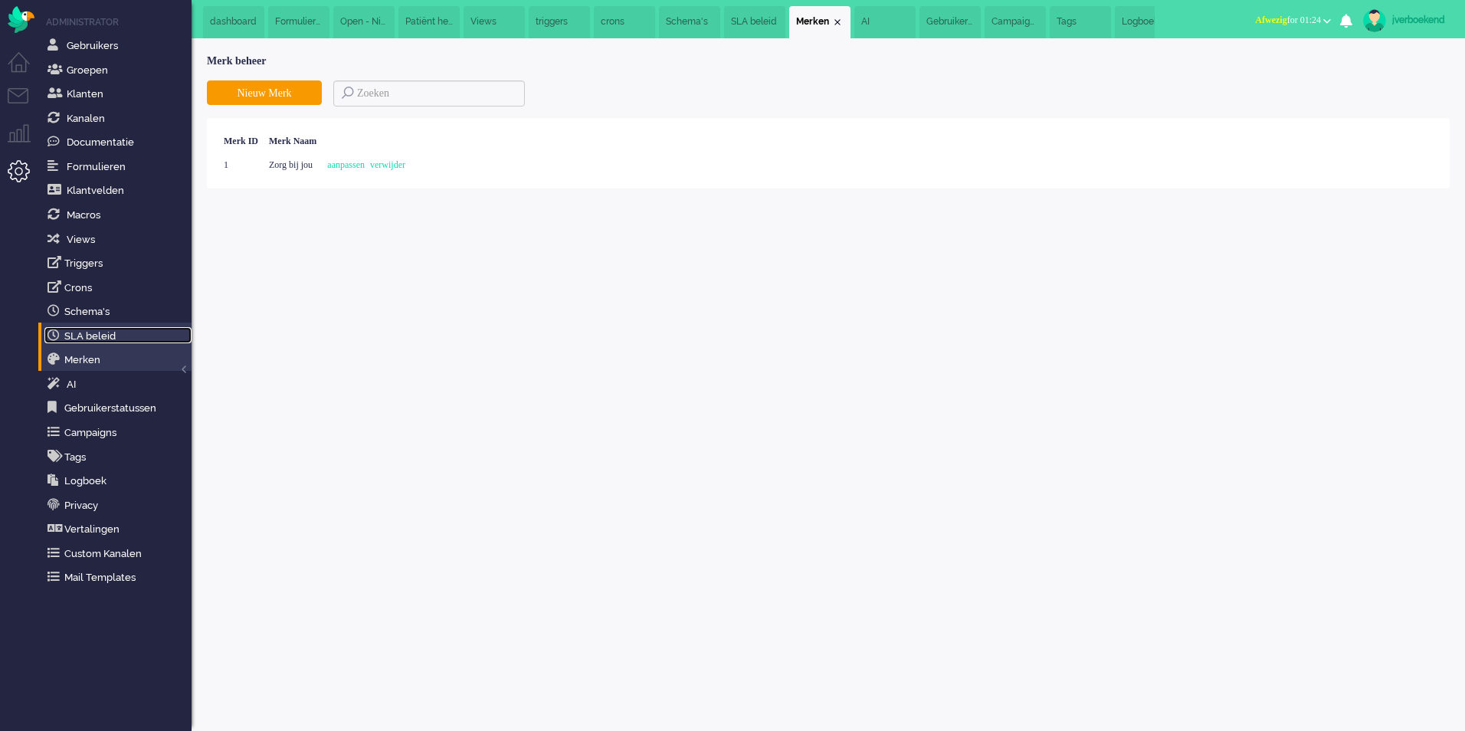
click at [101, 336] on link "SLA beleid" at bounding box center [117, 335] width 147 height 17
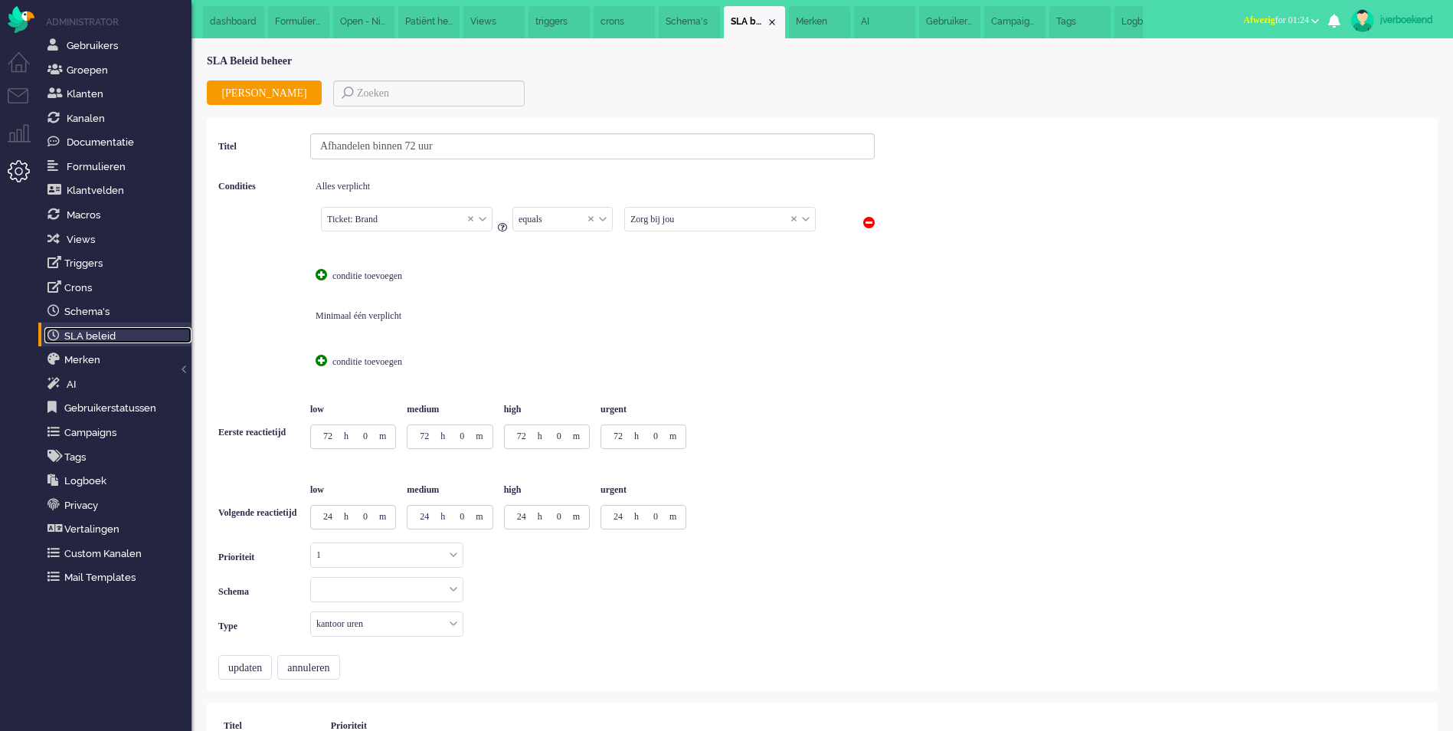
scroll to position [44, 0]
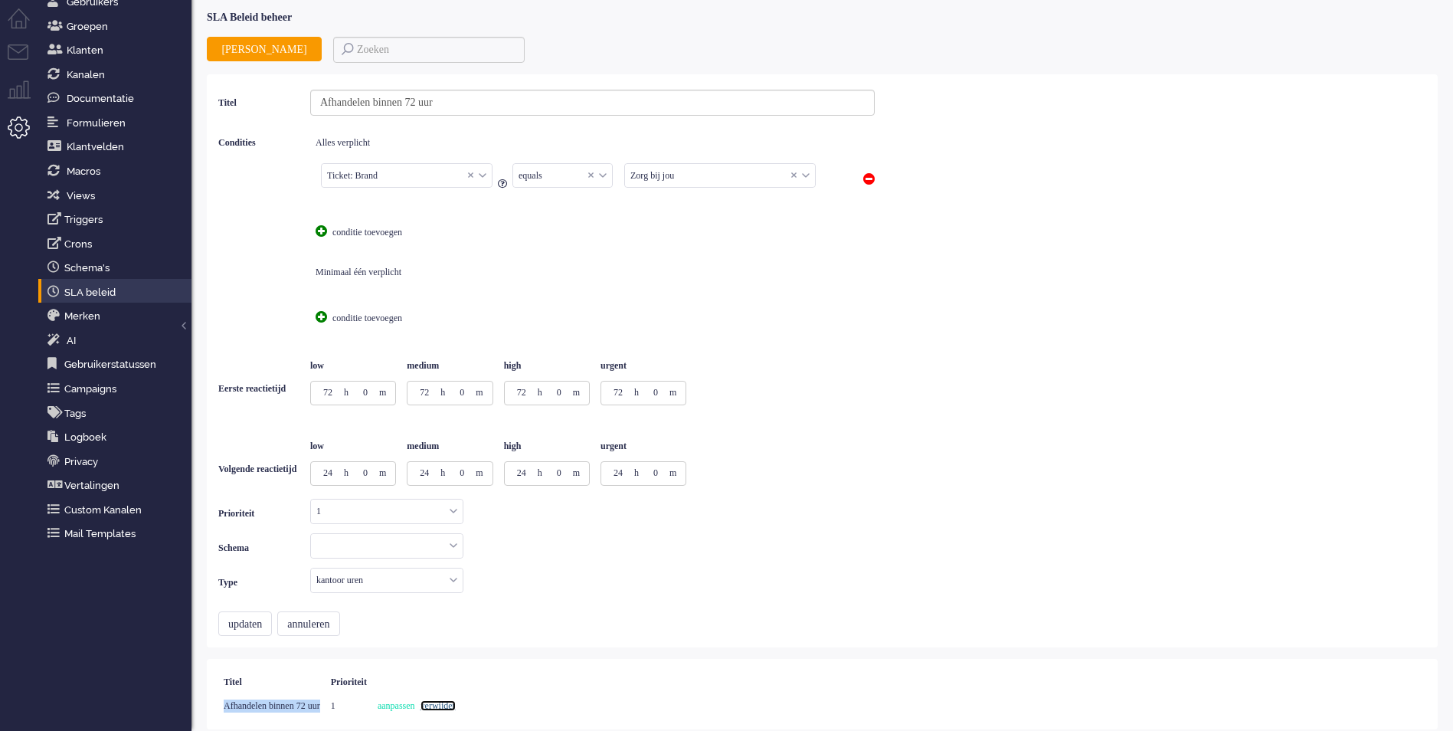
click at [456, 704] on link "verwijder" at bounding box center [438, 705] width 35 height 11
